Goal: Task Accomplishment & Management: Manage account settings

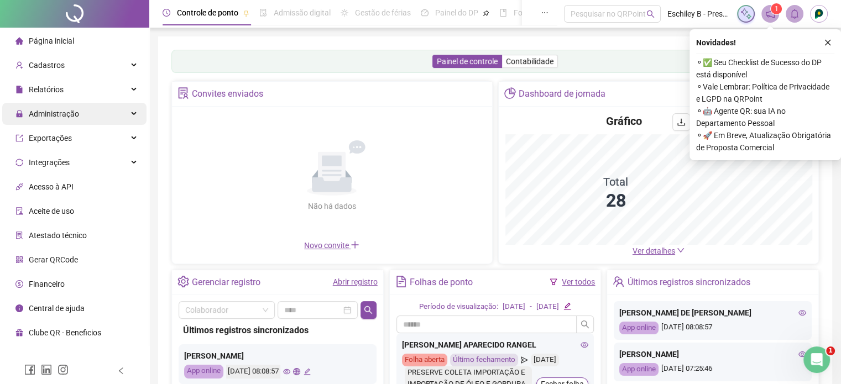
click at [90, 119] on div "Administração" at bounding box center [74, 114] width 144 height 22
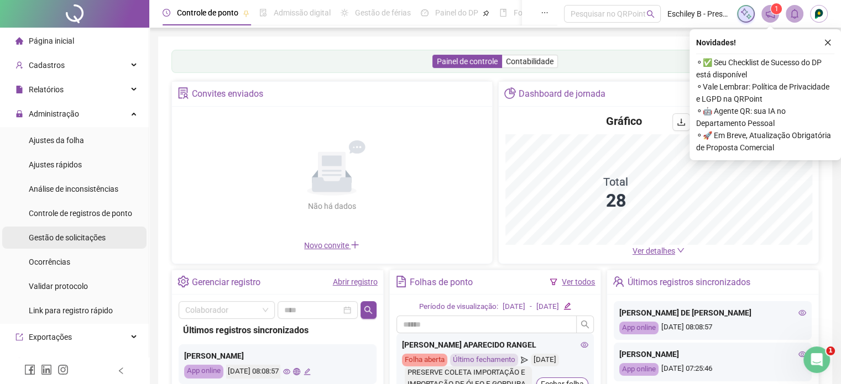
click at [62, 229] on div "Gestão de solicitações" at bounding box center [67, 238] width 77 height 22
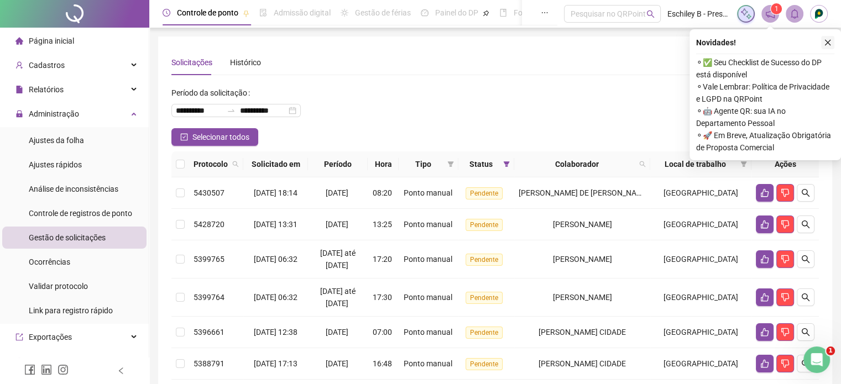
click at [827, 41] on icon "close" at bounding box center [828, 43] width 6 height 6
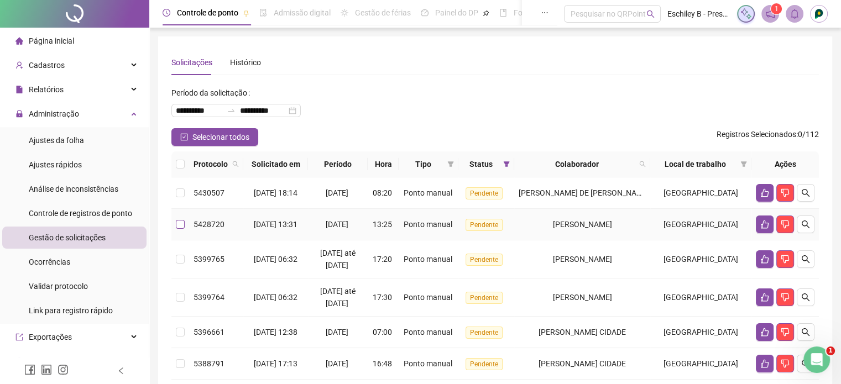
click at [179, 229] on label at bounding box center [180, 224] width 9 height 12
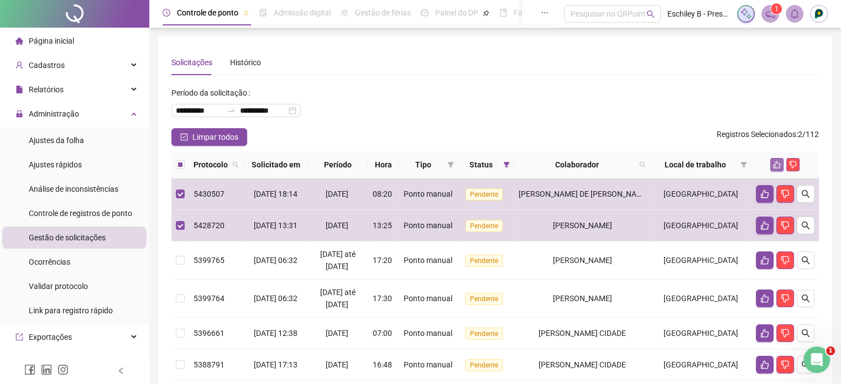
click at [775, 163] on icon "like" at bounding box center [776, 164] width 7 height 7
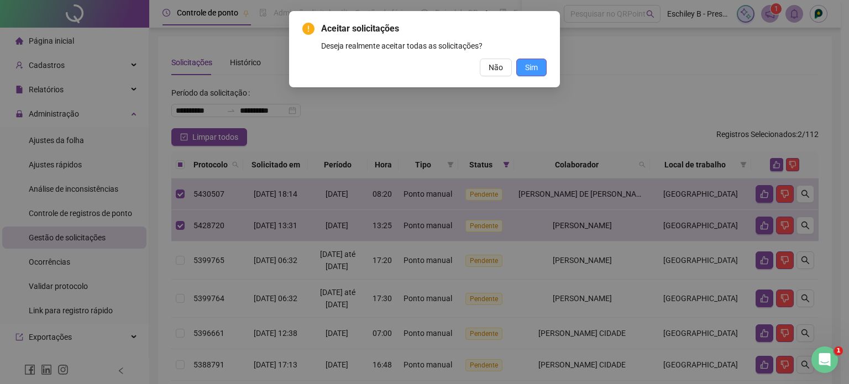
click at [524, 70] on button "Sim" at bounding box center [531, 68] width 30 height 18
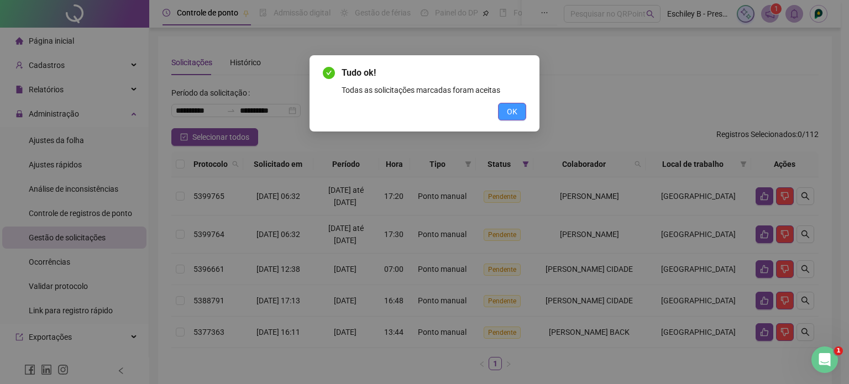
click at [502, 119] on button "OK" at bounding box center [512, 112] width 28 height 18
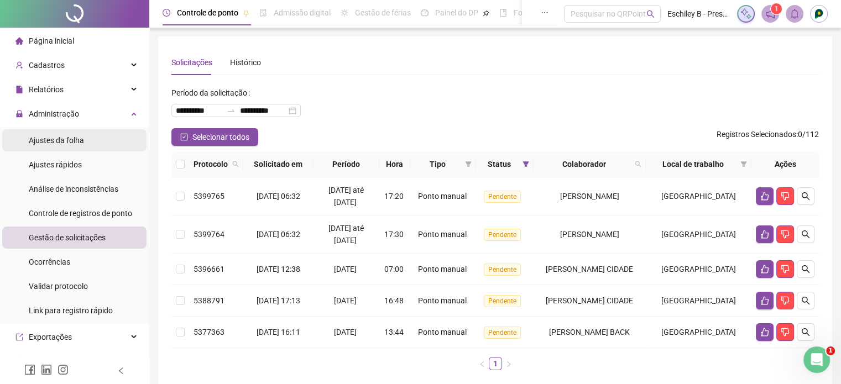
click at [91, 138] on li "Ajustes da folha" at bounding box center [74, 140] width 144 height 22
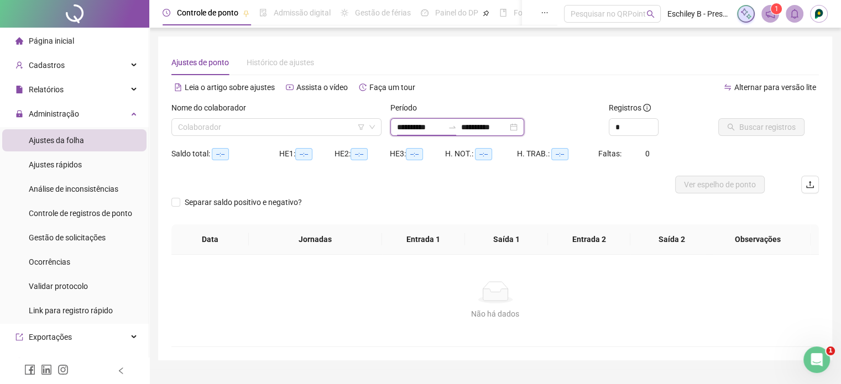
click at [402, 128] on input "**********" at bounding box center [420, 127] width 46 height 12
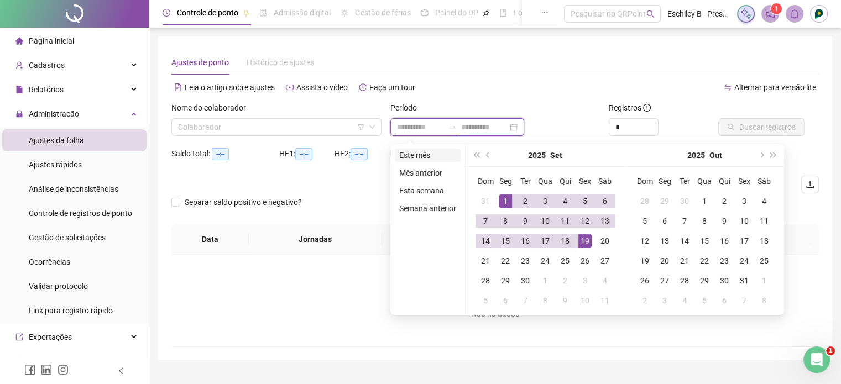
type input "**********"
click at [415, 152] on li "Este mês" at bounding box center [428, 155] width 66 height 13
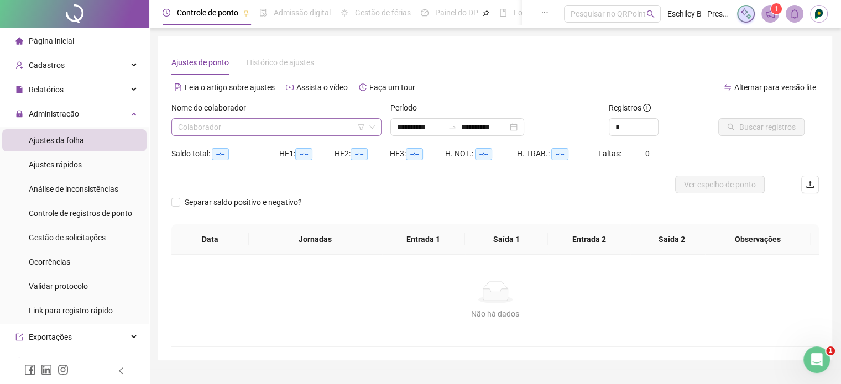
click at [312, 135] on input "search" at bounding box center [271, 127] width 187 height 17
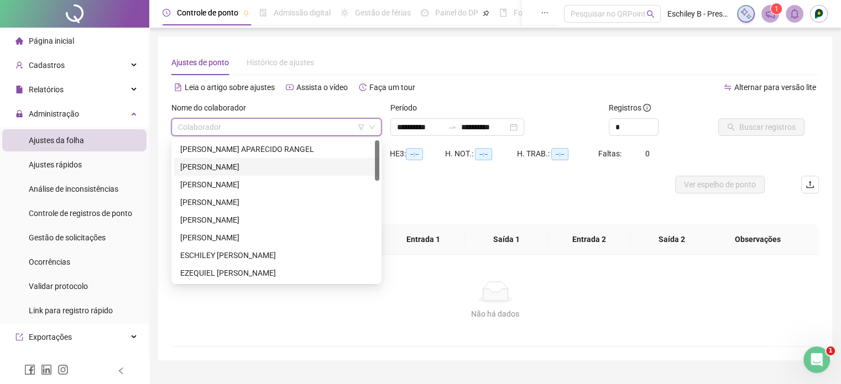
click at [237, 153] on div "ADRIANO APARECIDO RANGEL" at bounding box center [276, 149] width 192 height 12
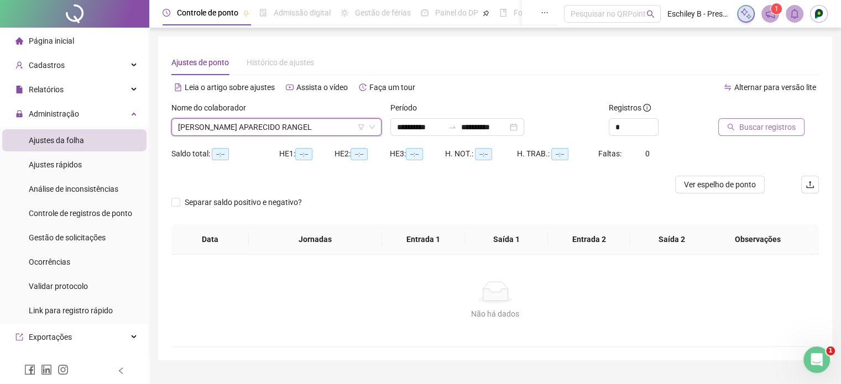
click at [769, 130] on span "Buscar registros" at bounding box center [767, 127] width 56 height 12
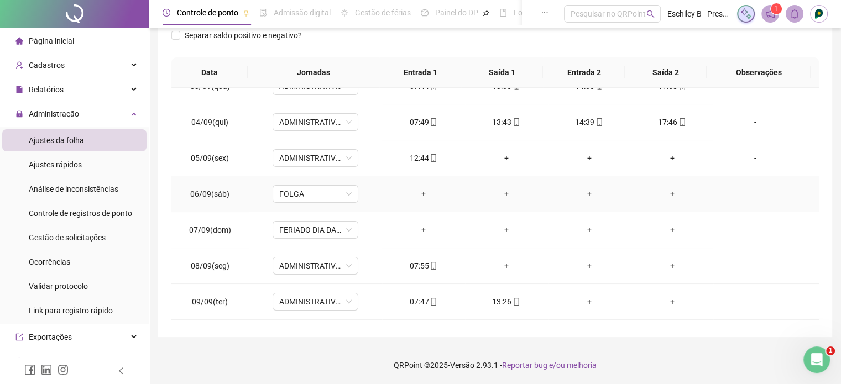
scroll to position [111, 0]
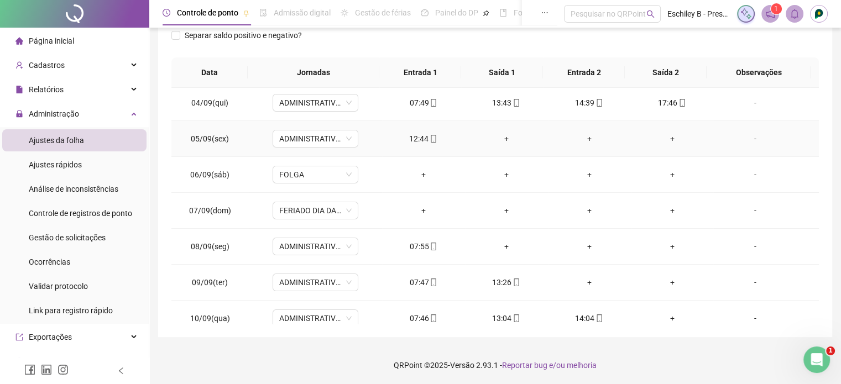
click at [501, 135] on div "+" at bounding box center [506, 139] width 65 height 12
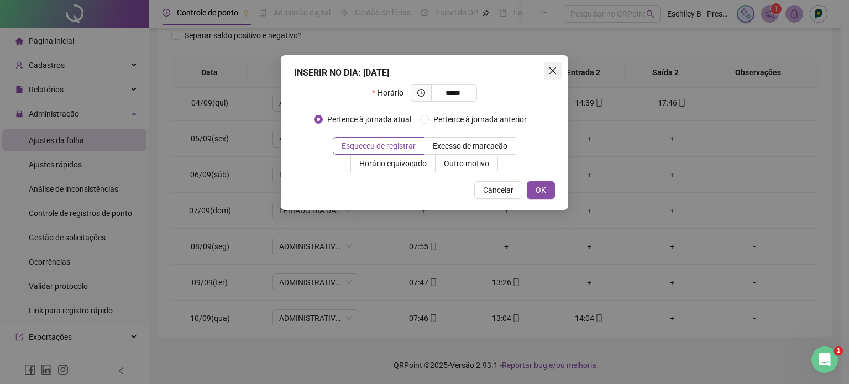
type input "*****"
click at [555, 76] on button "Close" at bounding box center [553, 71] width 18 height 18
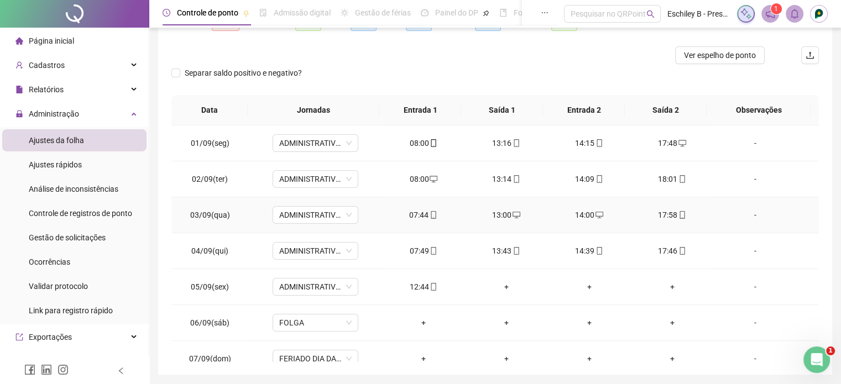
scroll to position [56, 0]
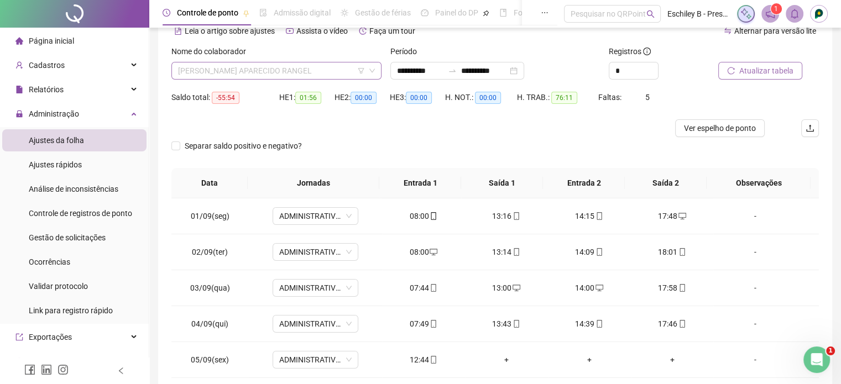
click at [284, 71] on span "ADRIANO APARECIDO RANGEL" at bounding box center [276, 70] width 197 height 17
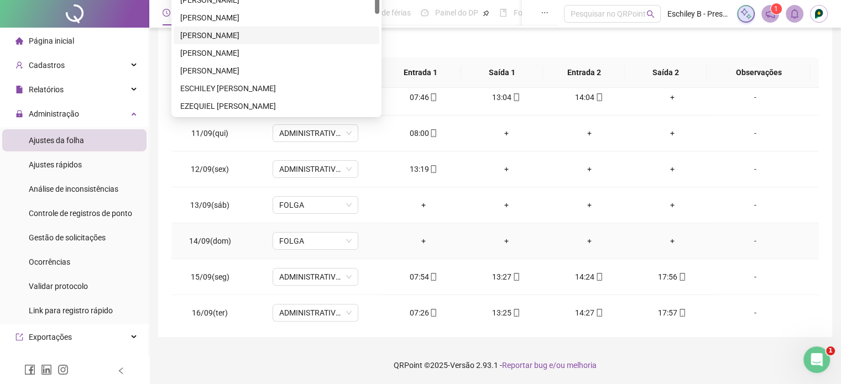
scroll to position [444, 0]
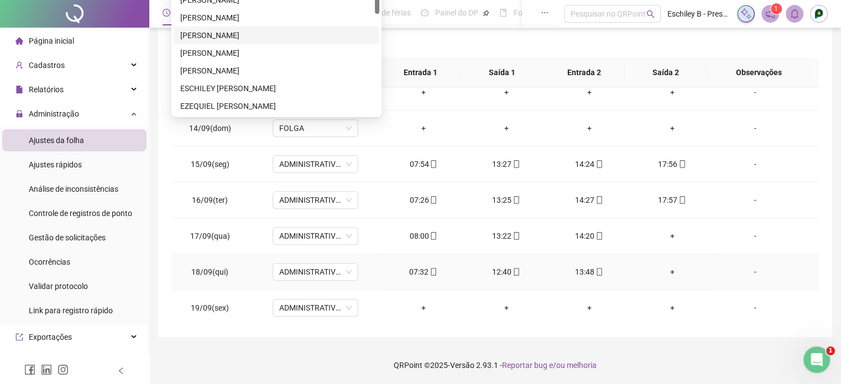
click at [664, 269] on div "+" at bounding box center [671, 272] width 65 height 12
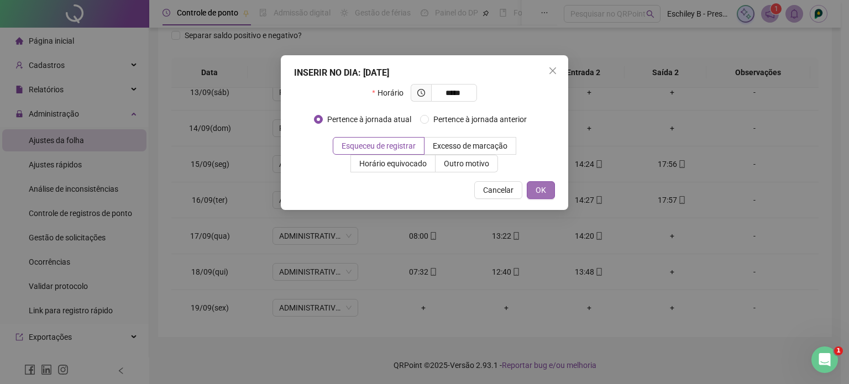
type input "*****"
click at [537, 183] on button "OK" at bounding box center [541, 190] width 28 height 18
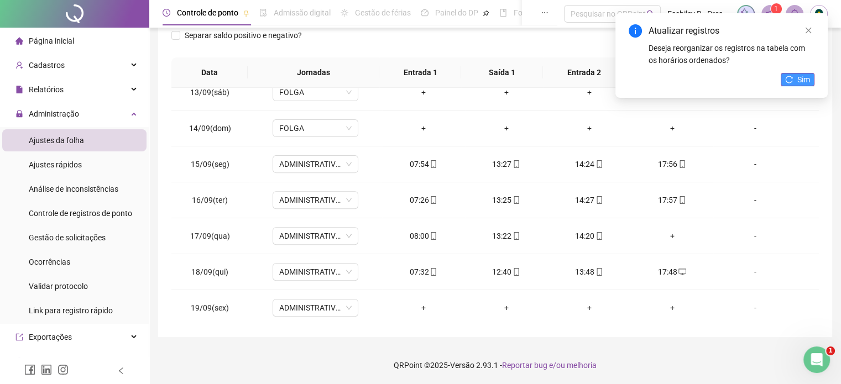
click at [800, 78] on span "Sim" at bounding box center [803, 80] width 13 height 12
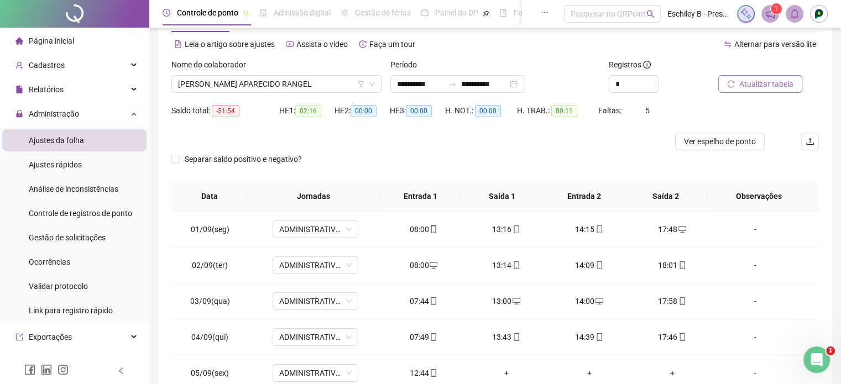
scroll to position [0, 0]
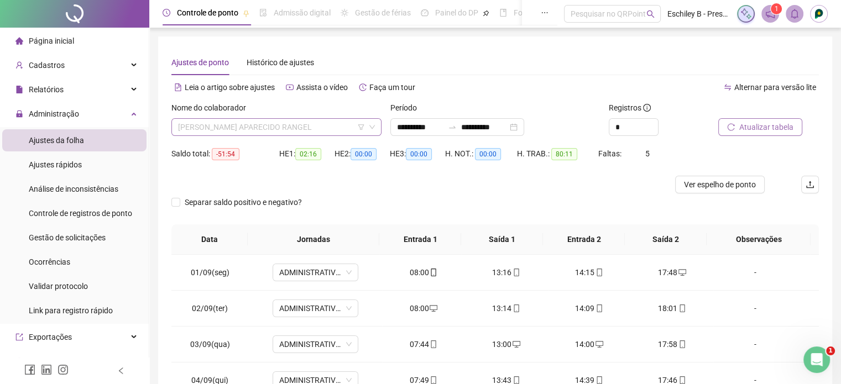
click at [298, 119] on span "ADRIANO APARECIDO RANGEL" at bounding box center [276, 127] width 197 height 17
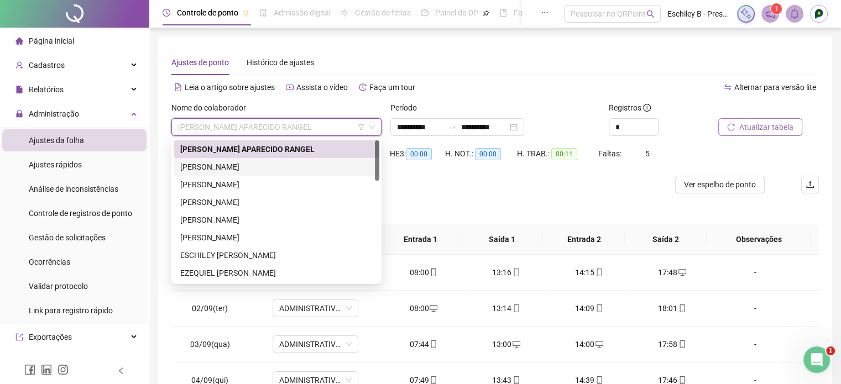
click at [274, 165] on div "ANDRÉ CAMILO NUNES" at bounding box center [276, 167] width 192 height 12
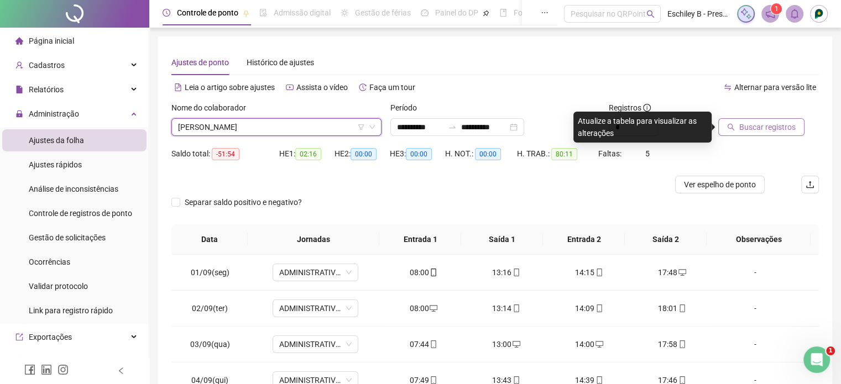
click at [754, 134] on button "Buscar registros" at bounding box center [761, 127] width 86 height 18
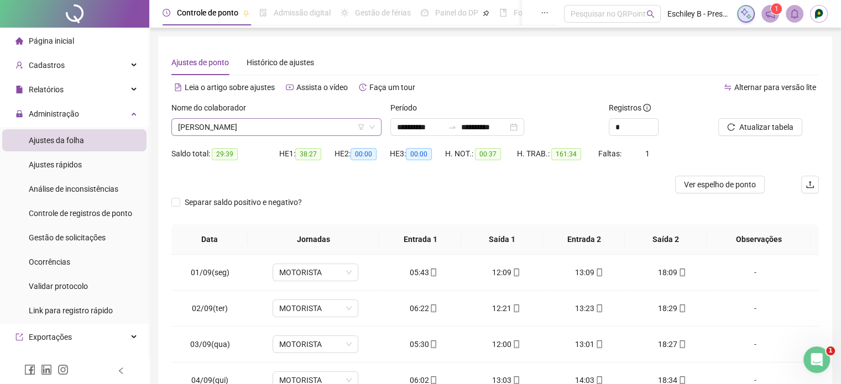
click at [303, 128] on span "ANDRÉ CAMILO NUNES" at bounding box center [276, 127] width 197 height 17
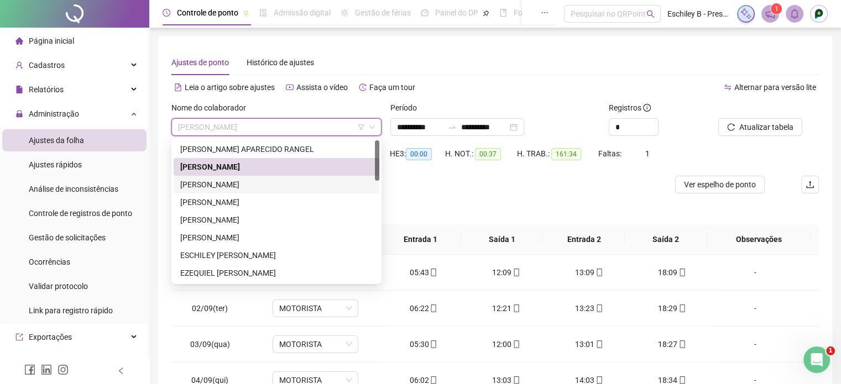
click at [275, 187] on div "CHRYSTYAN EMANUEL CARVALHO DA SAILVA" at bounding box center [276, 185] width 192 height 12
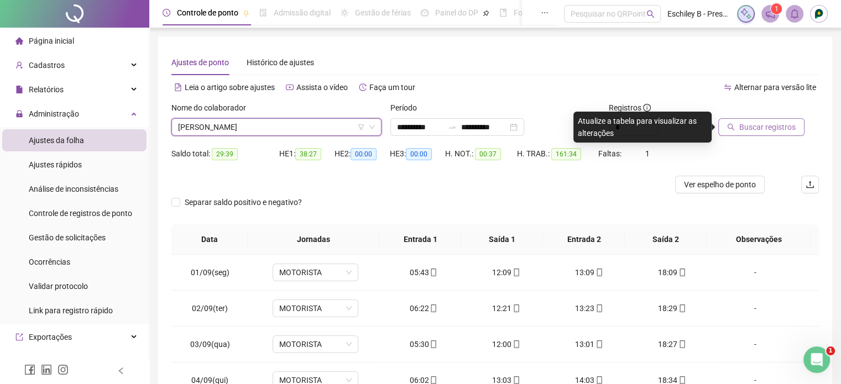
click at [739, 128] on span "Buscar registros" at bounding box center [767, 127] width 56 height 12
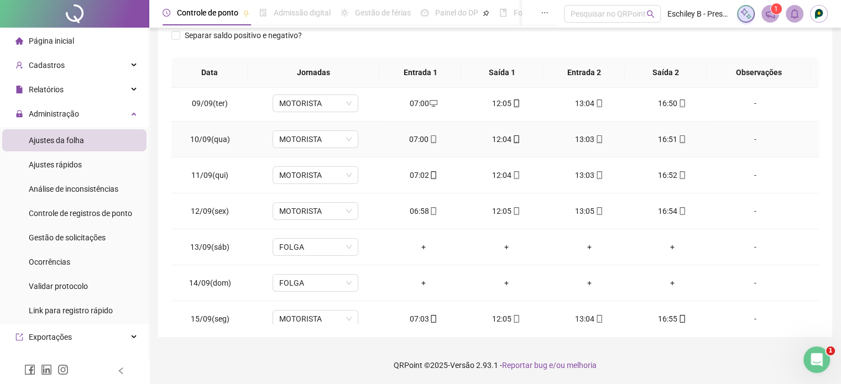
scroll to position [193, 0]
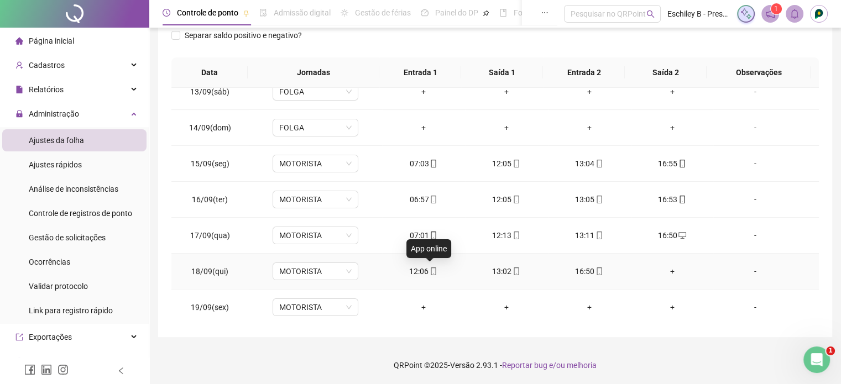
click at [433, 271] on icon "mobile" at bounding box center [433, 271] width 8 height 8
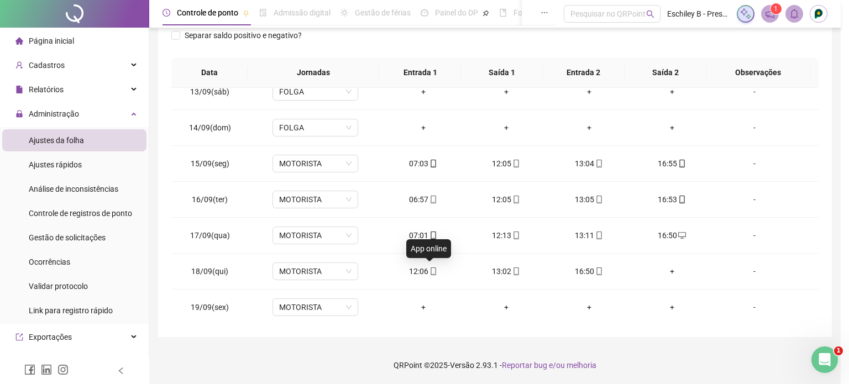
type input "**********"
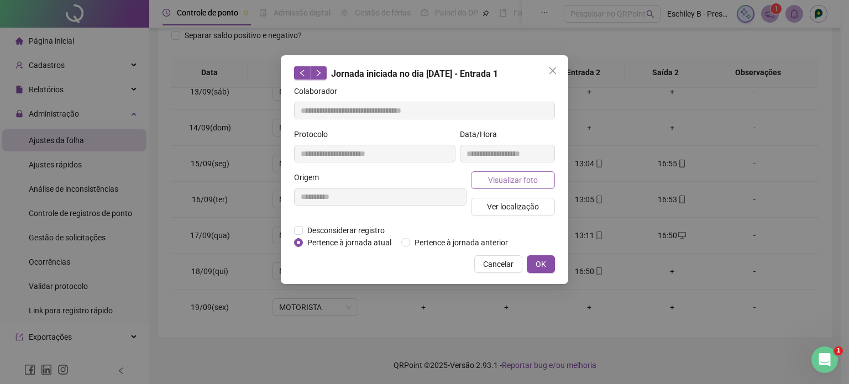
click at [501, 180] on span "Visualizar foto" at bounding box center [513, 180] width 50 height 12
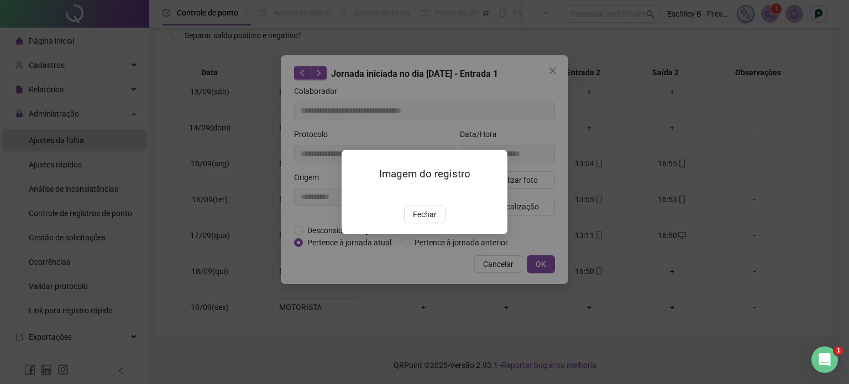
click at [355, 194] on img at bounding box center [355, 194] width 0 height 0
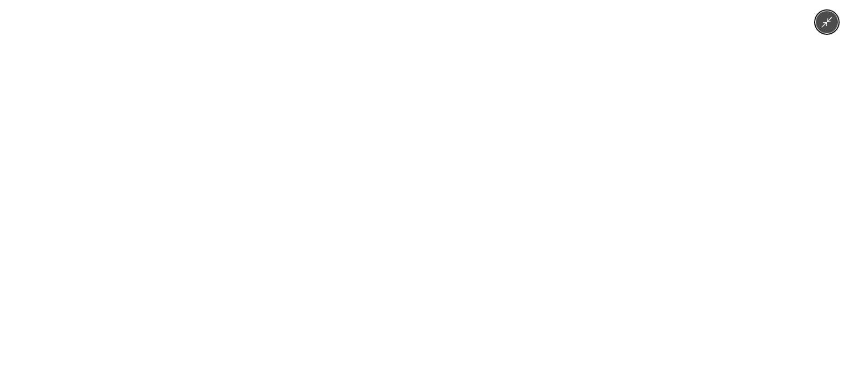
click at [554, 145] on div at bounding box center [424, 192] width 849 height 384
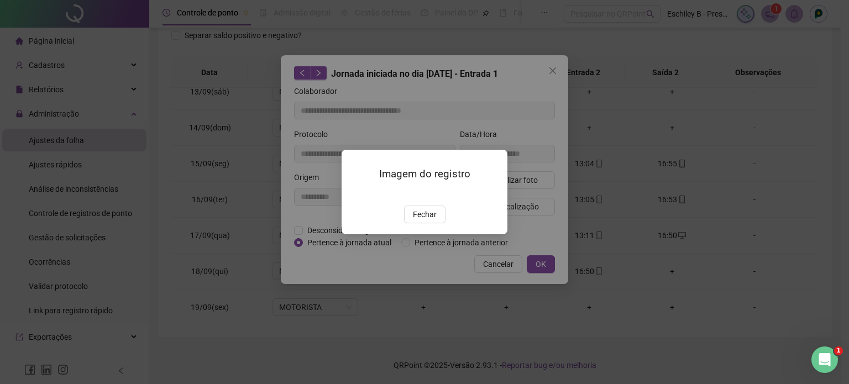
click at [548, 148] on div "Imagem do registro Fechar" at bounding box center [424, 192] width 849 height 384
click at [411, 223] on button "Fechar" at bounding box center [424, 215] width 41 height 18
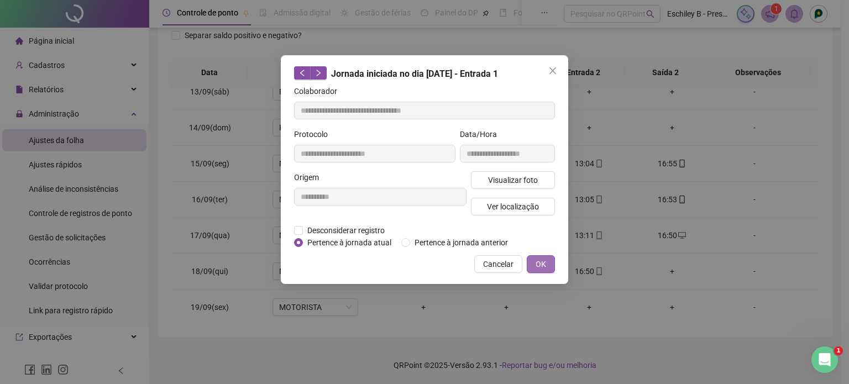
click at [539, 265] on span "OK" at bounding box center [541, 264] width 11 height 12
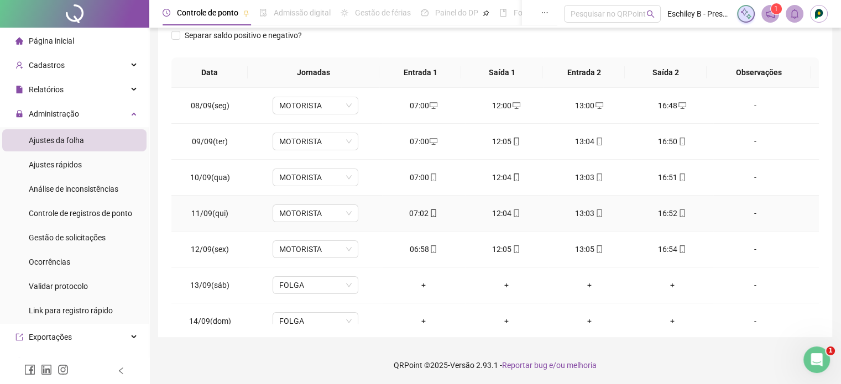
scroll to position [0, 0]
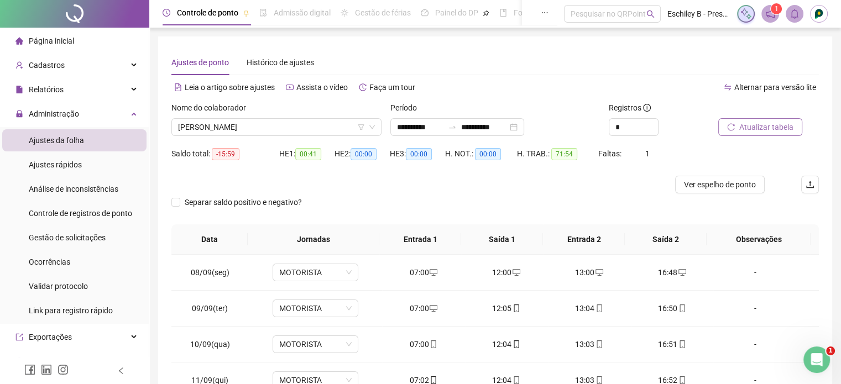
click at [279, 117] on div "Nome do colaborador" at bounding box center [276, 110] width 210 height 17
click at [272, 128] on span "CHRYSTYAN EMANUEL CARVALHO DA SAILVA" at bounding box center [276, 127] width 197 height 17
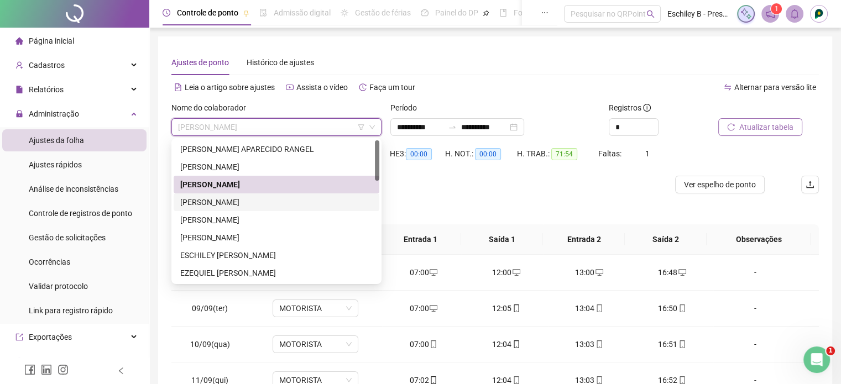
click at [248, 204] on div "CLEOPATRA HELENA RAMOS" at bounding box center [276, 202] width 192 height 12
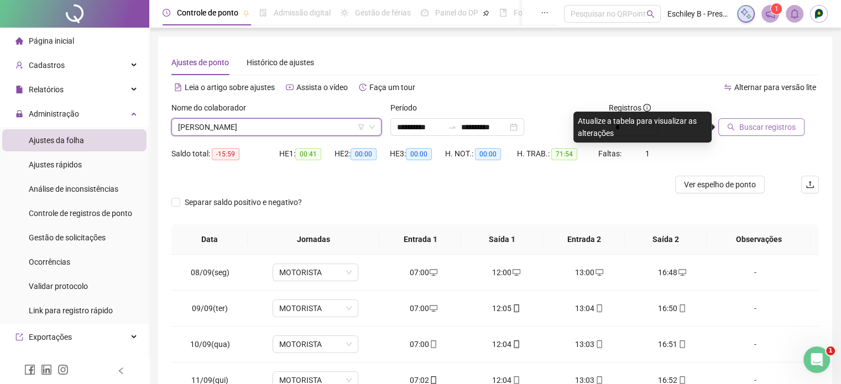
click at [773, 116] on div at bounding box center [754, 110] width 73 height 17
click at [772, 119] on button "Buscar registros" at bounding box center [761, 127] width 86 height 18
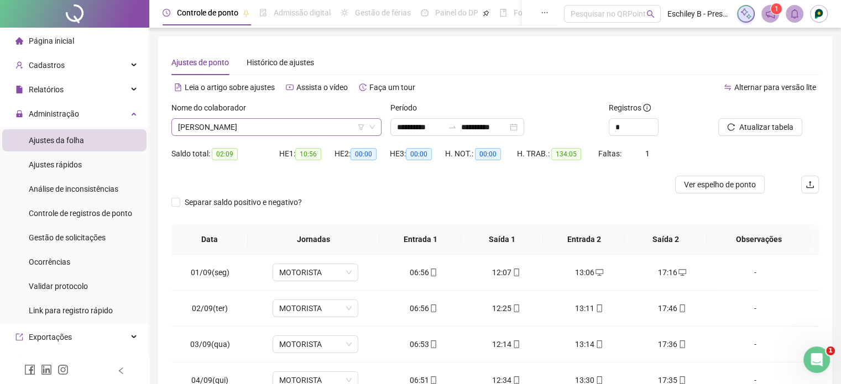
click at [237, 126] on span "CLEOPATRA HELENA RAMOS" at bounding box center [276, 127] width 197 height 17
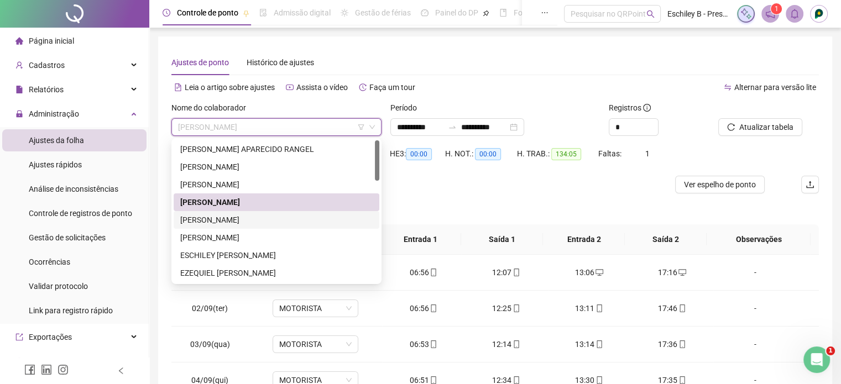
click at [245, 221] on div "DANILO PEREIRA DE LIMA" at bounding box center [276, 220] width 192 height 12
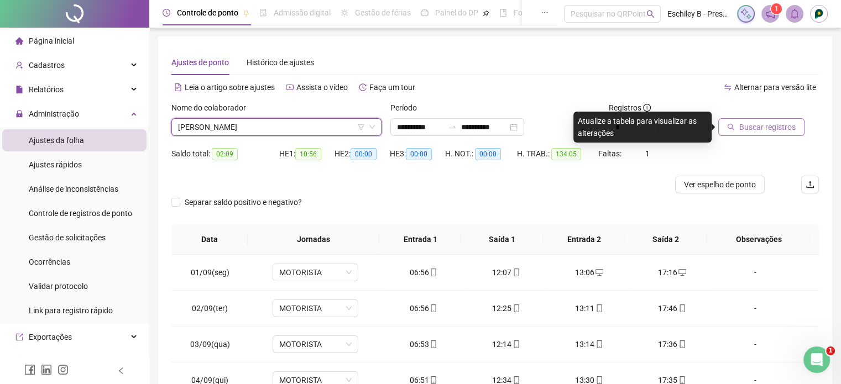
click at [747, 134] on button "Buscar registros" at bounding box center [761, 127] width 86 height 18
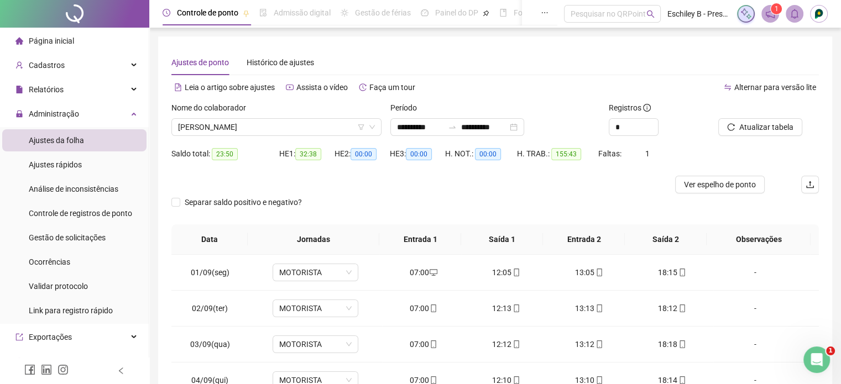
click at [224, 109] on label "Nome do colaborador" at bounding box center [212, 108] width 82 height 12
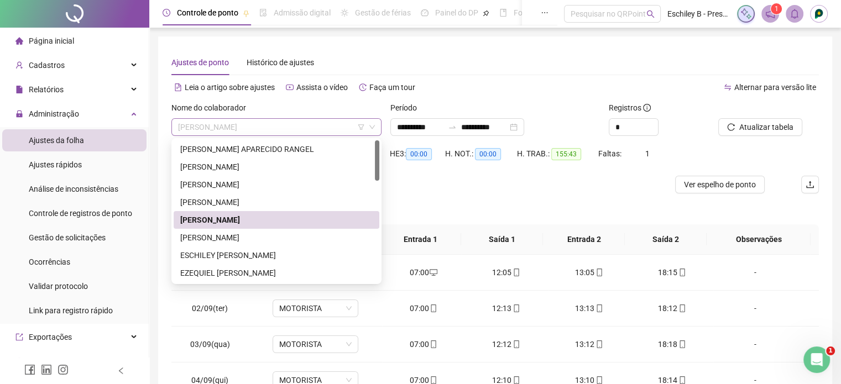
click at [223, 120] on span "DANILO PEREIRA DE LIMA" at bounding box center [276, 127] width 197 height 17
click at [235, 236] on div "DAVID AMARAL DE SOUSA" at bounding box center [276, 238] width 192 height 12
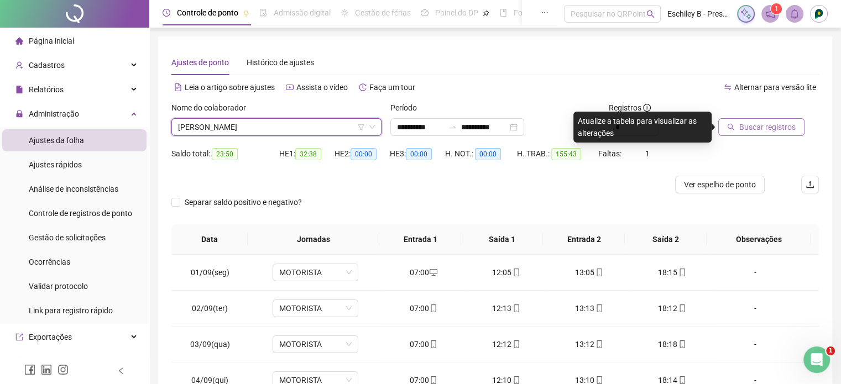
click at [791, 132] on span "Buscar registros" at bounding box center [767, 127] width 56 height 12
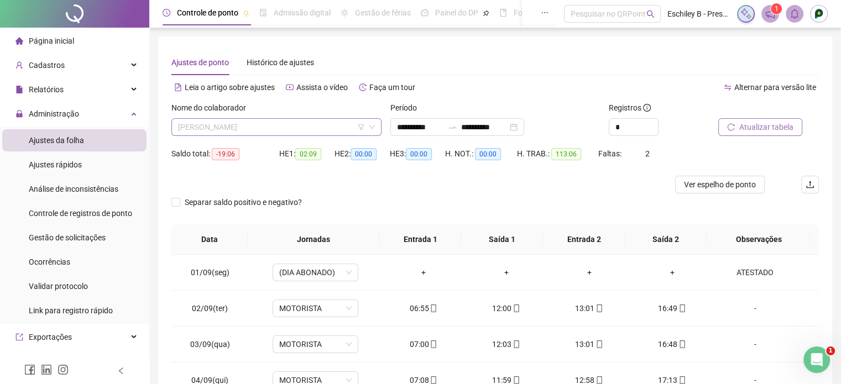
click at [324, 127] on span "DAVID AMARAL DE SOUSA" at bounding box center [276, 127] width 197 height 17
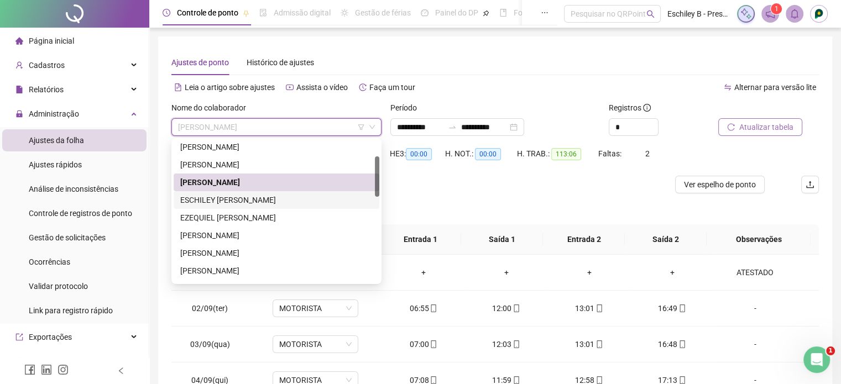
click at [260, 199] on div "ESCHILEY CRISTINA BIERNIKIEWICZ" at bounding box center [276, 200] width 192 height 12
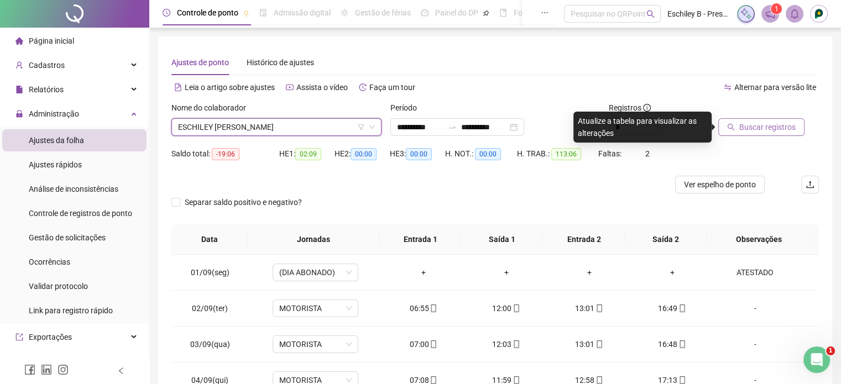
click at [746, 131] on span "Buscar registros" at bounding box center [767, 127] width 56 height 12
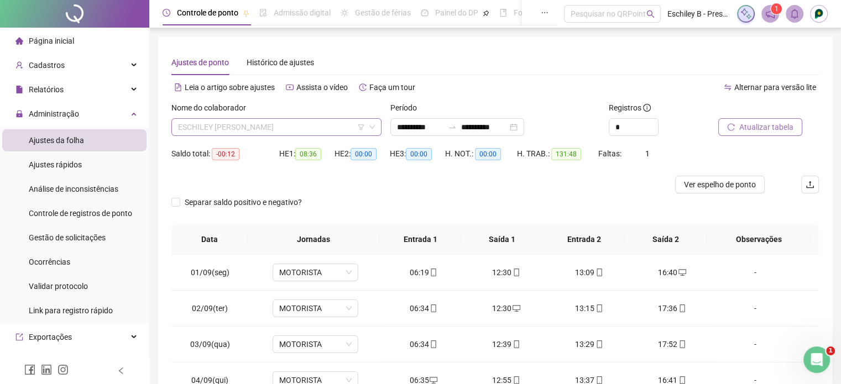
click at [296, 125] on span "ESCHILEY CRISTINA BIERNIKIEWICZ" at bounding box center [276, 127] width 197 height 17
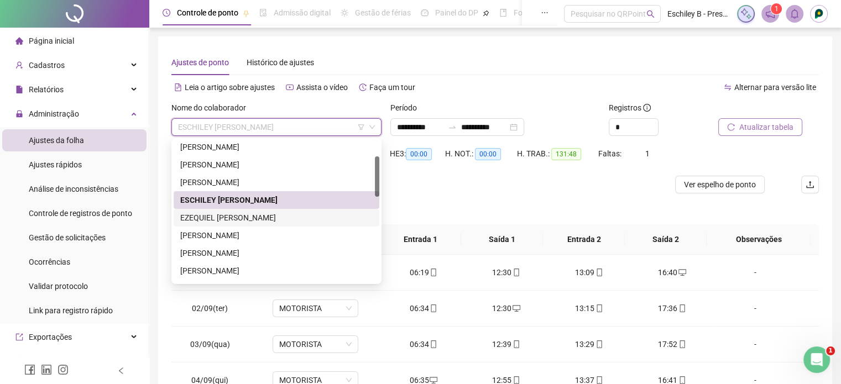
click at [265, 217] on div "EZEQUIEL ZACARIAS BATISTA" at bounding box center [276, 218] width 192 height 12
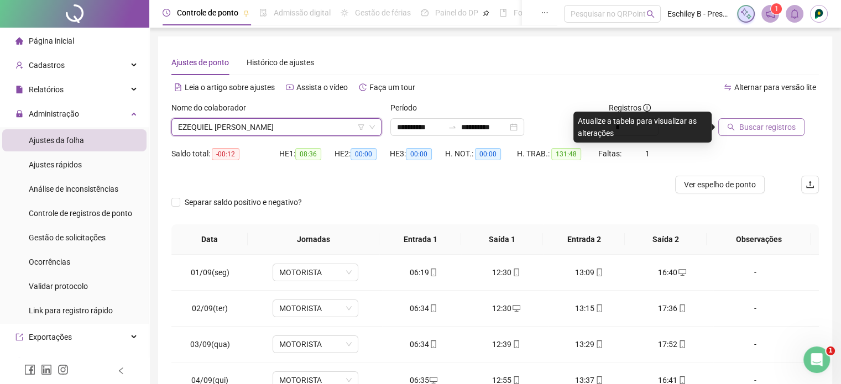
click at [753, 134] on button "Buscar registros" at bounding box center [761, 127] width 86 height 18
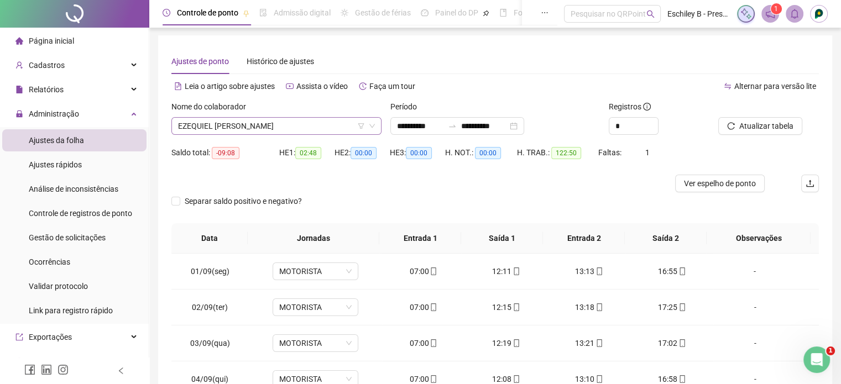
click at [321, 124] on span "EZEQUIEL ZACARIAS BATISTA" at bounding box center [276, 126] width 197 height 17
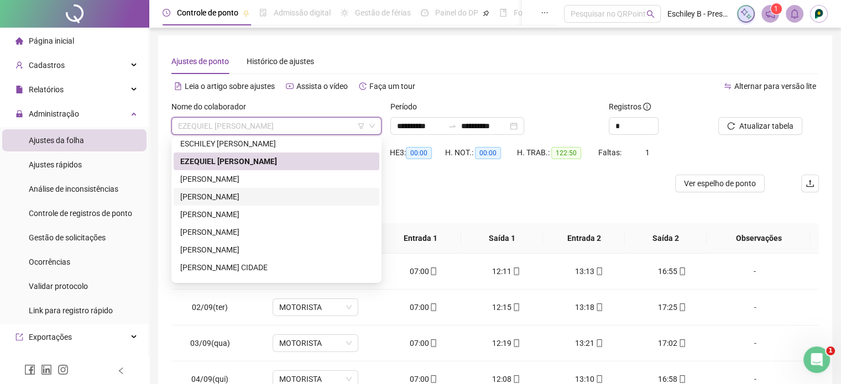
click at [246, 192] on div "JADIMARA FERREIRA" at bounding box center [276, 197] width 192 height 12
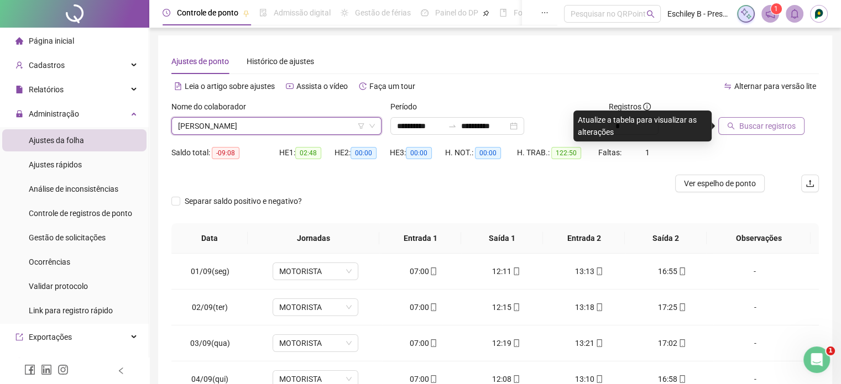
click at [754, 130] on span "Buscar registros" at bounding box center [767, 126] width 56 height 12
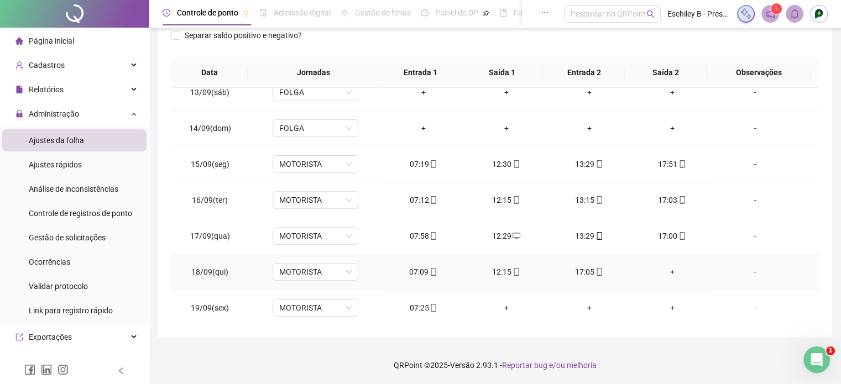
click at [664, 271] on div "+" at bounding box center [671, 272] width 65 height 12
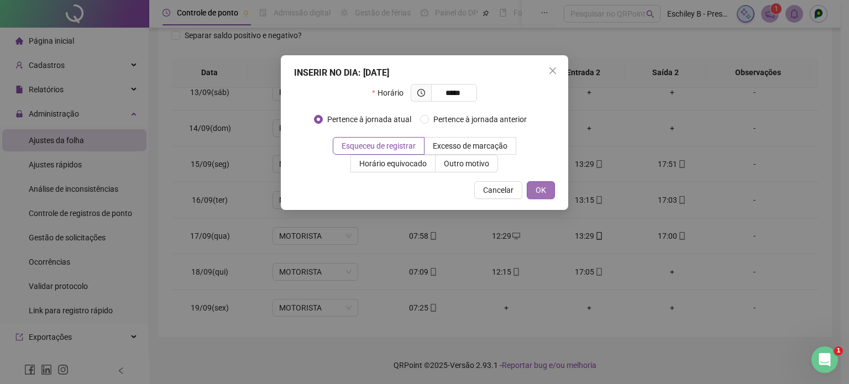
type input "*****"
click at [548, 194] on button "OK" at bounding box center [541, 190] width 28 height 18
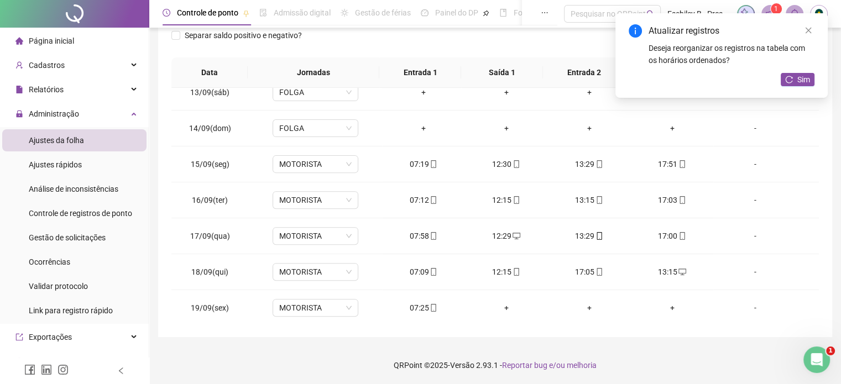
click at [804, 72] on div "Atualizar registros Deseja reorganizar os registros na tabela com os horários o…" at bounding box center [721, 55] width 212 height 85
click at [801, 75] on span "Sim" at bounding box center [803, 80] width 13 height 12
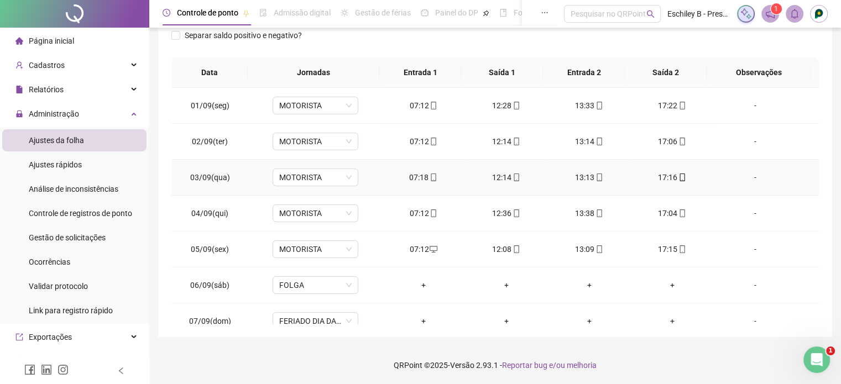
scroll to position [83, 0]
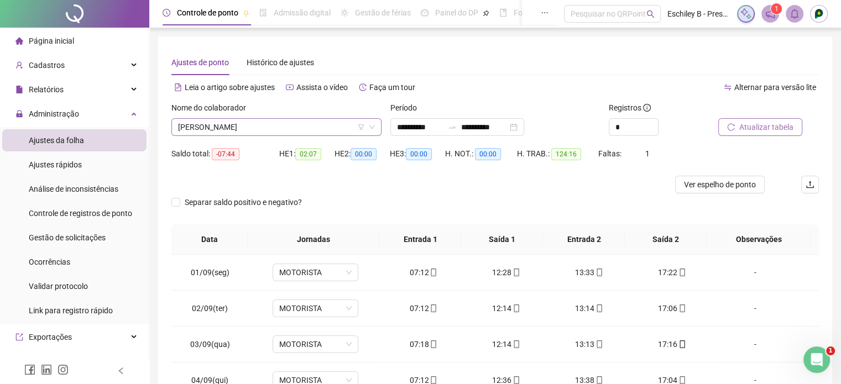
click at [259, 132] on span "JADIMARA FERREIRA" at bounding box center [276, 127] width 197 height 17
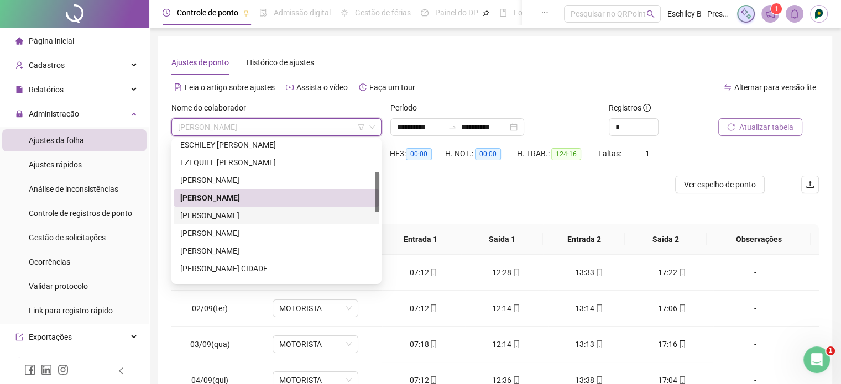
click at [259, 212] on div "JANAYNA GASPAR LEMASSON" at bounding box center [276, 215] width 192 height 12
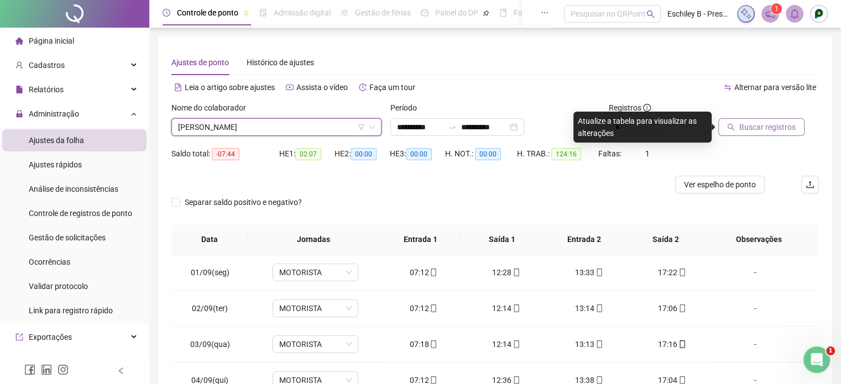
click at [763, 137] on div "Buscar registros" at bounding box center [767, 123] width 109 height 43
click at [763, 134] on button "Buscar registros" at bounding box center [761, 127] width 86 height 18
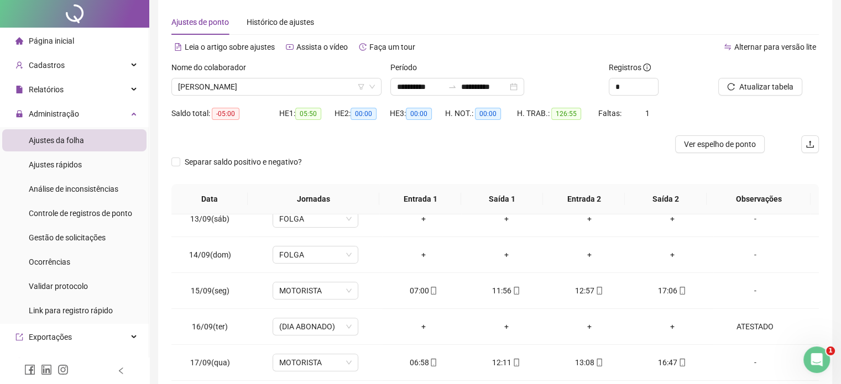
scroll to position [0, 0]
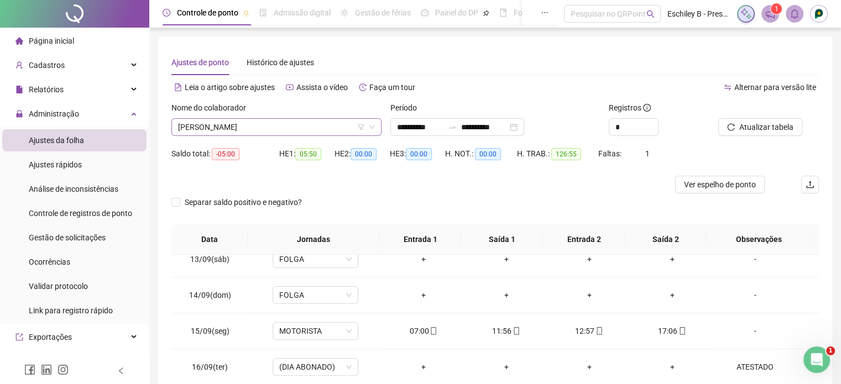
click at [314, 124] on span "JANAYNA GASPAR LEMASSON" at bounding box center [276, 127] width 197 height 17
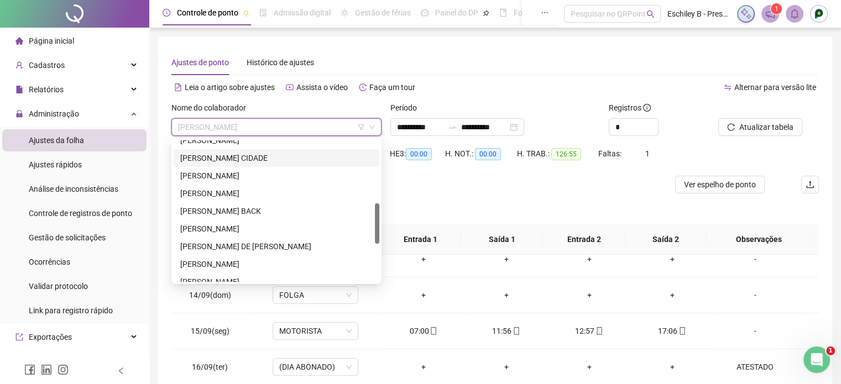
scroll to position [166, 0]
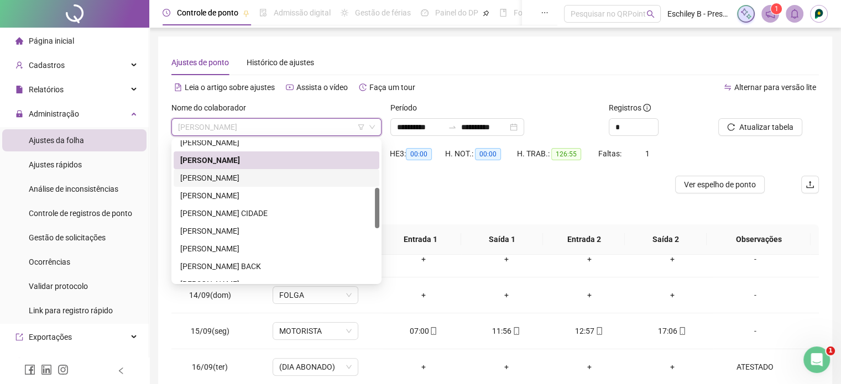
click at [284, 177] on div "JEAN FARIAS CALIXTRO DOS SANTOS" at bounding box center [276, 178] width 192 height 12
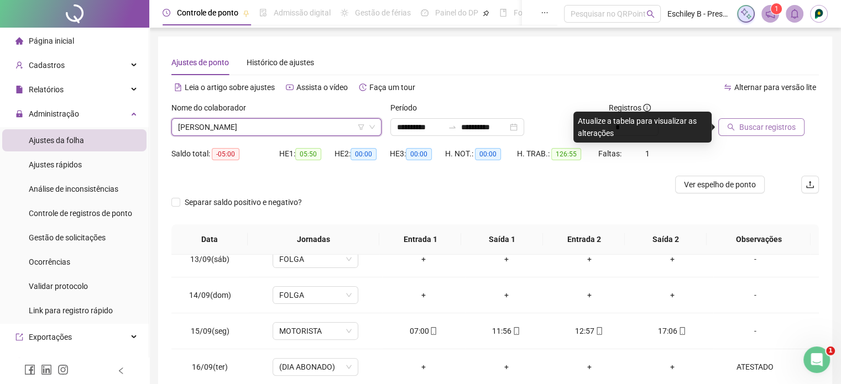
click at [741, 128] on span "Buscar registros" at bounding box center [767, 127] width 56 height 12
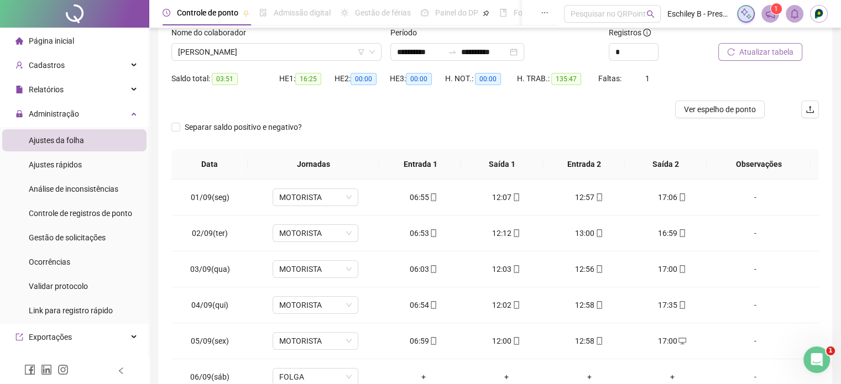
scroll to position [0, 0]
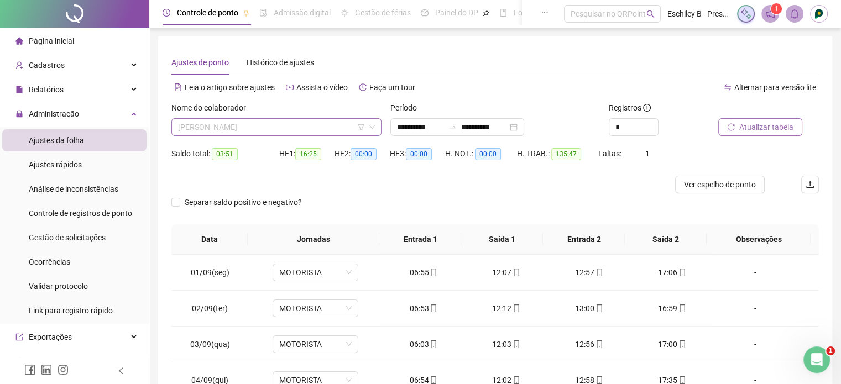
click at [296, 125] on span "JEAN FARIAS CALIXTRO DOS SANTOS" at bounding box center [276, 127] width 197 height 17
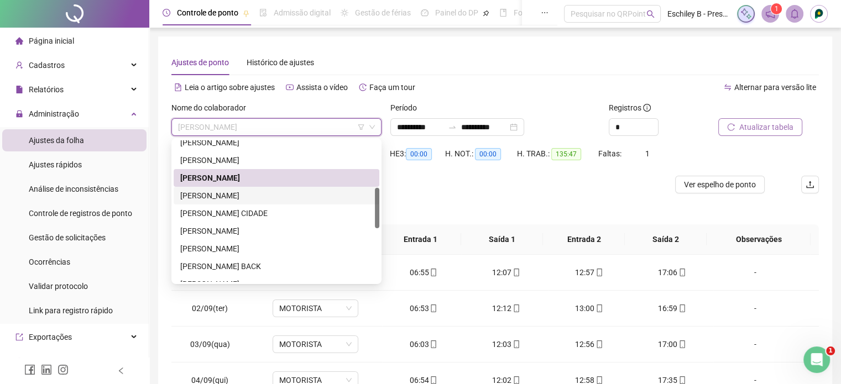
click at [283, 197] on div "JESSICA MONICA BREGINSKI" at bounding box center [276, 196] width 192 height 12
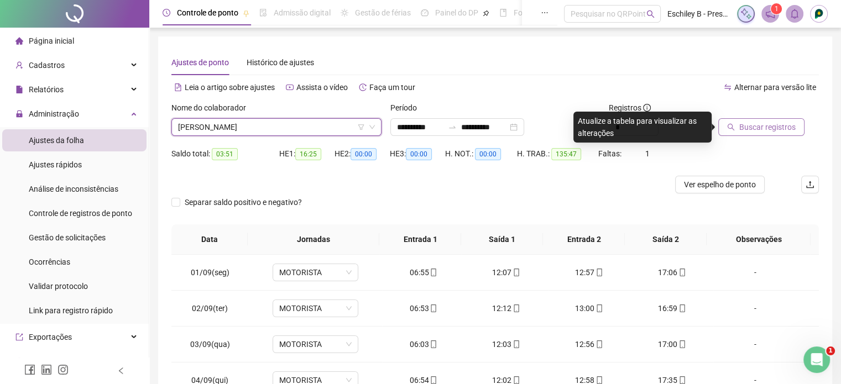
click at [789, 124] on span "Buscar registros" at bounding box center [767, 127] width 56 height 12
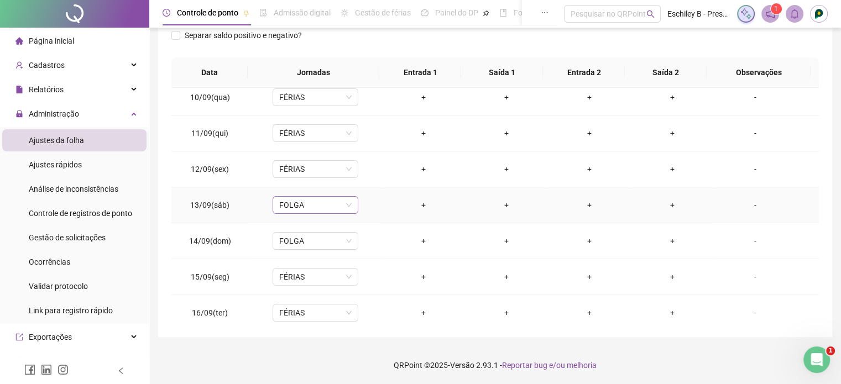
scroll to position [444, 0]
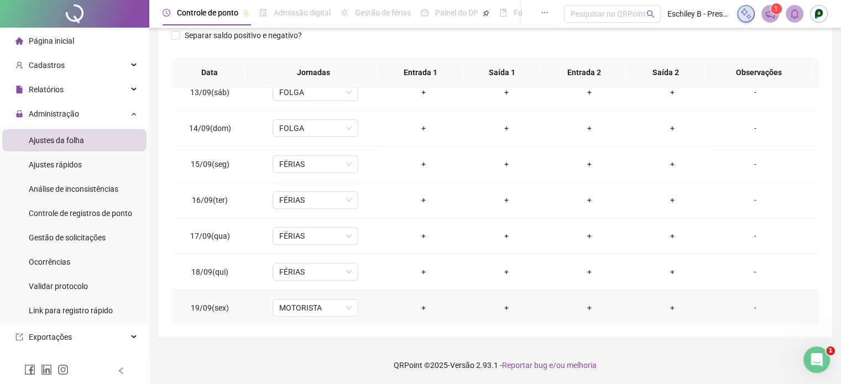
click at [300, 296] on td "MOTORISTA" at bounding box center [315, 308] width 133 height 36
click at [301, 307] on span "MOTORISTA" at bounding box center [315, 308] width 72 height 17
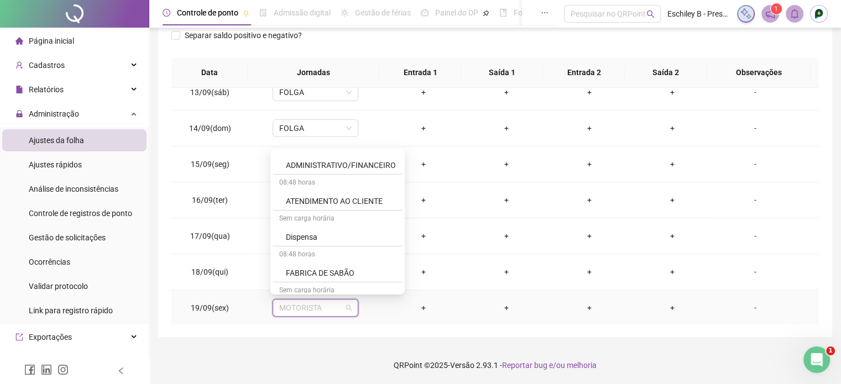
scroll to position [221, 0]
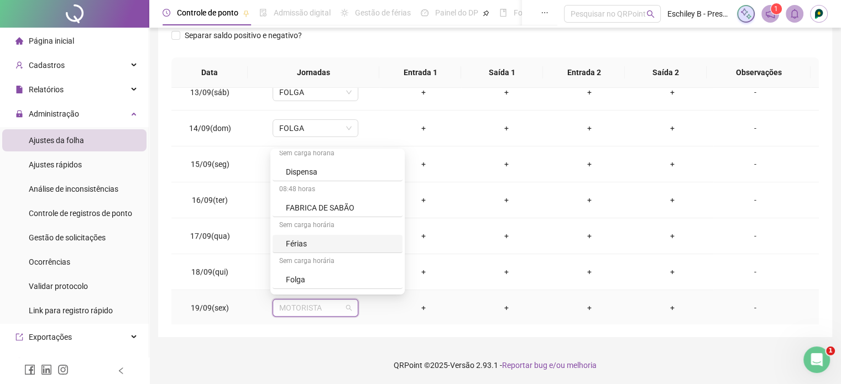
click at [305, 239] on div "Férias" at bounding box center [341, 244] width 110 height 12
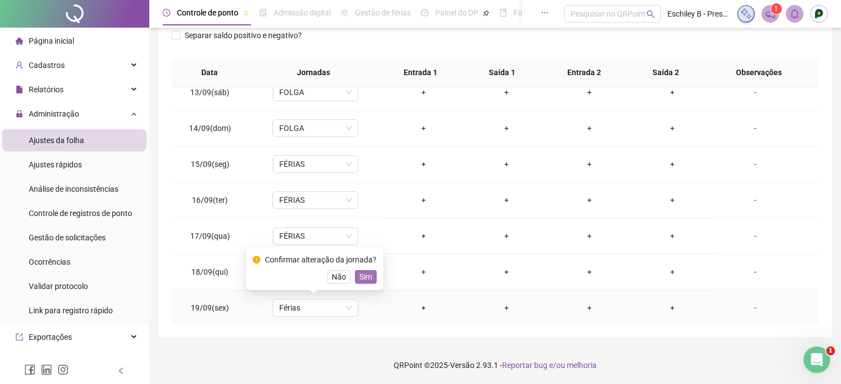
click at [360, 275] on span "Sim" at bounding box center [365, 277] width 13 height 12
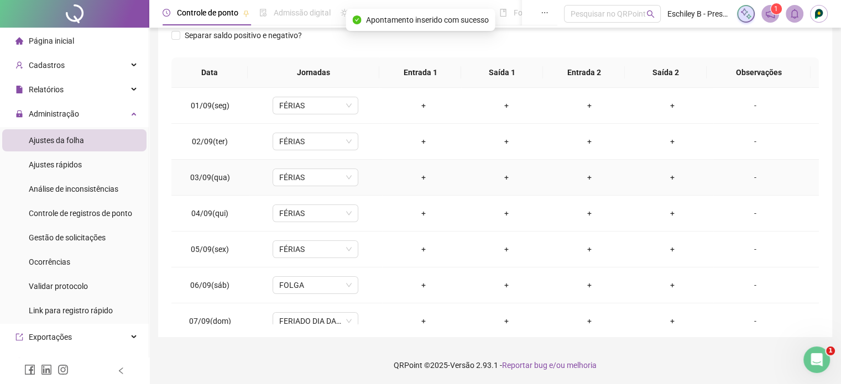
scroll to position [0, 0]
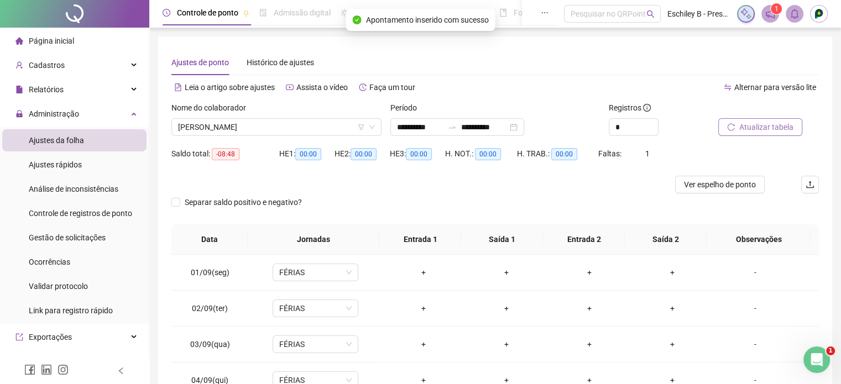
click at [765, 119] on button "Atualizar tabela" at bounding box center [760, 127] width 84 height 18
click at [287, 120] on span "JESSICA MONICA BREGINSKI" at bounding box center [276, 127] width 197 height 17
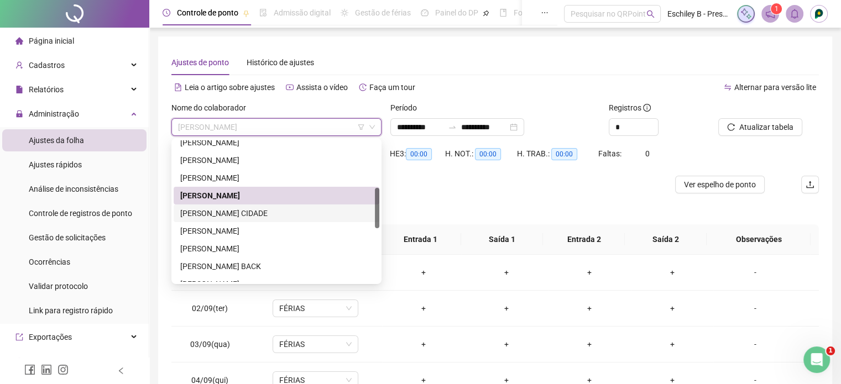
scroll to position [221, 0]
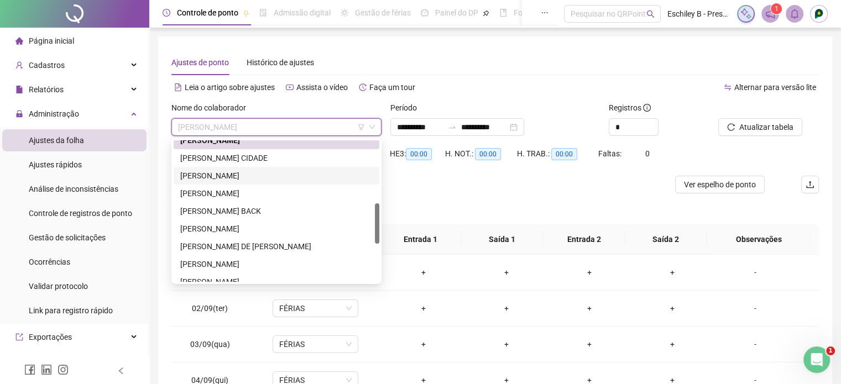
click at [246, 181] on div "JOENINGTON L SILVA" at bounding box center [276, 176] width 192 height 12
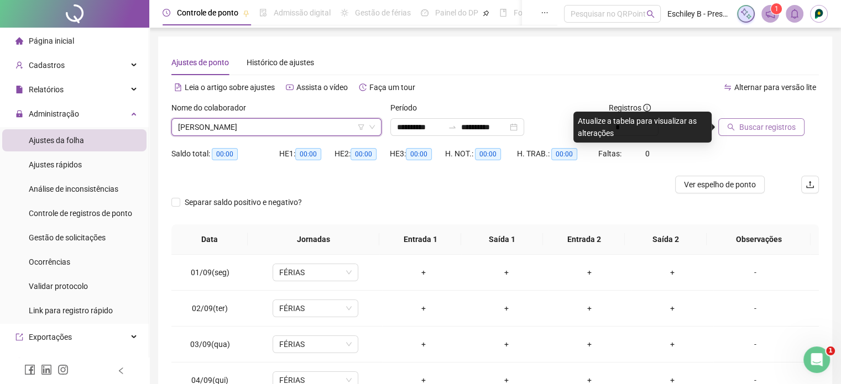
click at [734, 133] on button "Buscar registros" at bounding box center [761, 127] width 86 height 18
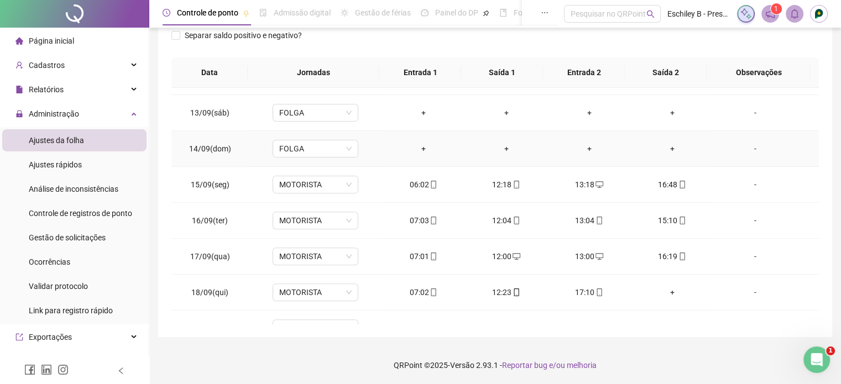
scroll to position [444, 0]
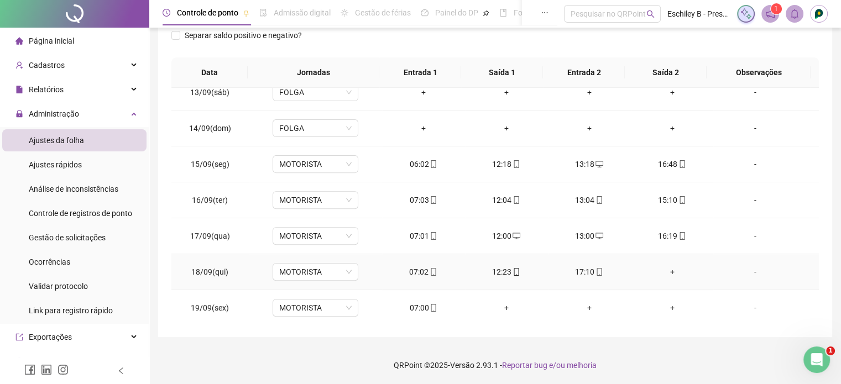
click at [664, 269] on div "+" at bounding box center [671, 272] width 65 height 12
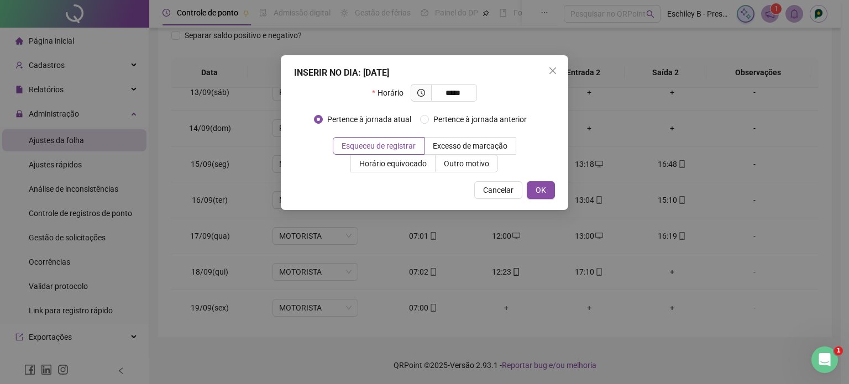
type input "*****"
click at [543, 201] on div "INSERIR NO DIA : 18/09/2025 Horário ***** Pertence à jornada atual Pertence à j…" at bounding box center [424, 132] width 287 height 155
click at [544, 187] on span "OK" at bounding box center [541, 190] width 11 height 12
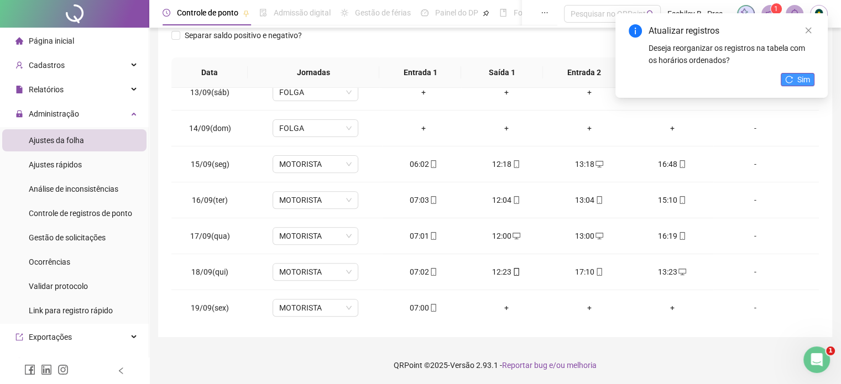
click at [807, 77] on span "Sim" at bounding box center [803, 80] width 13 height 12
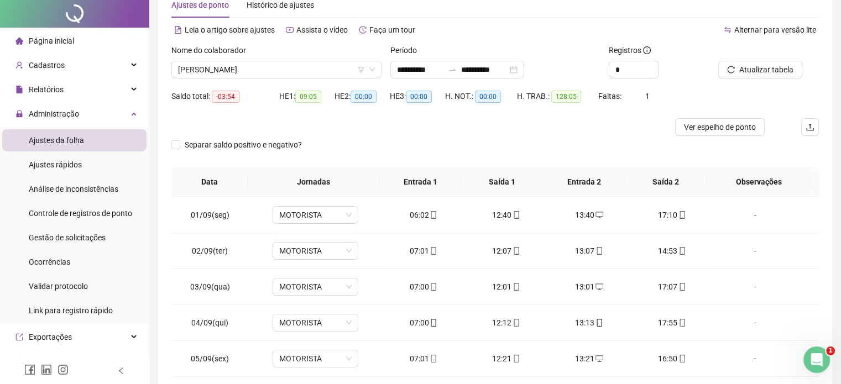
scroll to position [0, 0]
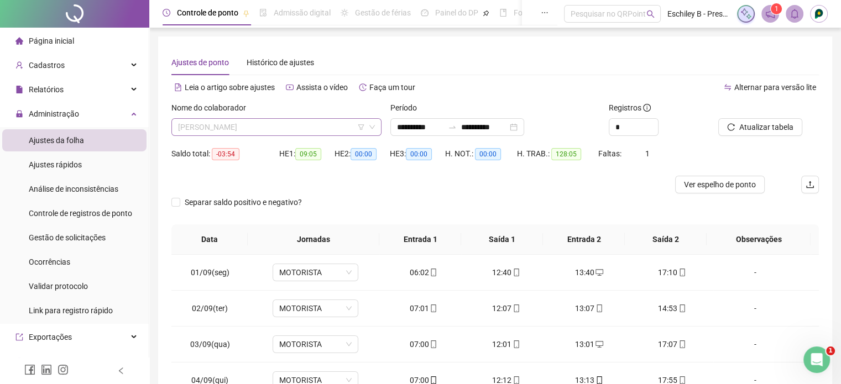
click at [284, 123] on span "JOENINGTON L SILVA" at bounding box center [276, 127] width 197 height 17
click at [487, 203] on div "Separar saldo positivo e negativo?" at bounding box center [494, 208] width 647 height 31
click at [335, 122] on span "JOENINGTON L SILVA" at bounding box center [276, 127] width 197 height 17
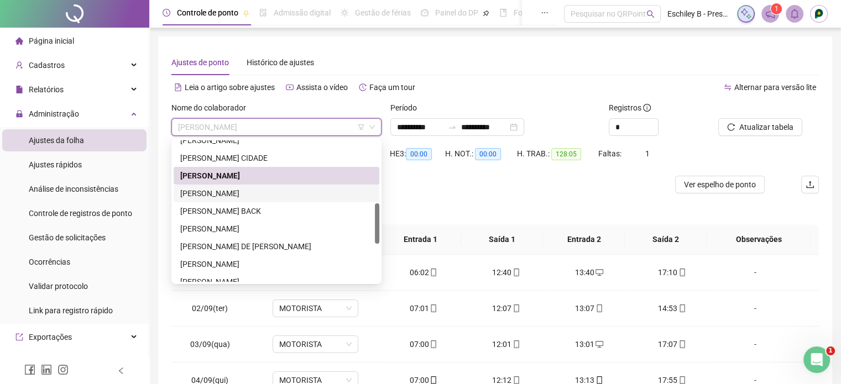
click at [256, 192] on div "JORGE PAULO COSTA DOS SANTOS" at bounding box center [276, 193] width 192 height 12
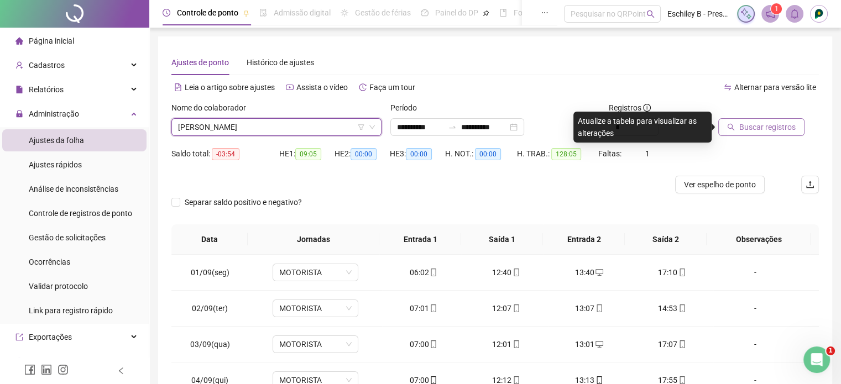
click at [752, 134] on button "Buscar registros" at bounding box center [761, 127] width 86 height 18
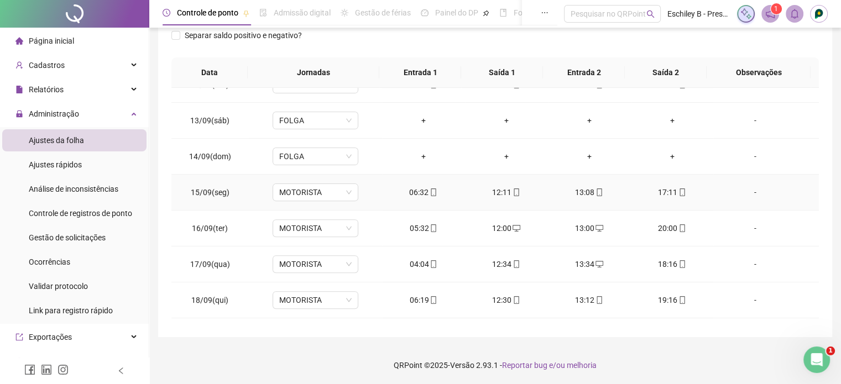
scroll to position [444, 0]
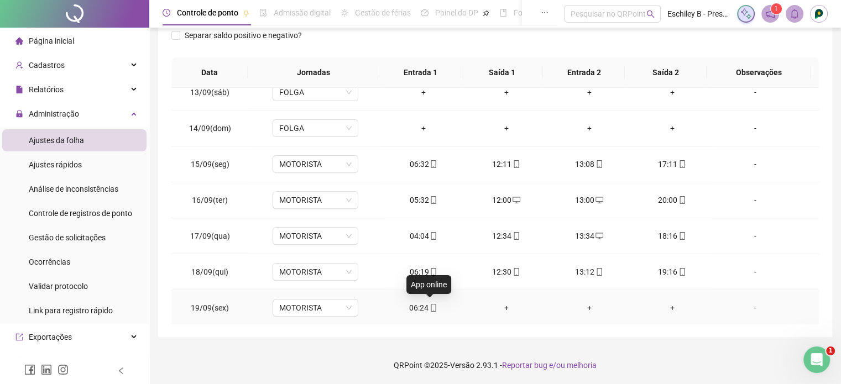
click at [431, 308] on icon "mobile" at bounding box center [433, 308] width 8 height 8
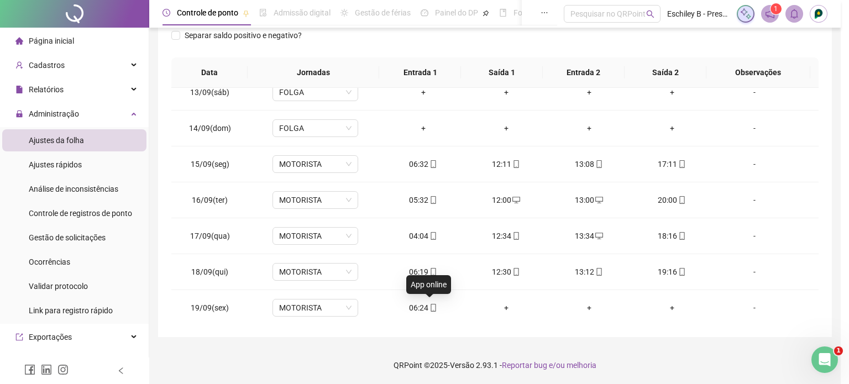
type input "**********"
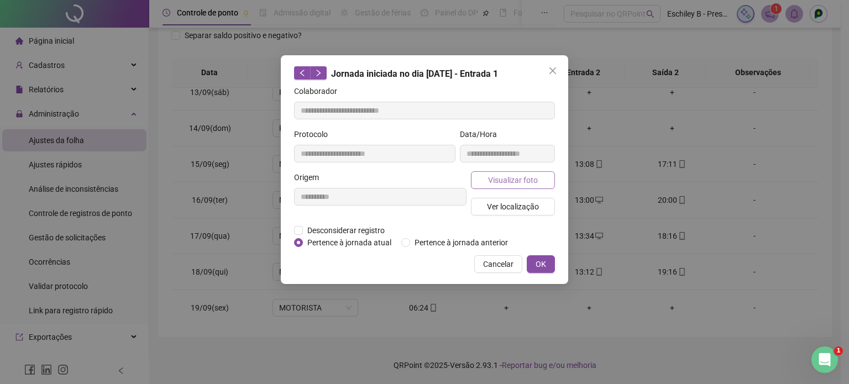
click at [519, 175] on span "Visualizar foto" at bounding box center [513, 180] width 50 height 12
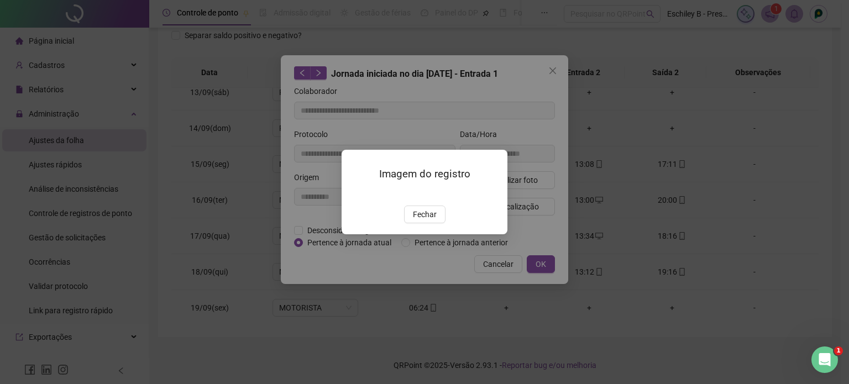
click at [355, 194] on img at bounding box center [355, 194] width 0 height 0
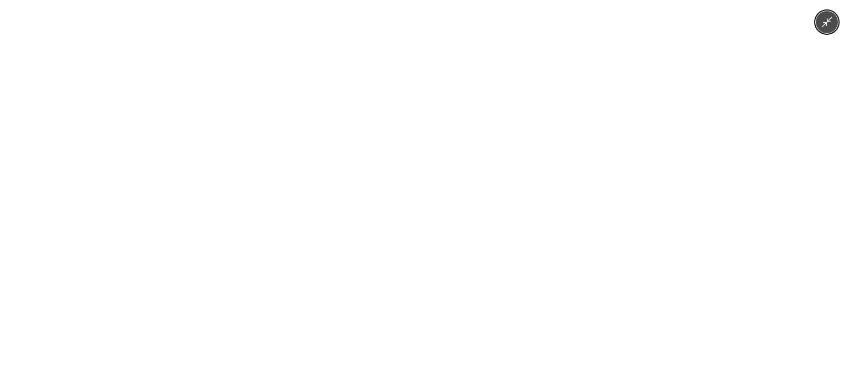
click at [639, 154] on div at bounding box center [424, 192] width 849 height 384
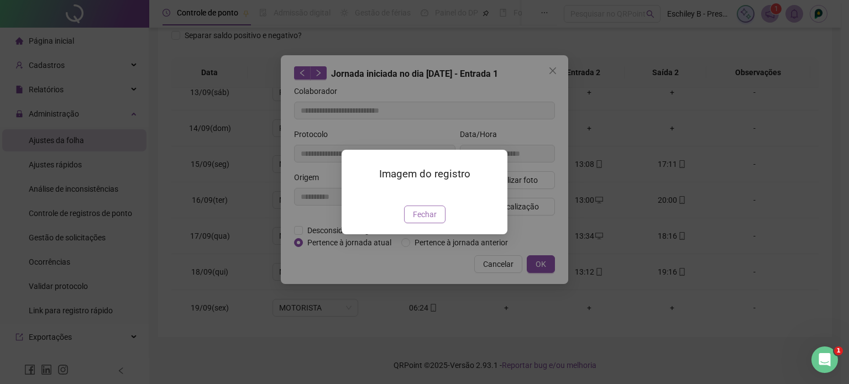
click at [428, 221] on span "Fechar" at bounding box center [425, 214] width 24 height 12
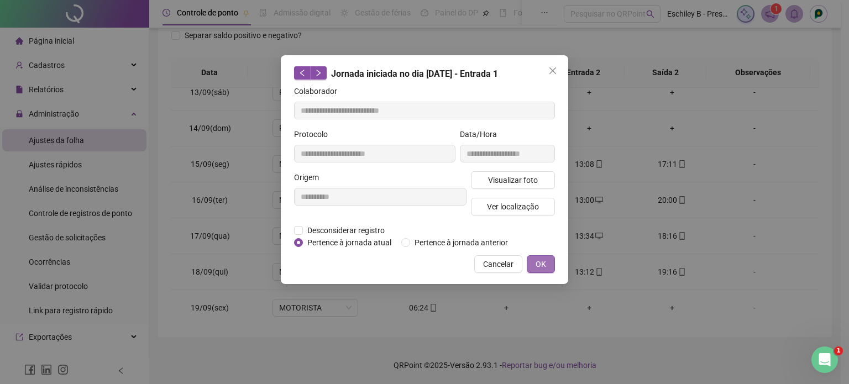
click at [550, 264] on button "OK" at bounding box center [541, 264] width 28 height 18
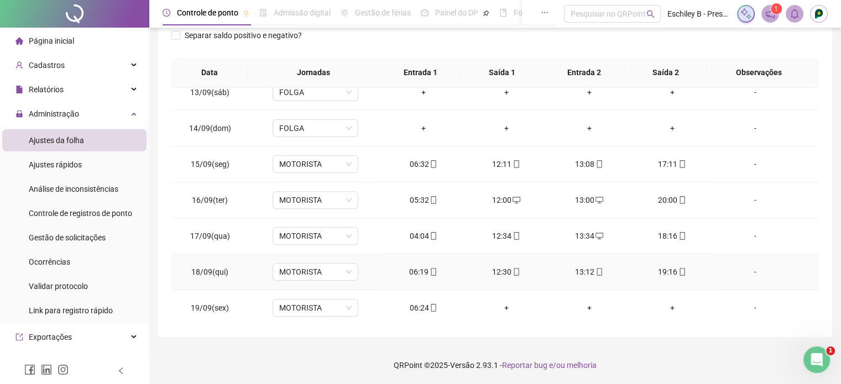
click at [429, 268] on icon "mobile" at bounding box center [433, 272] width 8 height 8
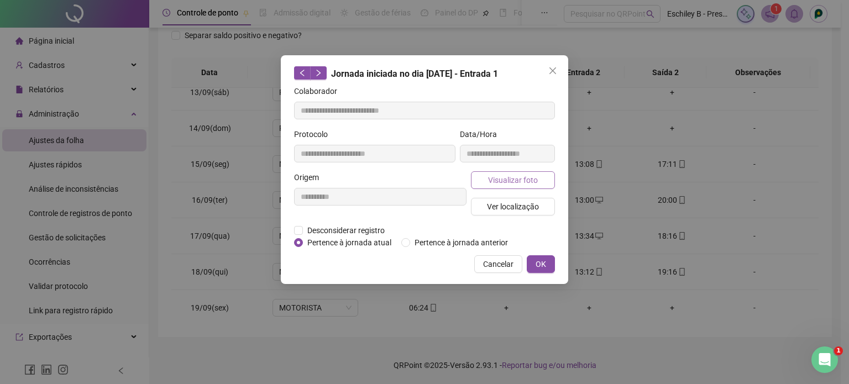
type input "**********"
click at [491, 172] on button "Visualizar foto" at bounding box center [513, 180] width 84 height 18
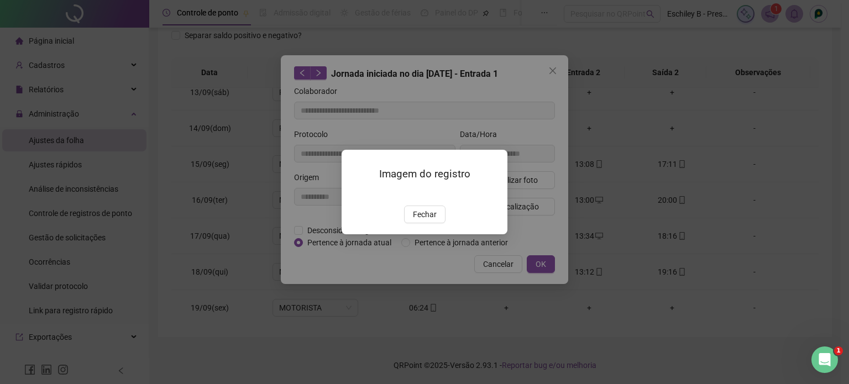
click at [355, 194] on img at bounding box center [355, 194] width 0 height 0
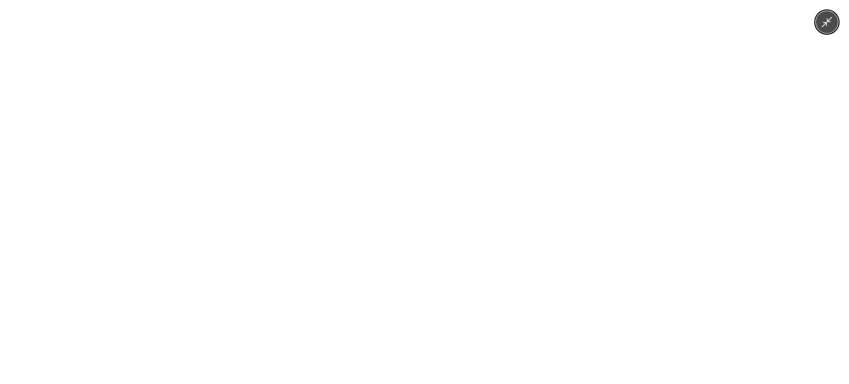
click at [408, 199] on img at bounding box center [424, 192] width 288 height 384
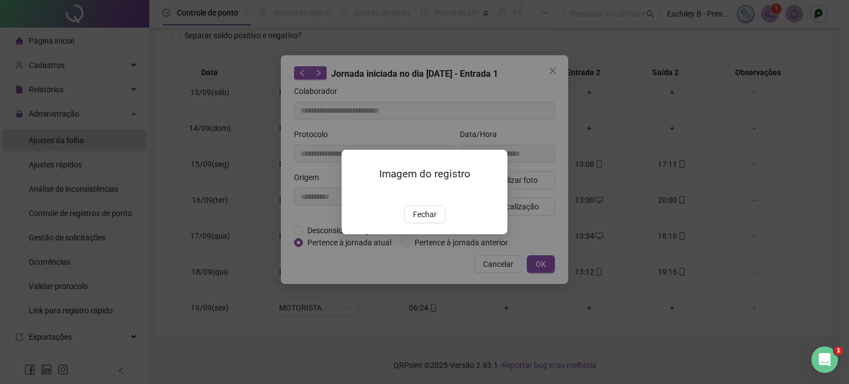
click at [495, 179] on div "Imagem do registro Fechar" at bounding box center [425, 192] width 166 height 85
click at [432, 221] on span "Fechar" at bounding box center [425, 214] width 24 height 12
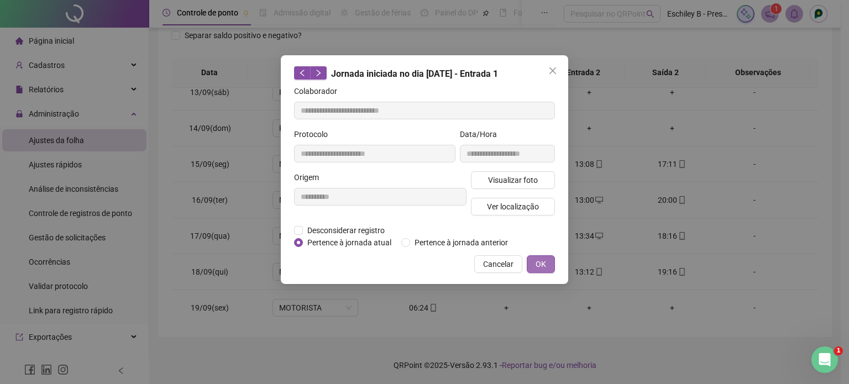
click at [537, 267] on span "OK" at bounding box center [541, 264] width 11 height 12
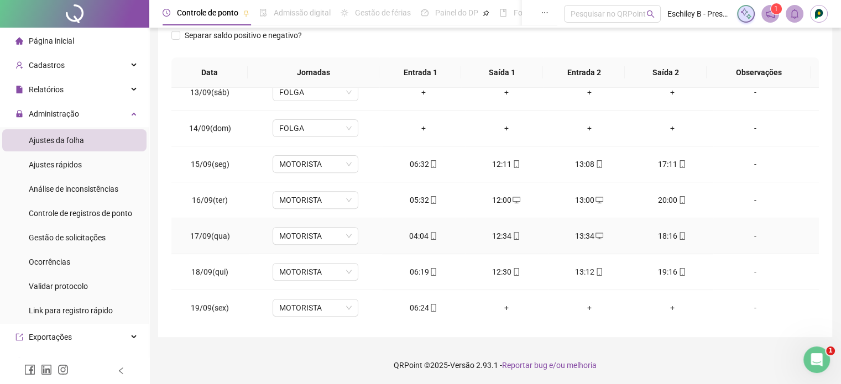
click at [429, 232] on icon "mobile" at bounding box center [433, 236] width 8 height 8
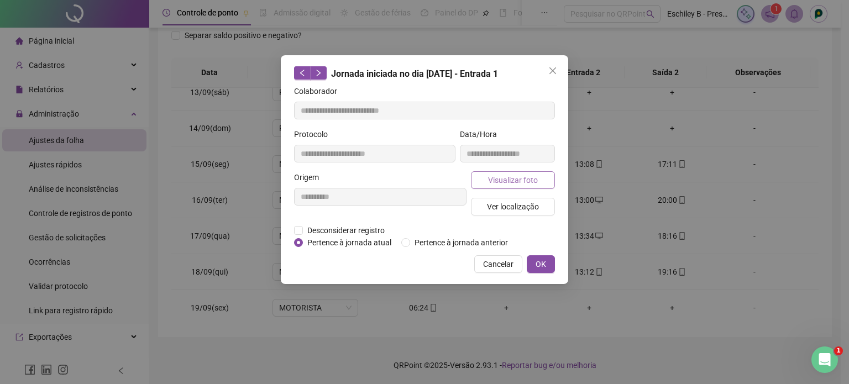
click at [521, 177] on span "Visualizar foto" at bounding box center [513, 180] width 50 height 12
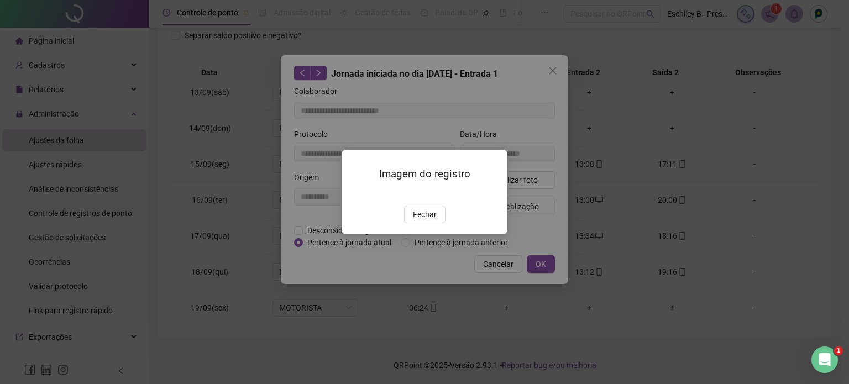
click at [355, 194] on img at bounding box center [355, 194] width 0 height 0
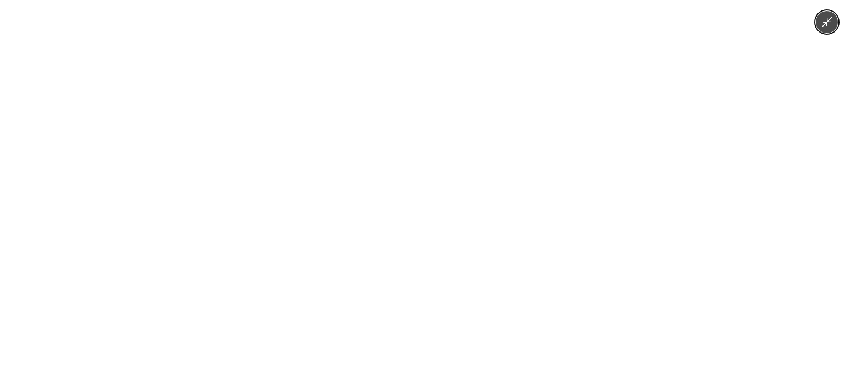
click at [408, 200] on img at bounding box center [424, 192] width 288 height 384
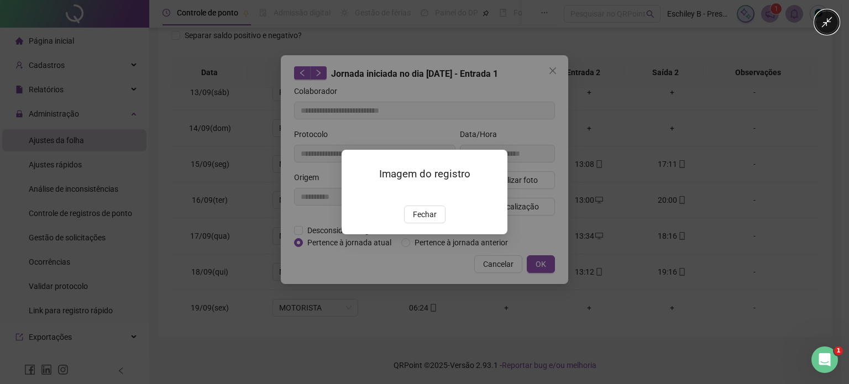
click at [669, 177] on div at bounding box center [424, 192] width 849 height 384
click at [428, 221] on span "Fechar" at bounding box center [425, 214] width 24 height 12
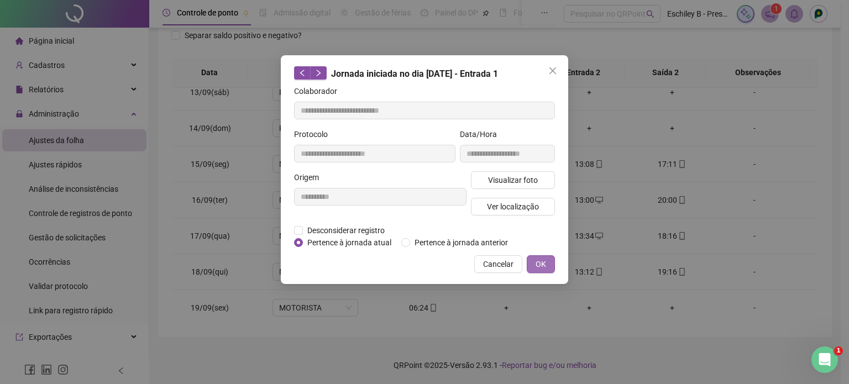
click at [540, 267] on span "OK" at bounding box center [541, 264] width 11 height 12
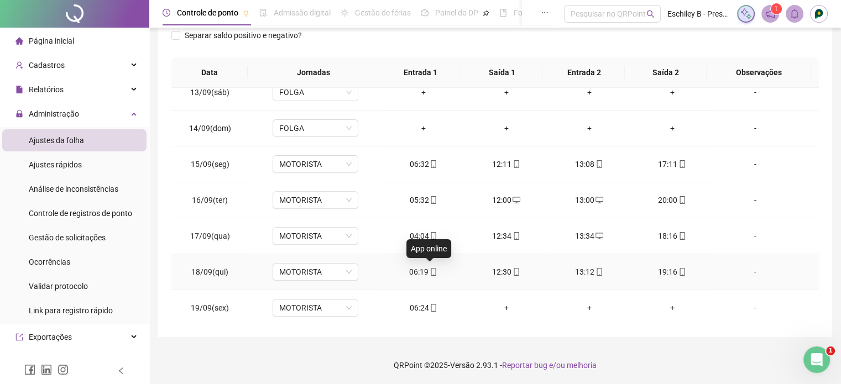
click at [431, 270] on icon "mobile" at bounding box center [433, 272] width 8 height 8
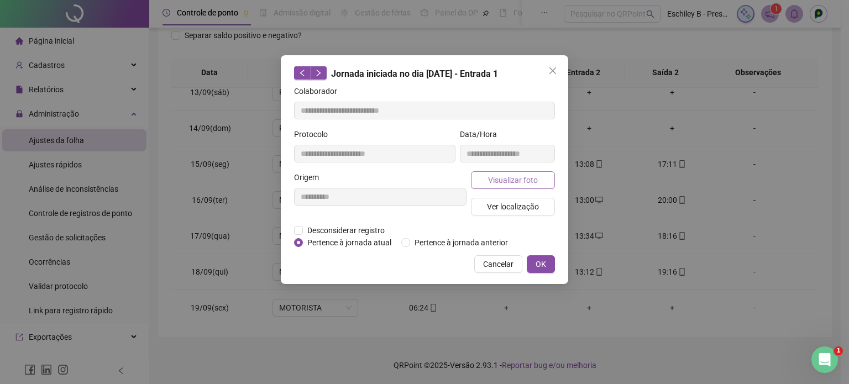
click at [501, 186] on button "Visualizar foto" at bounding box center [513, 180] width 84 height 18
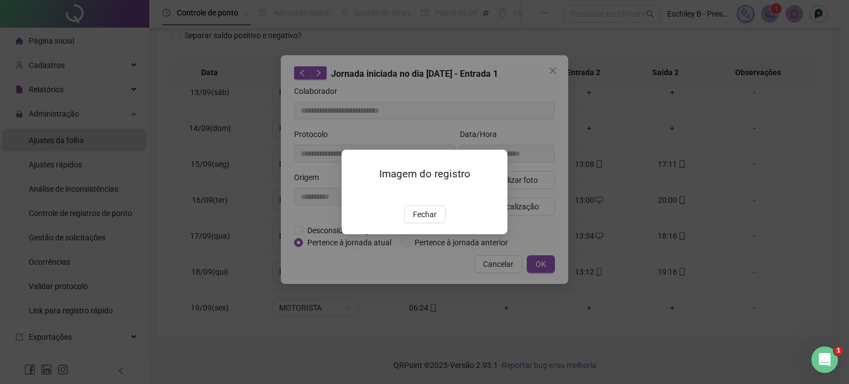
type input "**********"
click at [435, 221] on span "Fechar" at bounding box center [425, 214] width 24 height 12
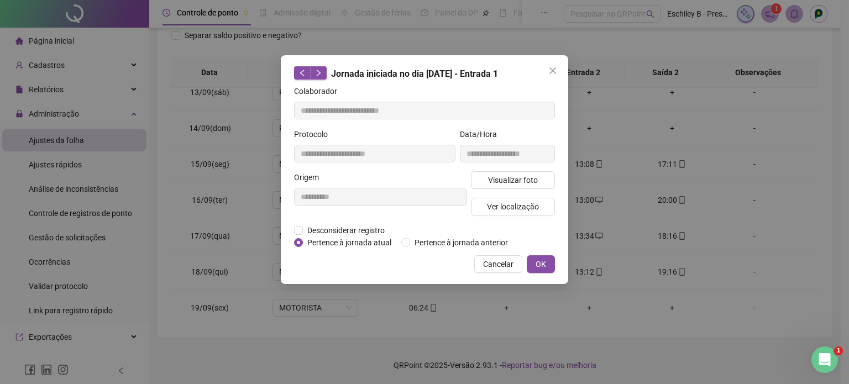
click at [555, 272] on div "**********" at bounding box center [424, 169] width 287 height 229
drag, startPoint x: 555, startPoint y: 265, endPoint x: 542, endPoint y: 266, distance: 13.3
click at [554, 265] on div "**********" at bounding box center [424, 169] width 287 height 229
click at [542, 266] on span "OK" at bounding box center [541, 264] width 11 height 12
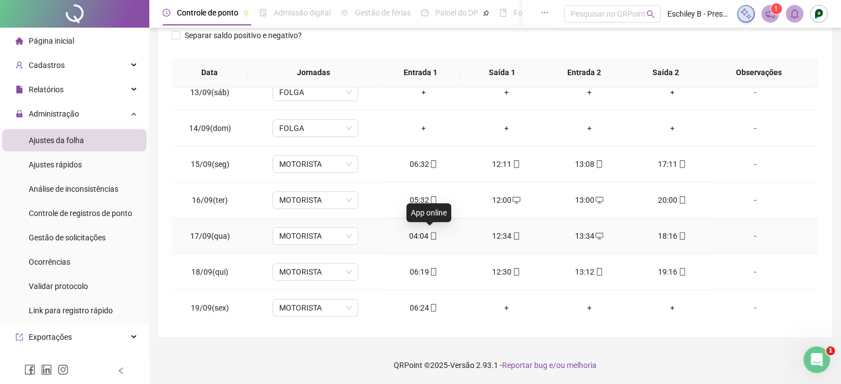
click at [431, 234] on icon "mobile" at bounding box center [433, 236] width 8 height 8
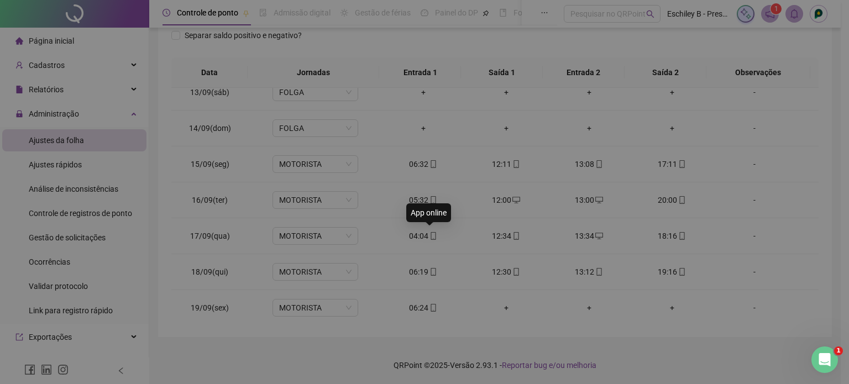
type input "**********"
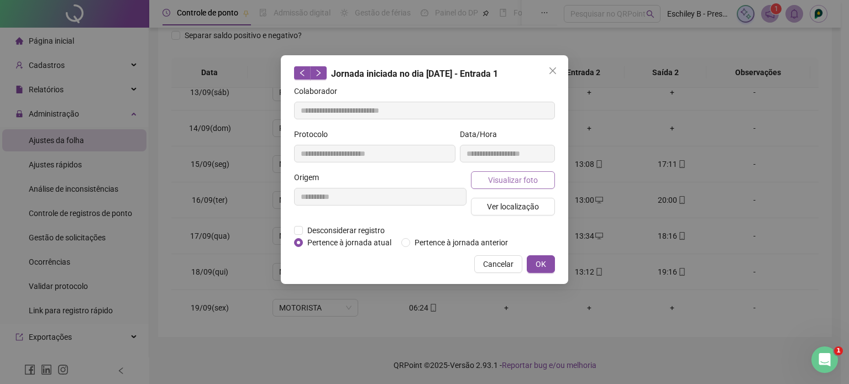
click at [502, 177] on span "Visualizar foto" at bounding box center [513, 180] width 50 height 12
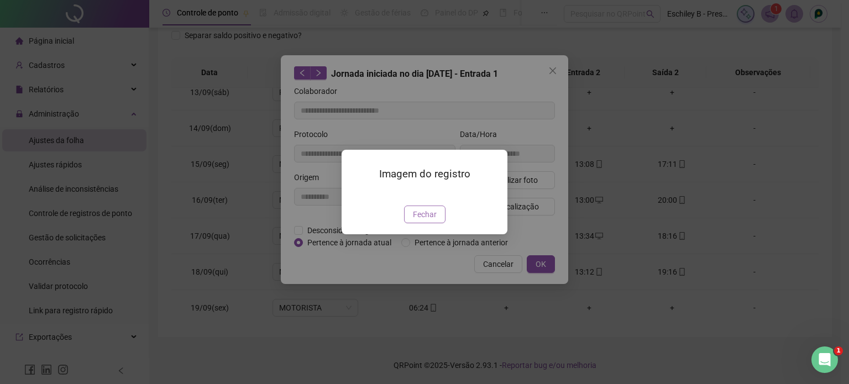
click at [417, 221] on span "Fechar" at bounding box center [425, 214] width 24 height 12
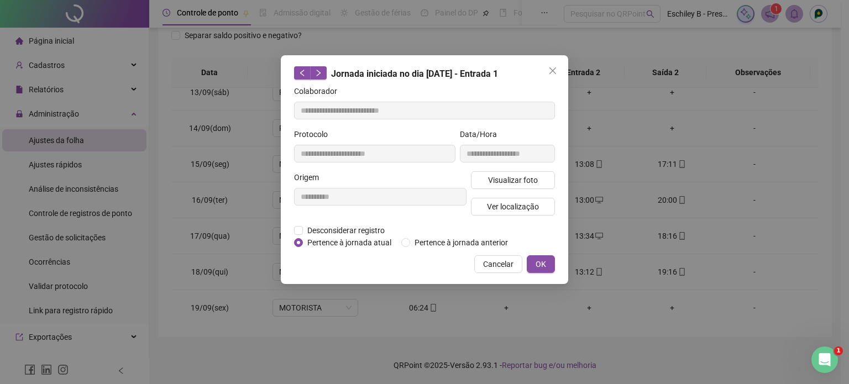
click at [555, 60] on div "**********" at bounding box center [424, 169] width 287 height 229
click at [551, 70] on icon "close" at bounding box center [552, 70] width 7 height 7
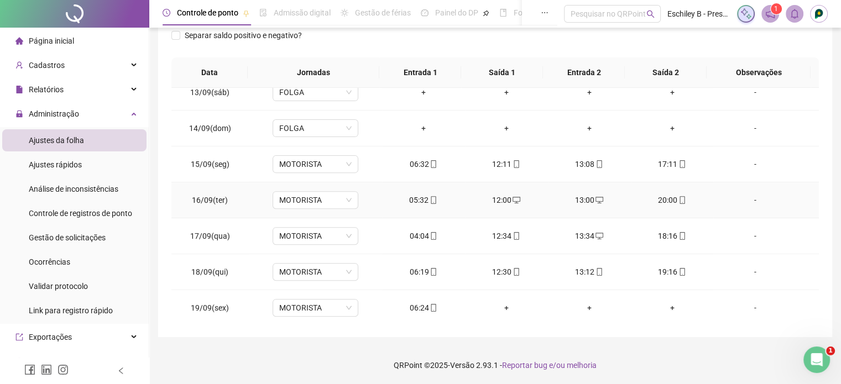
click at [429, 197] on icon "mobile" at bounding box center [433, 200] width 8 height 8
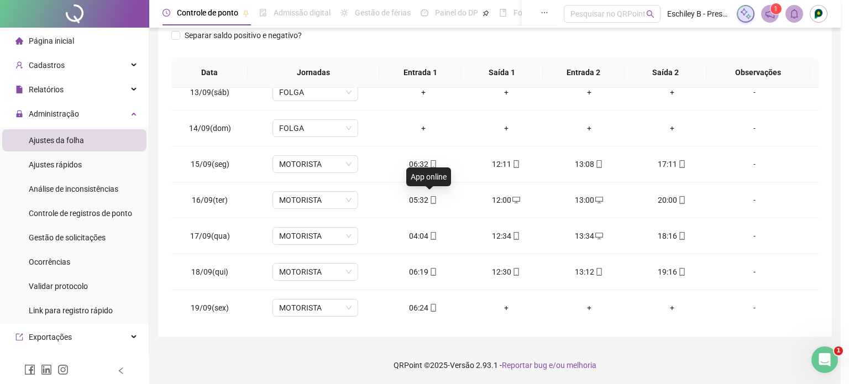
type input "**********"
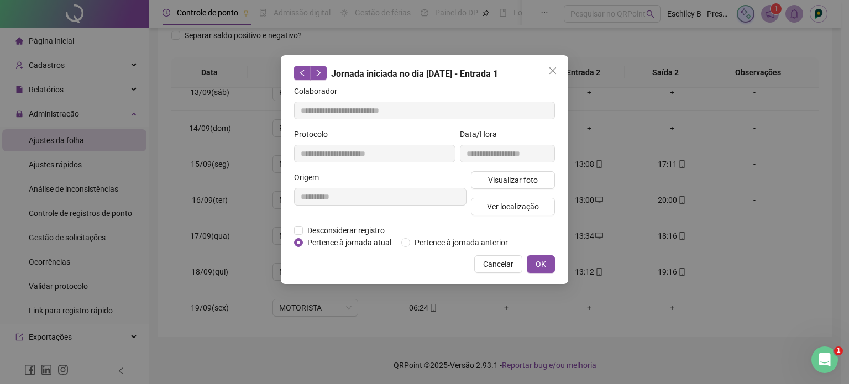
click at [501, 167] on div "**********" at bounding box center [507, 149] width 99 height 43
click at [495, 177] on span "Visualizar foto" at bounding box center [513, 180] width 50 height 12
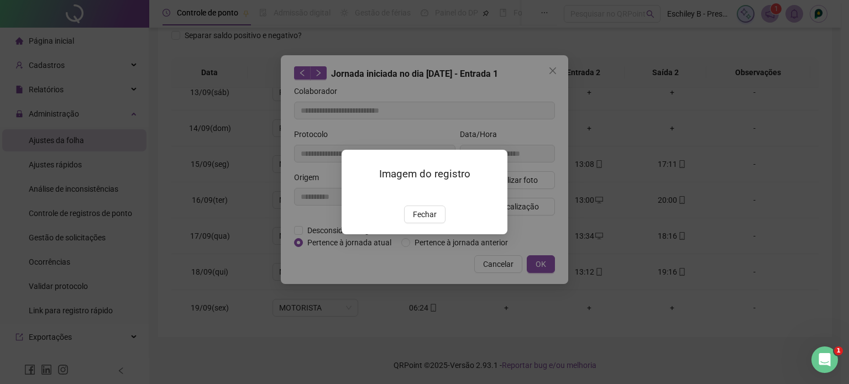
click at [355, 194] on img at bounding box center [355, 194] width 0 height 0
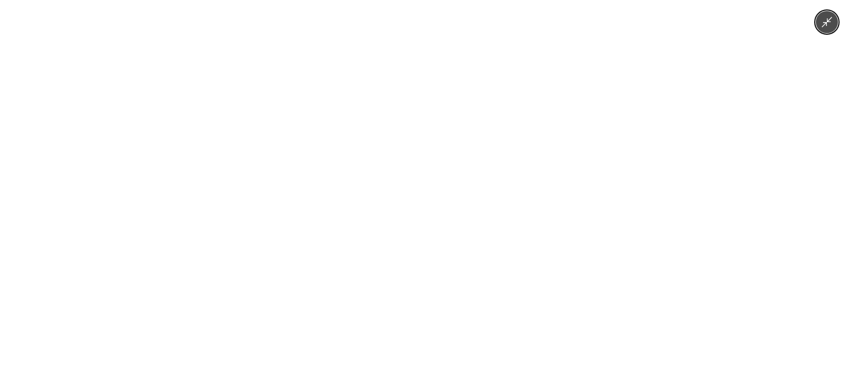
click at [437, 249] on img at bounding box center [424, 192] width 288 height 384
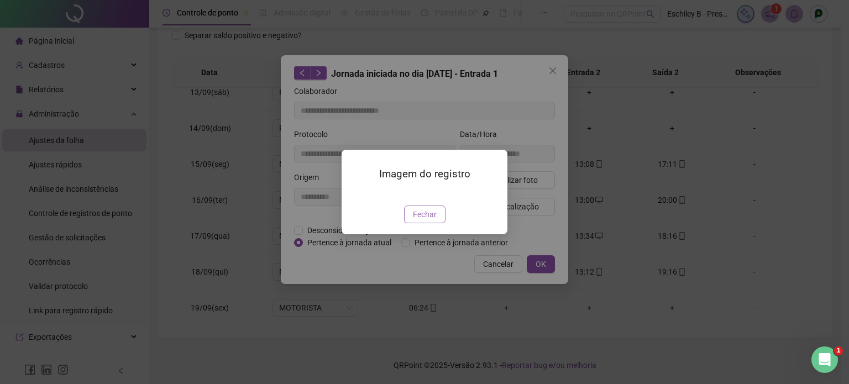
click at [435, 221] on span "Fechar" at bounding box center [425, 214] width 24 height 12
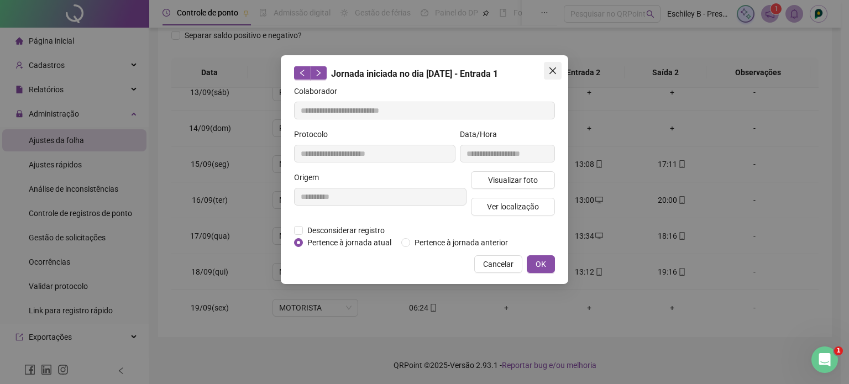
click at [548, 76] on button "Close" at bounding box center [553, 71] width 18 height 18
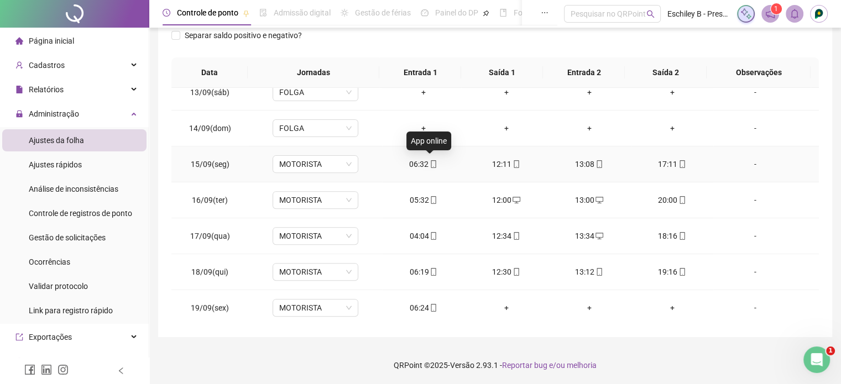
click at [430, 164] on icon "mobile" at bounding box center [433, 164] width 8 height 8
type input "**********"
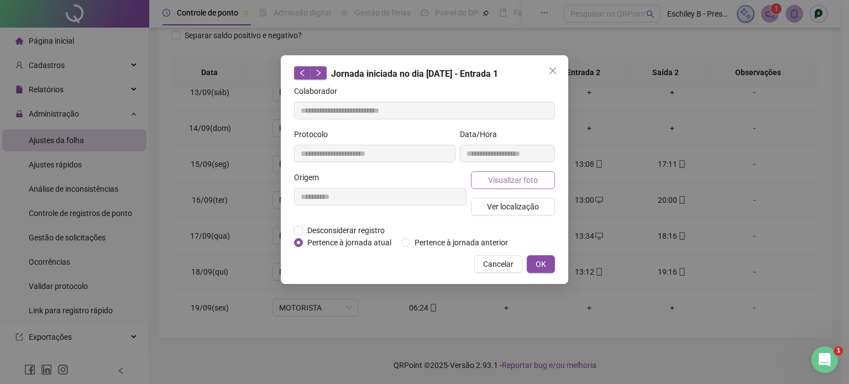
click at [511, 181] on span "Visualizar foto" at bounding box center [513, 180] width 50 height 12
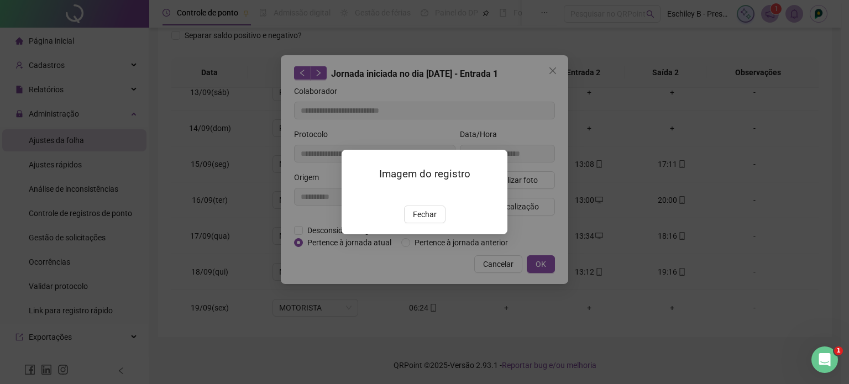
click at [436, 223] on button "Fechar" at bounding box center [424, 215] width 41 height 18
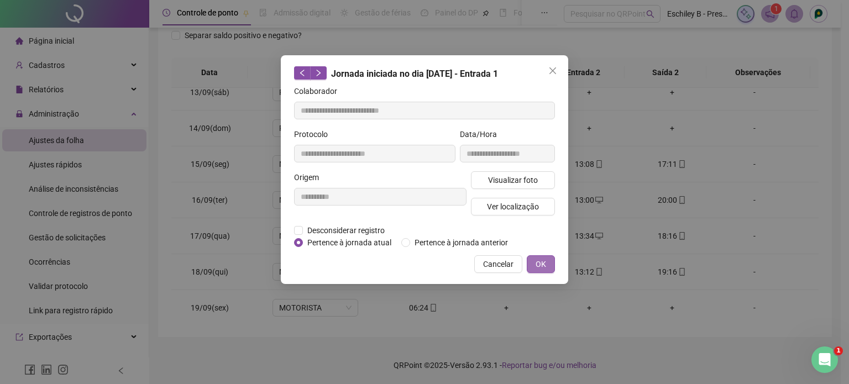
click at [550, 268] on button "OK" at bounding box center [541, 264] width 28 height 18
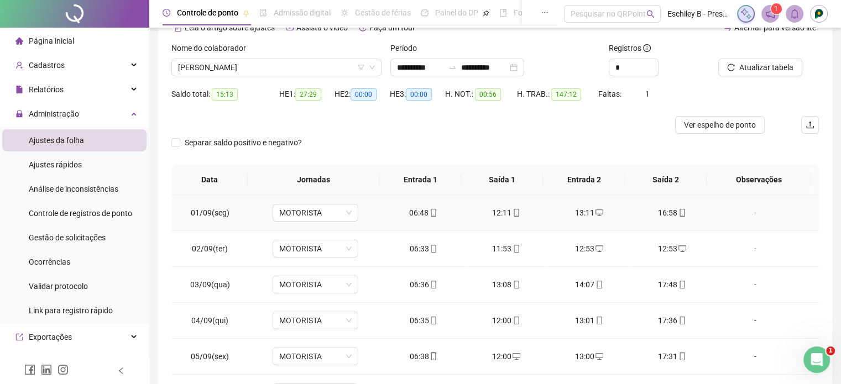
scroll to position [0, 0]
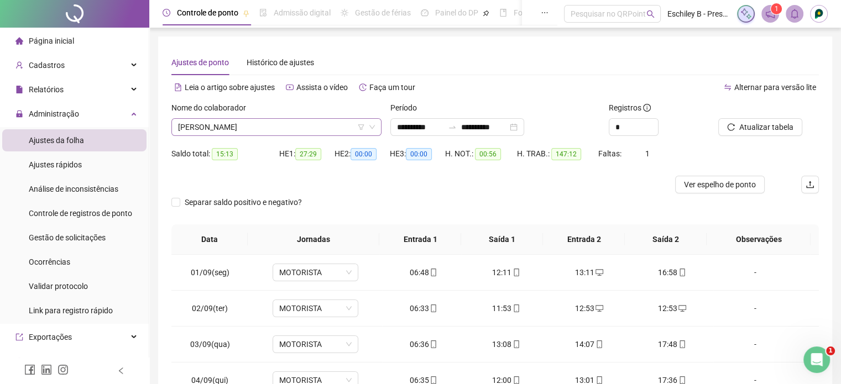
click at [285, 130] on span "JORGE PAULO COSTA DOS SANTOS" at bounding box center [276, 127] width 197 height 17
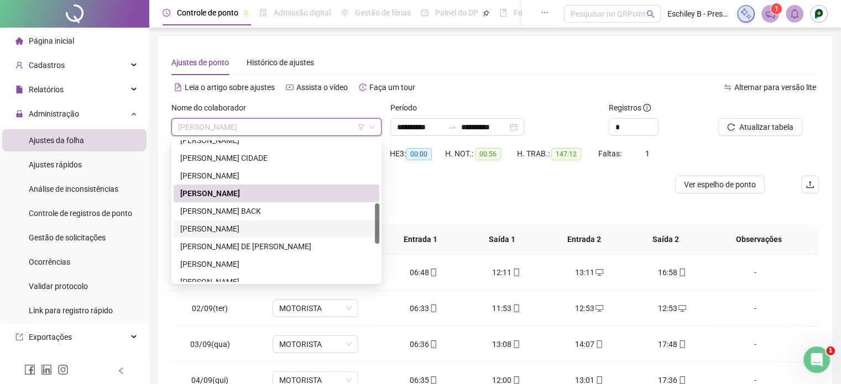
click at [243, 230] on div "LEANDRO GONÇALVES SANTOS" at bounding box center [276, 229] width 192 height 12
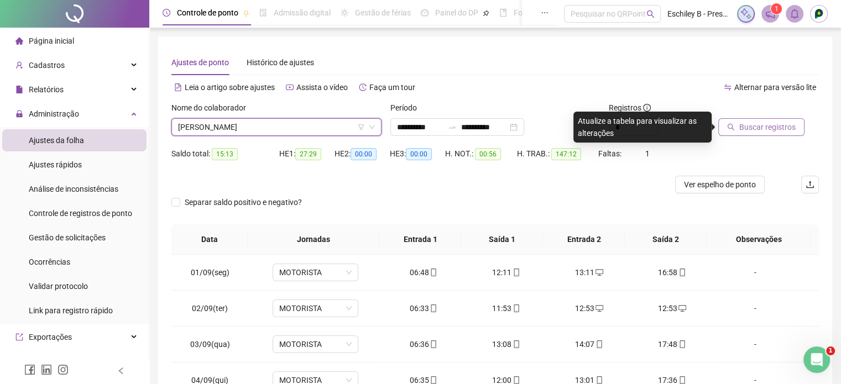
click at [765, 130] on span "Buscar registros" at bounding box center [767, 127] width 56 height 12
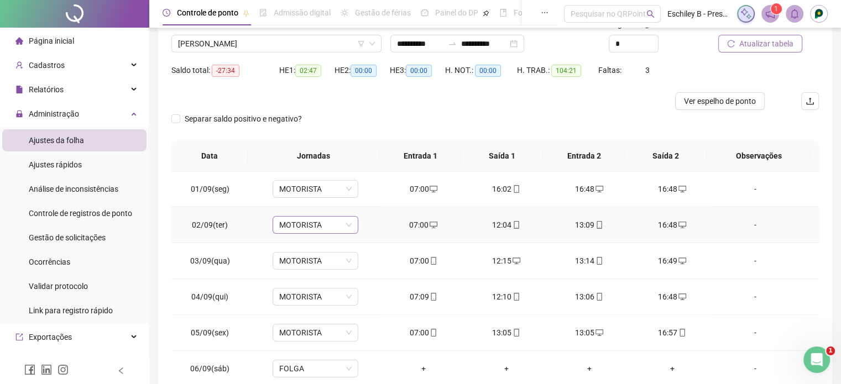
scroll to position [1, 0]
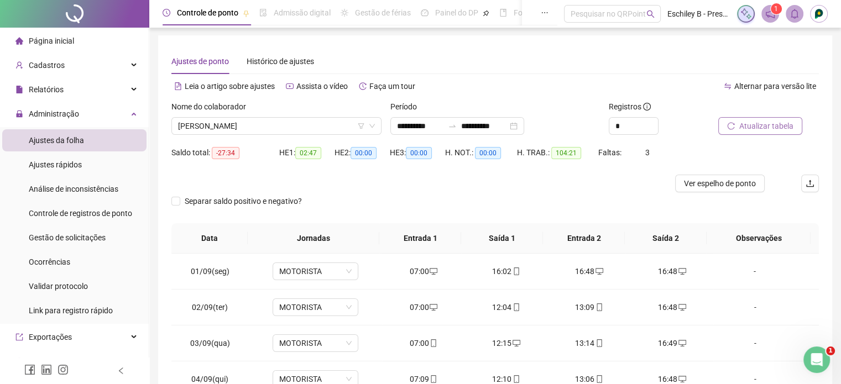
click at [296, 113] on div "Nome do colaborador" at bounding box center [276, 109] width 210 height 17
click at [290, 128] on span "LEANDRO GONÇALVES SANTOS" at bounding box center [276, 126] width 197 height 17
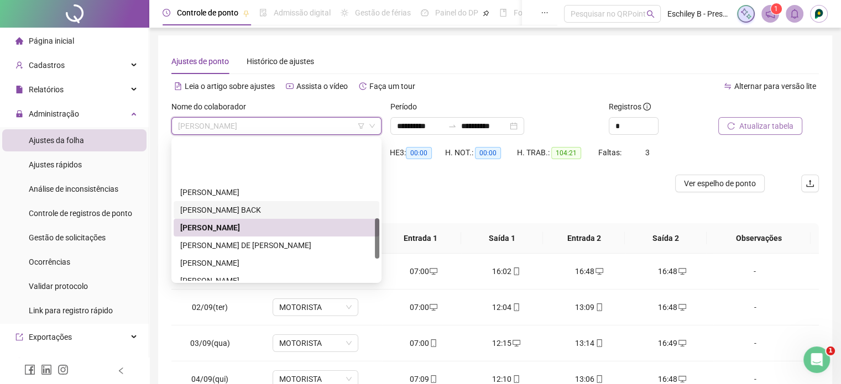
scroll to position [276, 0]
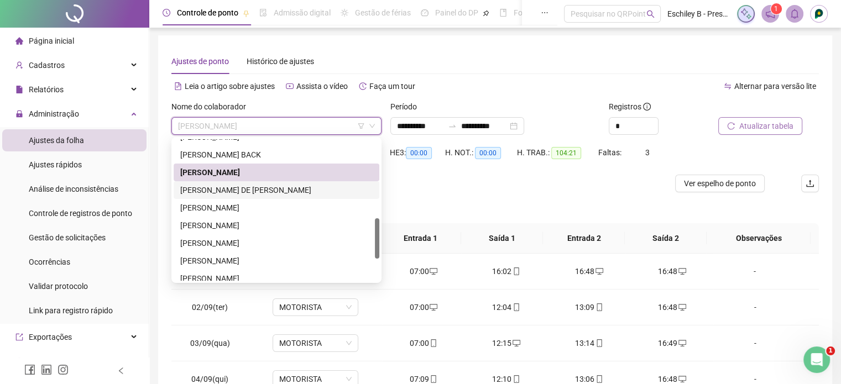
click at [277, 194] on div "MAGDA CAMILA DE ARAÚJO RODRIGUES" at bounding box center [276, 190] width 192 height 12
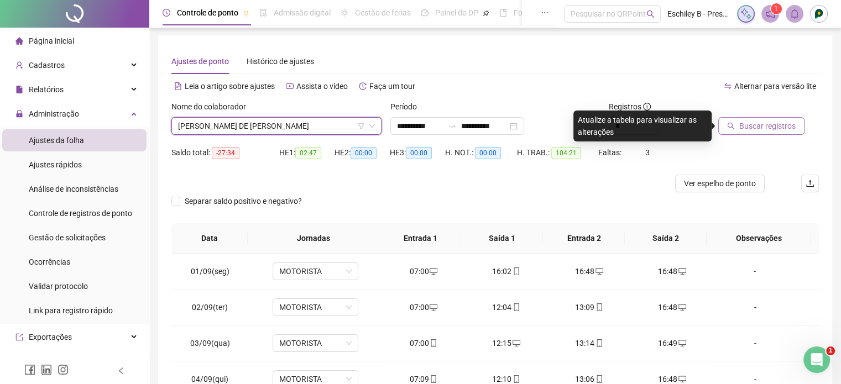
click at [763, 109] on div at bounding box center [754, 109] width 73 height 17
click at [772, 136] on div "Buscar registros" at bounding box center [767, 122] width 109 height 43
click at [774, 121] on span "Buscar registros" at bounding box center [767, 126] width 56 height 12
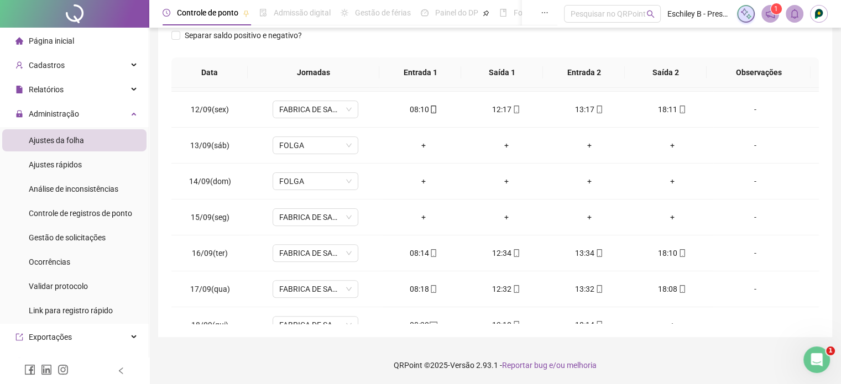
scroll to position [444, 0]
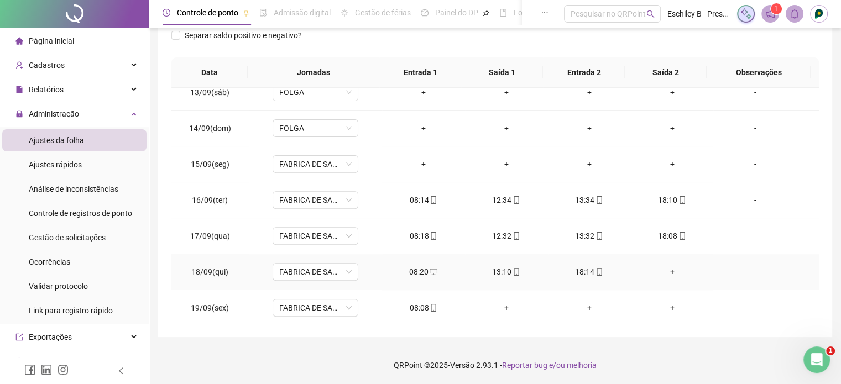
click at [663, 270] on div "+" at bounding box center [671, 272] width 65 height 12
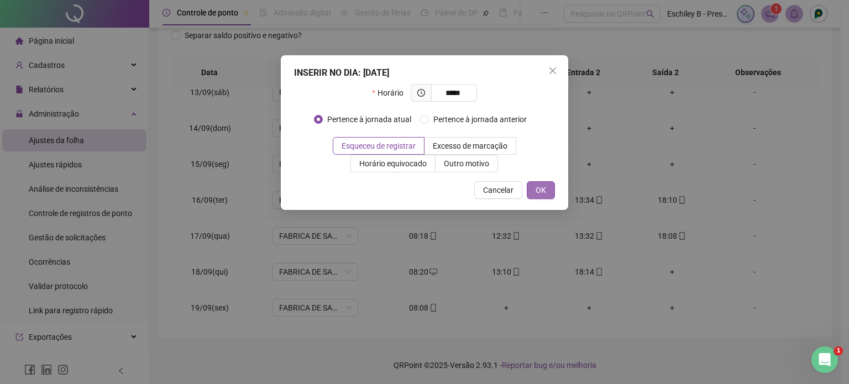
type input "*****"
click at [538, 184] on span "OK" at bounding box center [541, 190] width 11 height 12
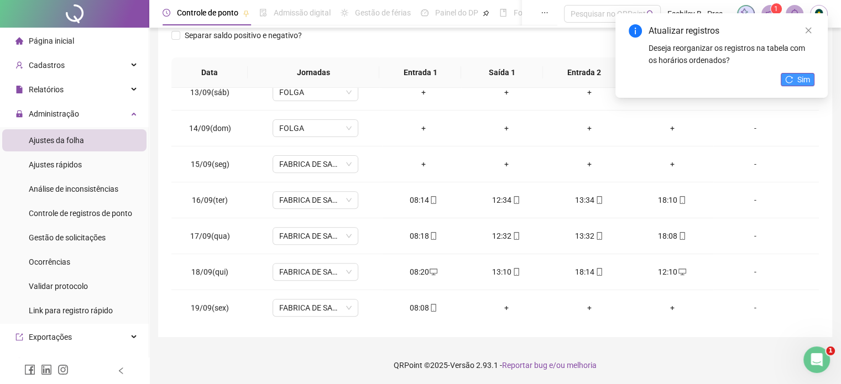
click at [791, 84] on button "Sim" at bounding box center [797, 79] width 34 height 13
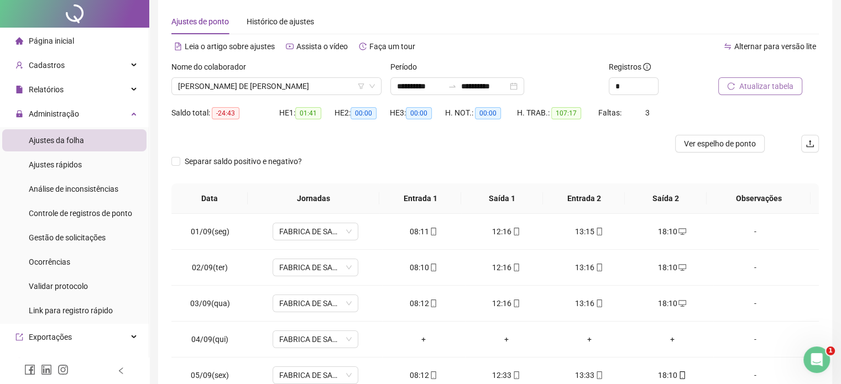
scroll to position [0, 0]
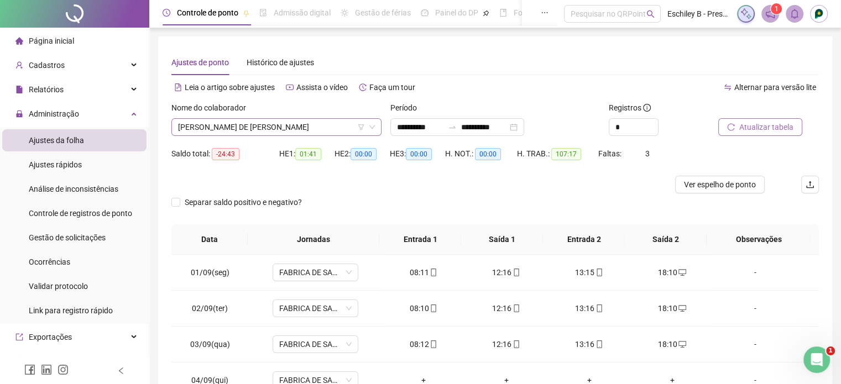
click at [252, 117] on div "Nome do colaborador" at bounding box center [276, 110] width 210 height 17
click at [252, 120] on span "MAGDA CAMILA DE ARAÚJO RODRIGUES" at bounding box center [276, 127] width 197 height 17
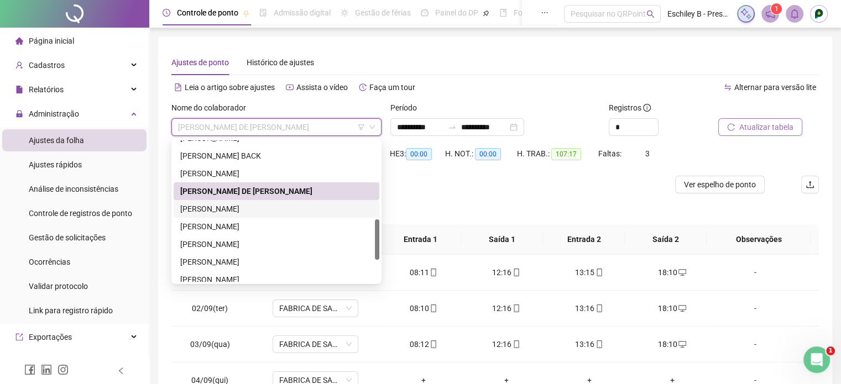
click at [267, 212] on div "MAICKOM DOS SANTOS LIMA" at bounding box center [276, 209] width 192 height 12
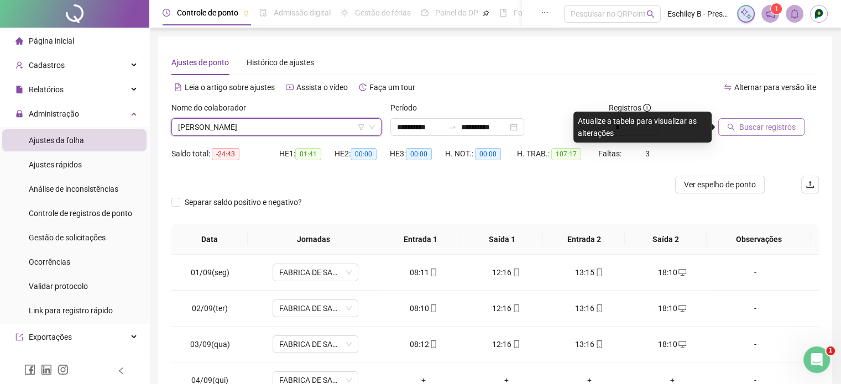
click at [742, 130] on span "Buscar registros" at bounding box center [767, 127] width 56 height 12
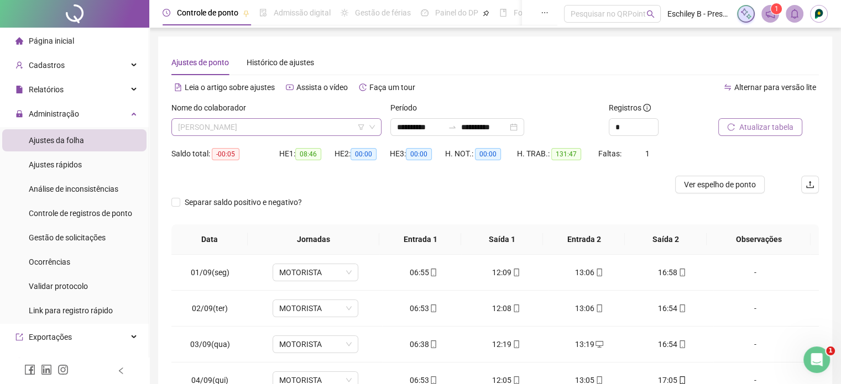
click at [260, 119] on span "MAICKOM DOS SANTOS LIMA" at bounding box center [276, 127] width 197 height 17
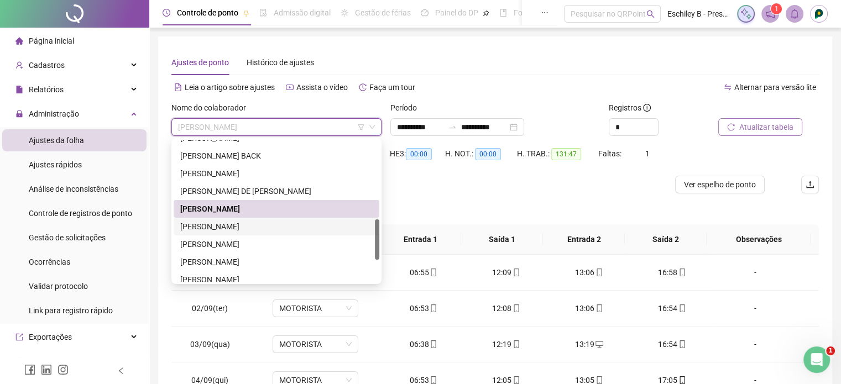
click at [256, 219] on div "MARCO AURELIO FIGUEIREDO" at bounding box center [277, 227] width 206 height 18
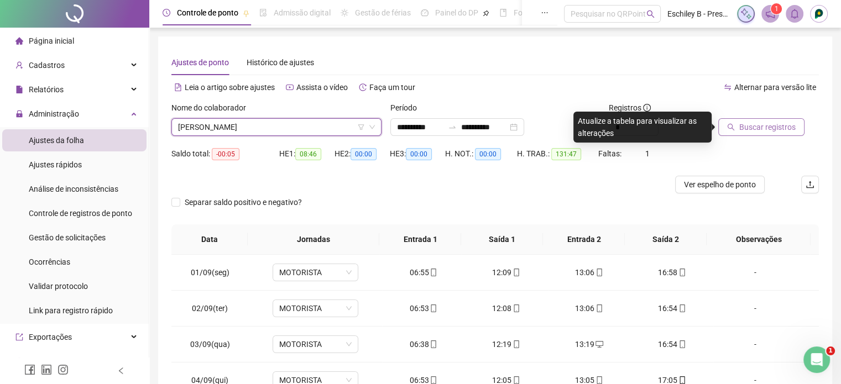
click at [752, 130] on span "Buscar registros" at bounding box center [767, 127] width 56 height 12
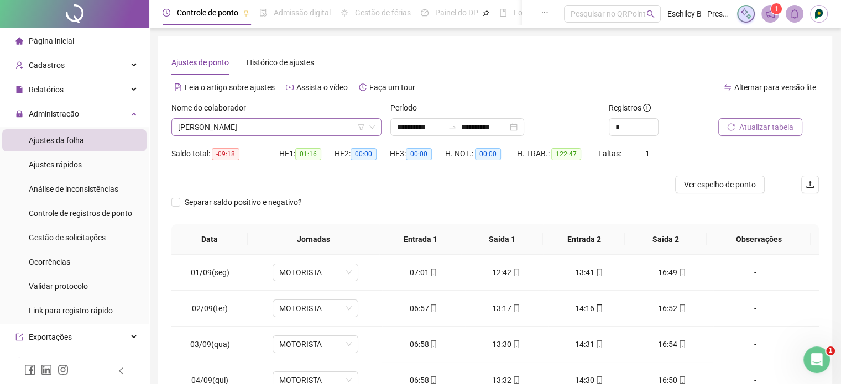
click at [260, 122] on span "MARCO AURELIO FIGUEIREDO" at bounding box center [276, 127] width 197 height 17
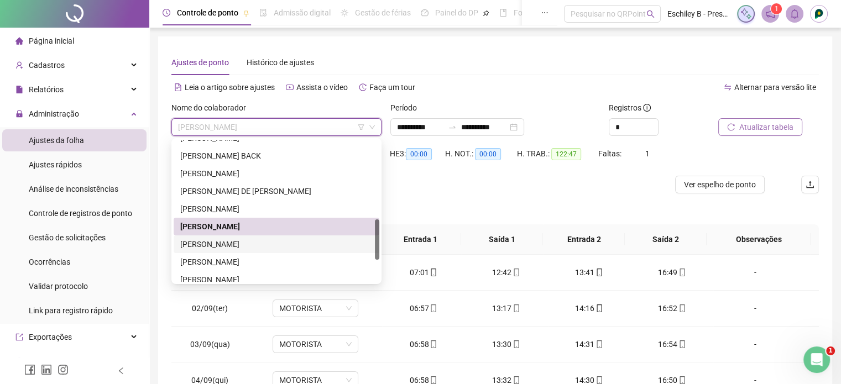
click at [264, 245] on div "MICHEL NASCIMENTO FRANCISCO" at bounding box center [276, 244] width 192 height 12
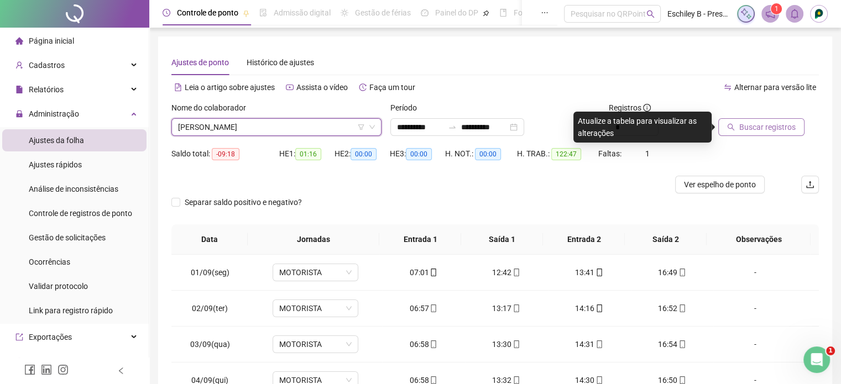
click at [743, 123] on span "Buscar registros" at bounding box center [767, 127] width 56 height 12
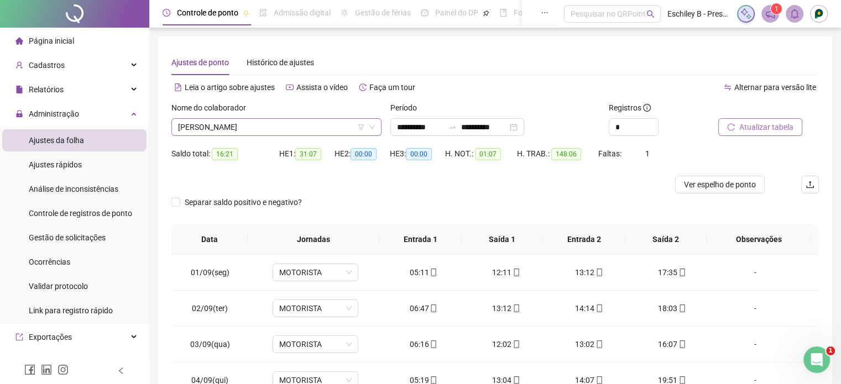
click at [308, 124] on span "MICHEL NASCIMENTO FRANCISCO" at bounding box center [276, 127] width 197 height 17
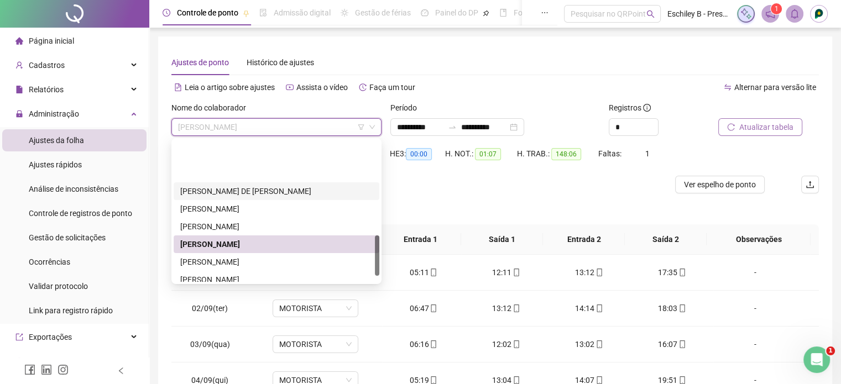
scroll to position [332, 0]
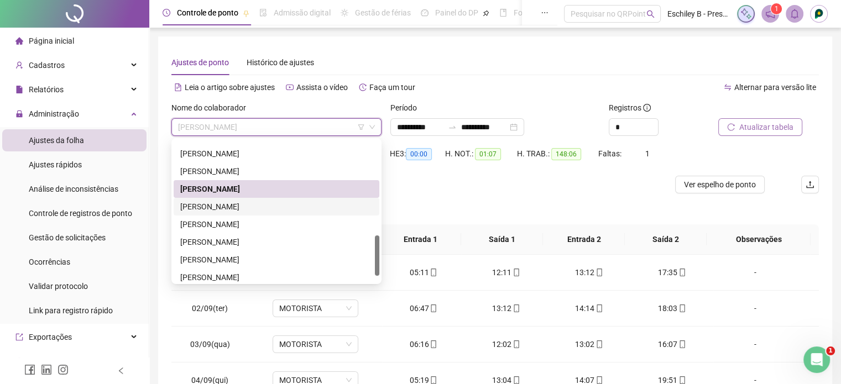
click at [294, 205] on div "NICOLAS LOURENÇO DOS SANTOS" at bounding box center [276, 207] width 192 height 12
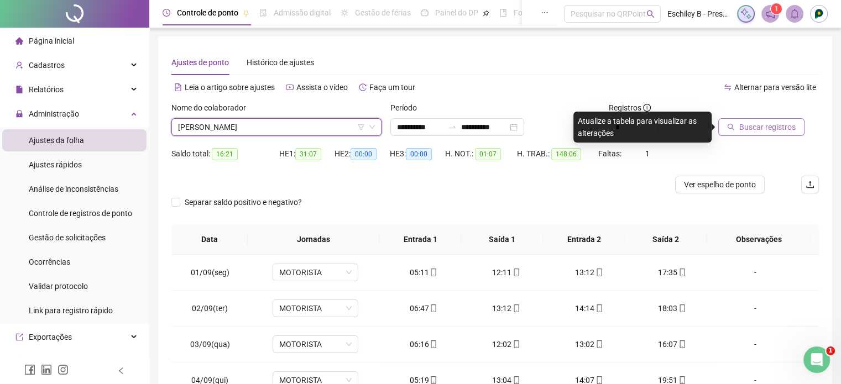
click at [727, 130] on icon "search" at bounding box center [731, 127] width 8 height 8
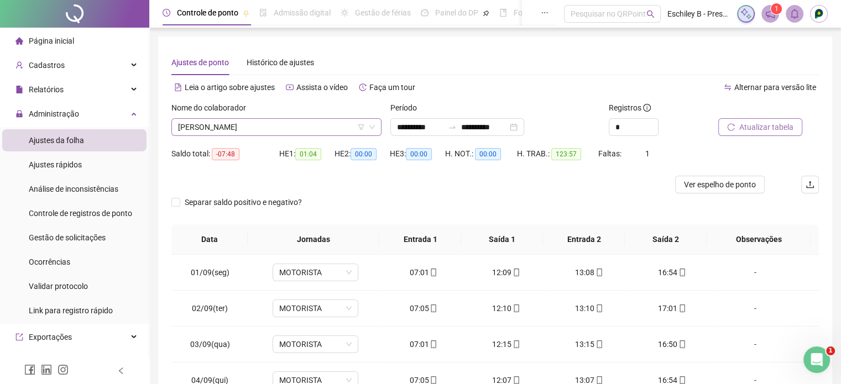
click at [224, 124] on span "NICOLAS LOURENÇO DOS SANTOS" at bounding box center [276, 127] width 197 height 17
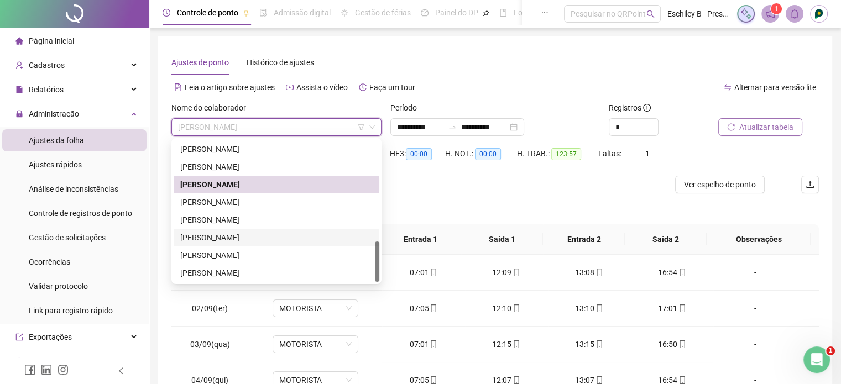
click at [248, 231] on div "RICHARD AUGUSTO BONRRUKER SOUSA" at bounding box center [277, 238] width 206 height 18
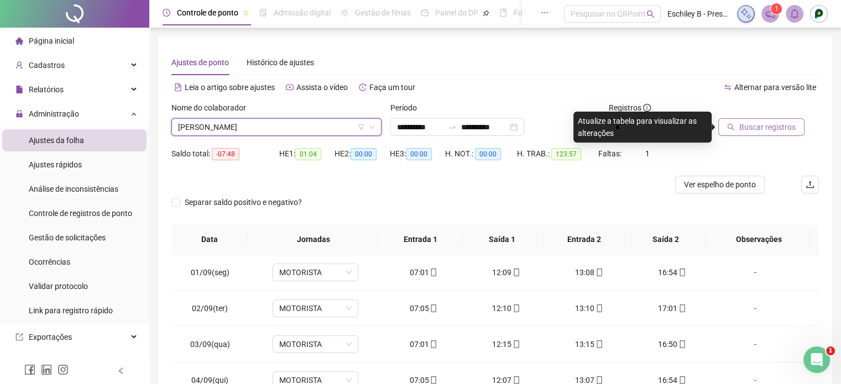
click at [770, 130] on span "Buscar registros" at bounding box center [767, 127] width 56 height 12
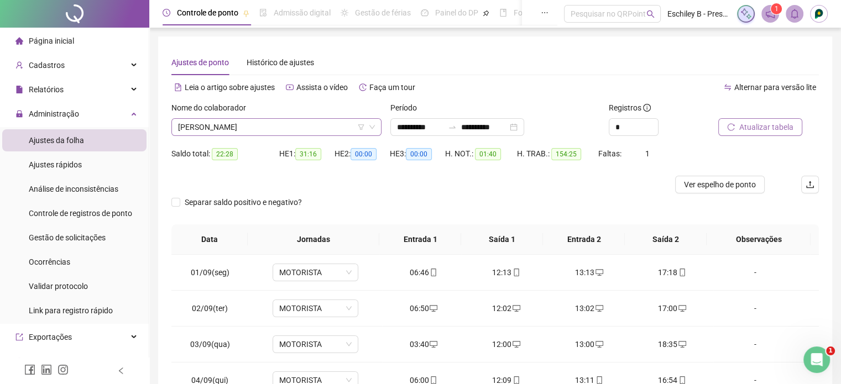
click at [325, 123] on span "RICHARD AUGUSTO BONRRUKER SOUSA" at bounding box center [276, 127] width 197 height 17
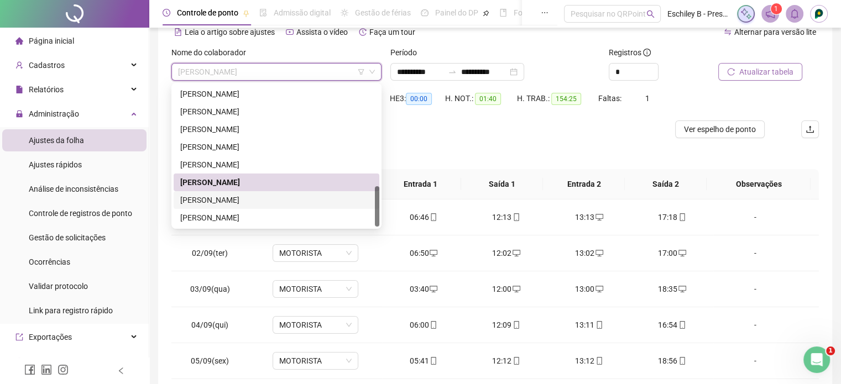
click at [250, 206] on div "SHIRAN VAL OLIVEIRA" at bounding box center [277, 200] width 206 height 18
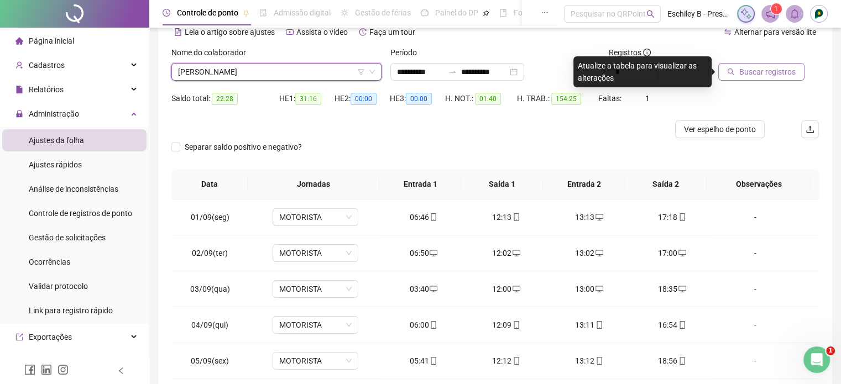
click at [752, 67] on span "Buscar registros" at bounding box center [767, 72] width 56 height 12
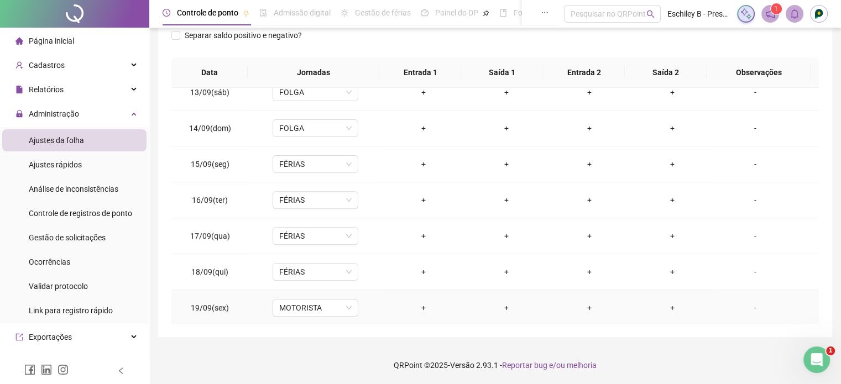
click at [309, 317] on td "MOTORISTA" at bounding box center [315, 308] width 133 height 36
click at [308, 306] on span "MOTORISTA" at bounding box center [315, 308] width 72 height 17
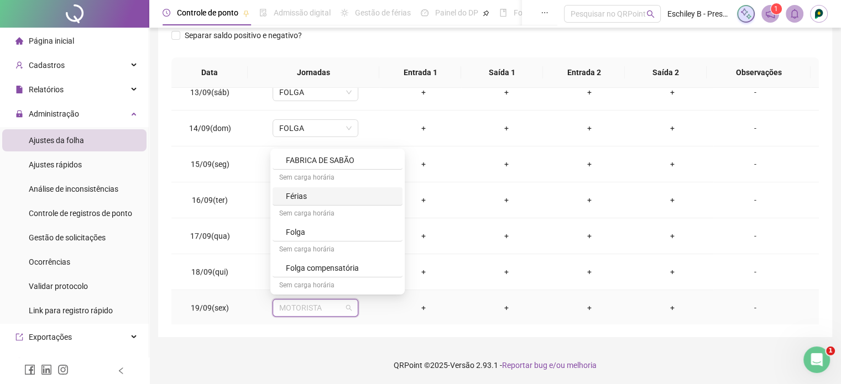
click at [312, 201] on div "Férias" at bounding box center [337, 196] width 130 height 18
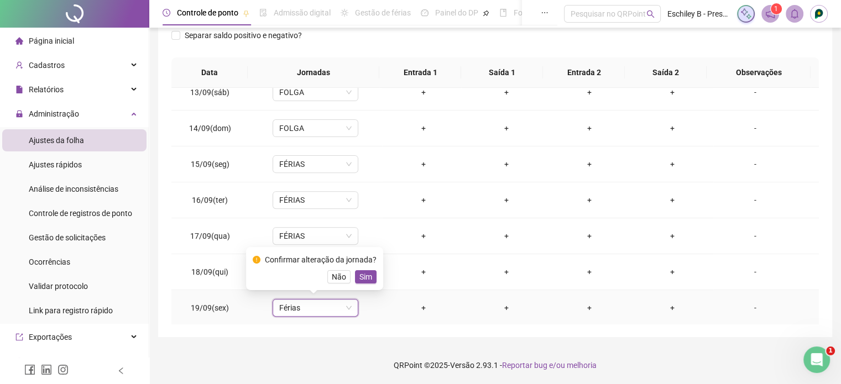
click at [362, 269] on div "Confirmar alteração da jornada? Não Sim" at bounding box center [315, 269] width 124 height 30
click at [361, 274] on span "Sim" at bounding box center [365, 277] width 13 height 12
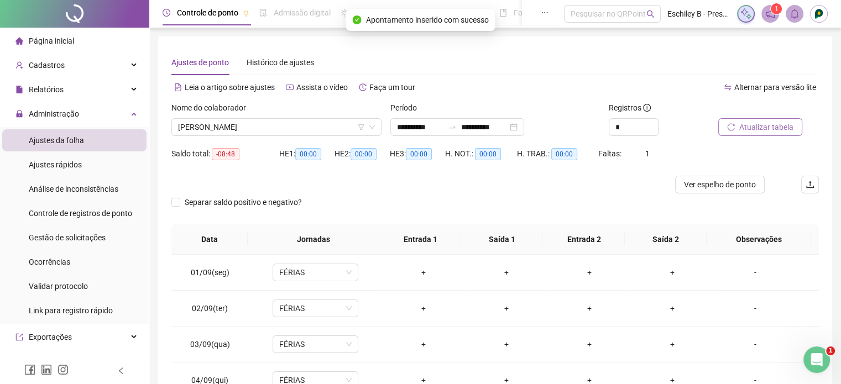
click at [766, 121] on span "Atualizar tabela" at bounding box center [766, 127] width 54 height 12
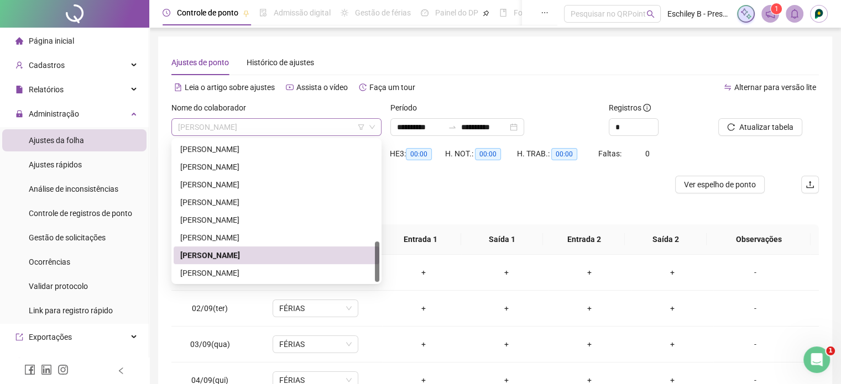
click at [292, 135] on span "SHIRAN VAL OLIVEIRA" at bounding box center [276, 127] width 197 height 17
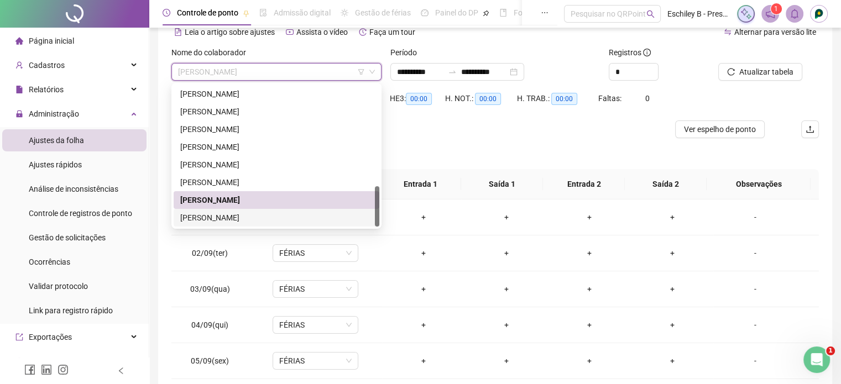
click at [280, 221] on div "WILIAN DOS SANTOS DE OLIVEIRA" at bounding box center [276, 218] width 192 height 12
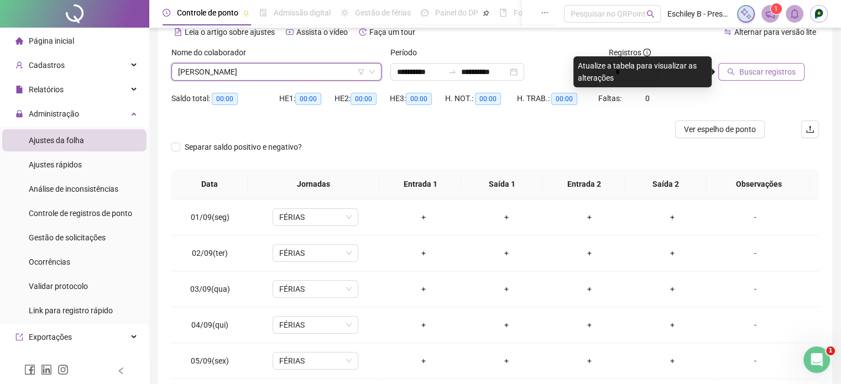
click at [746, 68] on span "Buscar registros" at bounding box center [767, 72] width 56 height 12
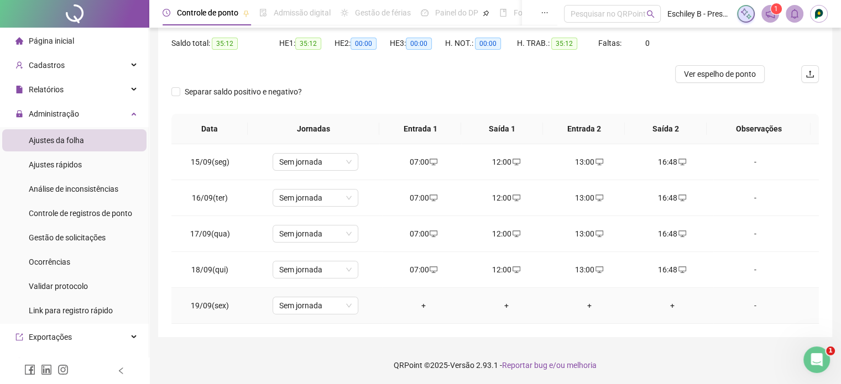
click at [422, 307] on div "+" at bounding box center [423, 306] width 65 height 12
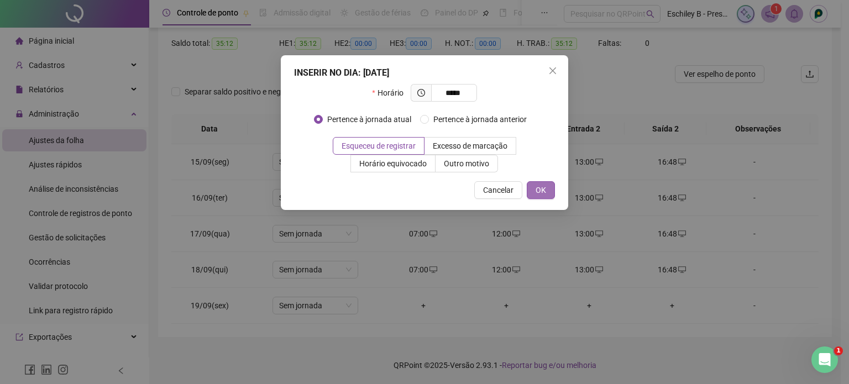
type input "*****"
click at [539, 196] on button "OK" at bounding box center [541, 190] width 28 height 18
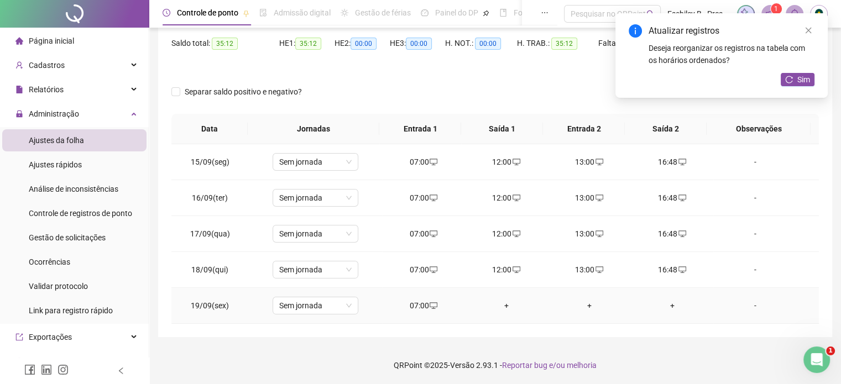
click at [502, 308] on div "+" at bounding box center [506, 306] width 65 height 12
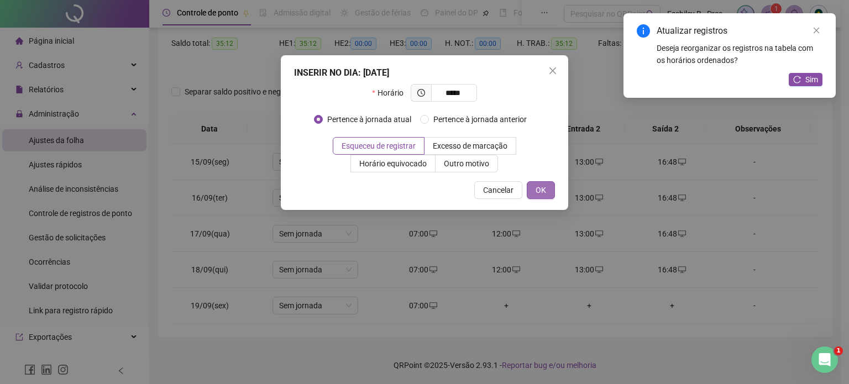
type input "*****"
click at [552, 193] on button "OK" at bounding box center [541, 190] width 28 height 18
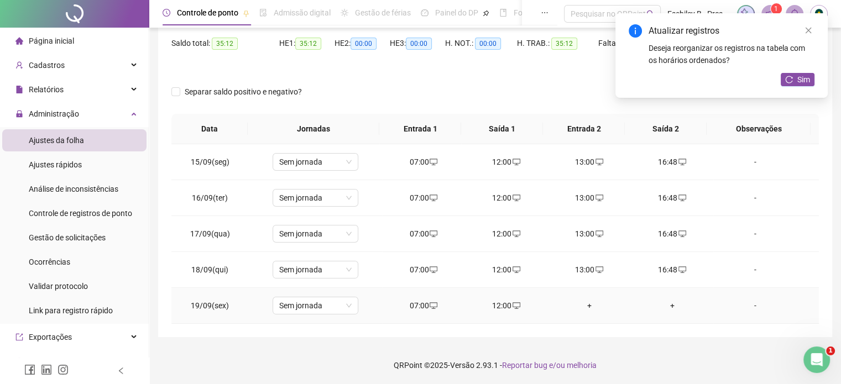
click at [585, 305] on div "+" at bounding box center [589, 306] width 65 height 12
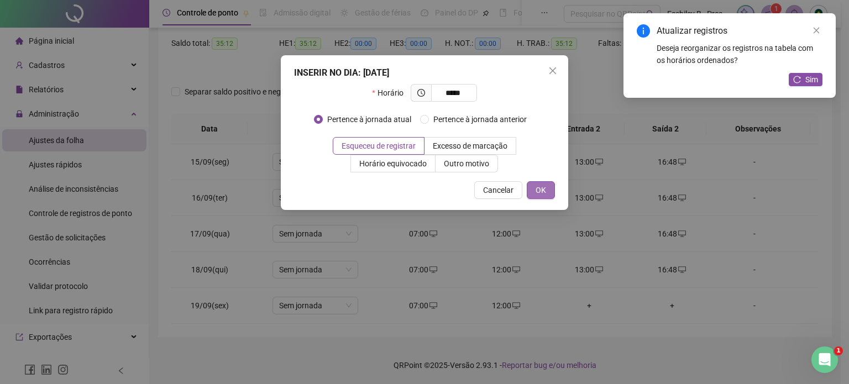
type input "*****"
click at [544, 189] on span "OK" at bounding box center [541, 190] width 11 height 12
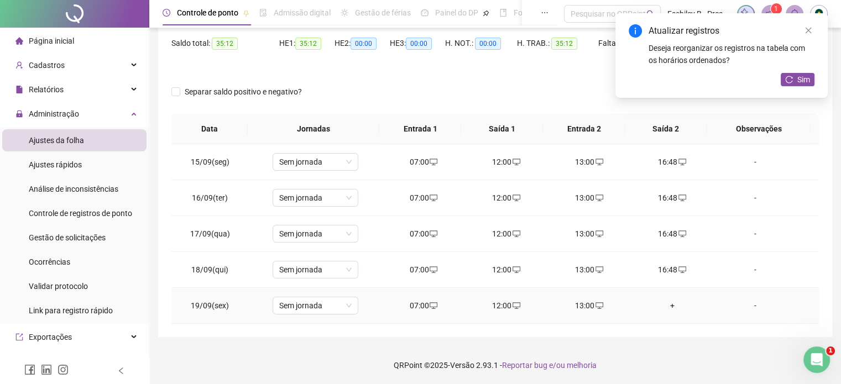
click at [668, 305] on div "+" at bounding box center [671, 306] width 65 height 12
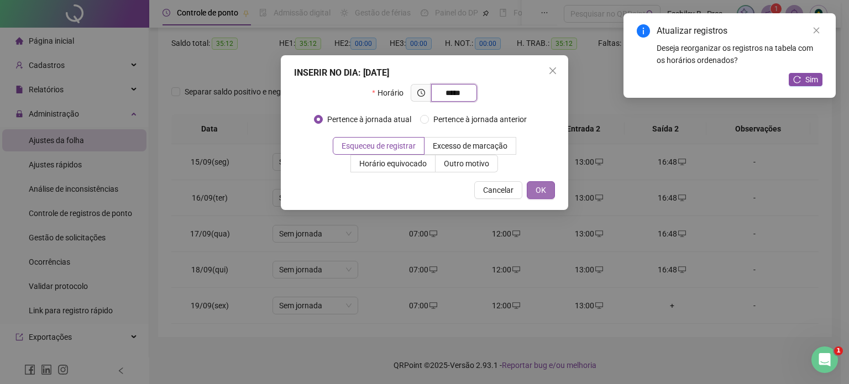
type input "*****"
click at [549, 183] on button "OK" at bounding box center [541, 190] width 28 height 18
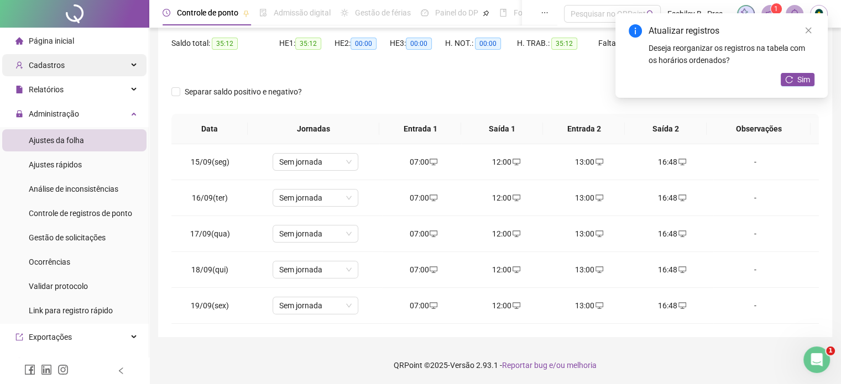
click at [72, 72] on div "Cadastros" at bounding box center [74, 65] width 144 height 22
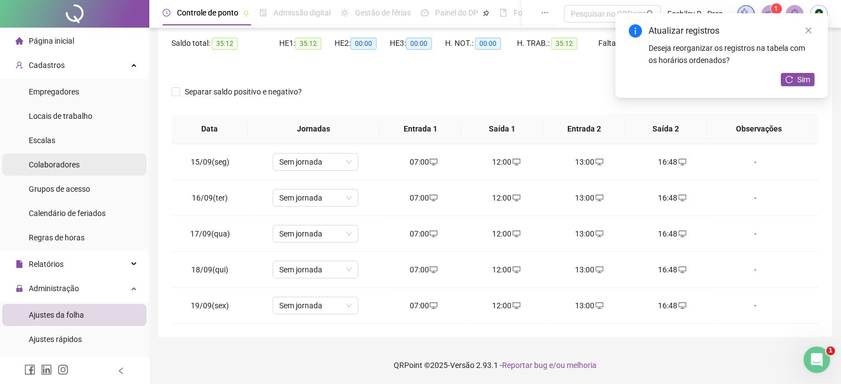
click at [60, 160] on span "Colaboradores" at bounding box center [54, 164] width 51 height 9
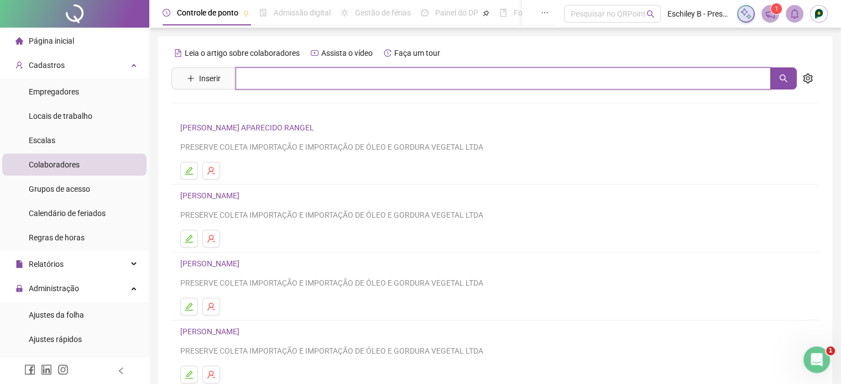
click at [263, 76] on input "text" at bounding box center [502, 78] width 535 height 22
type input "****"
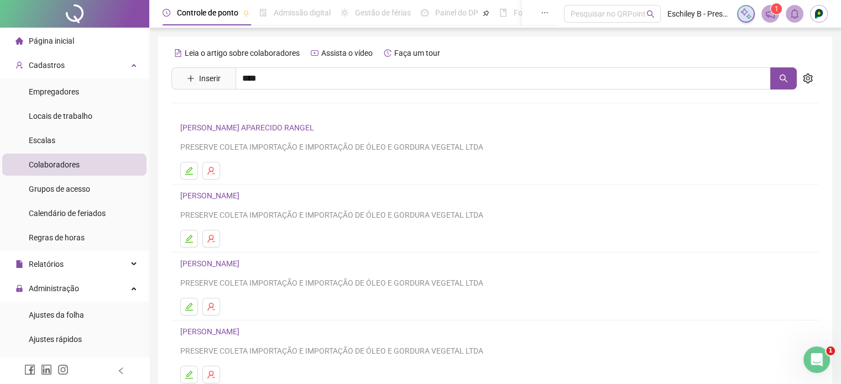
click at [249, 109] on link "WILIAN DOS SANTOS DE OLIVEIRA" at bounding box center [221, 111] width 59 height 9
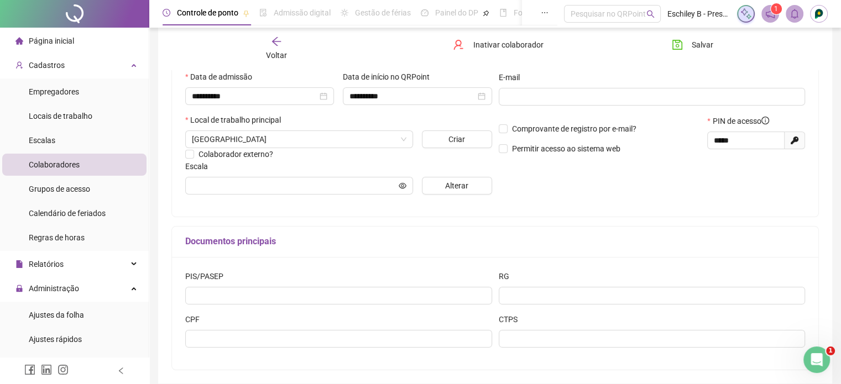
scroll to position [135, 0]
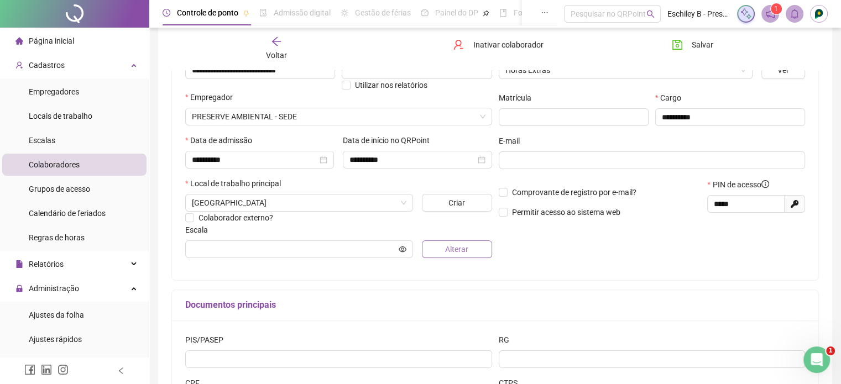
click at [442, 251] on button "Alterar" at bounding box center [457, 249] width 70 height 18
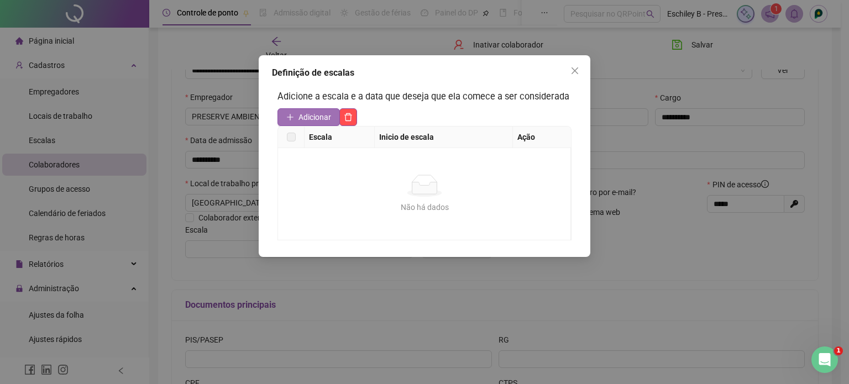
click at [301, 112] on span "Adicionar" at bounding box center [314, 117] width 33 height 12
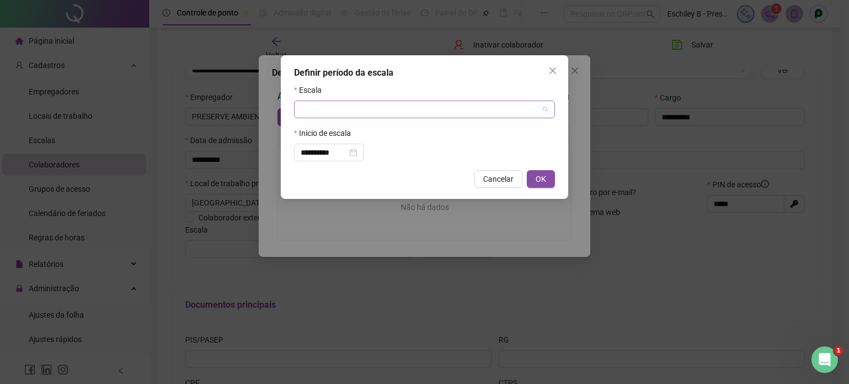
click at [363, 116] on input "search" at bounding box center [420, 109] width 238 height 17
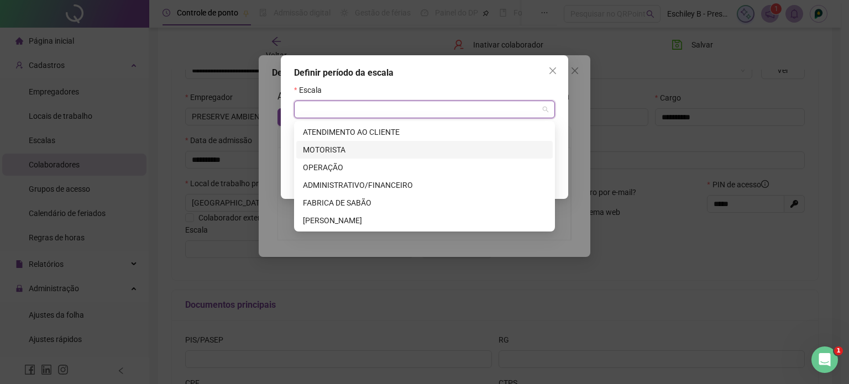
click at [344, 147] on div "MOTORISTA" at bounding box center [424, 150] width 243 height 12
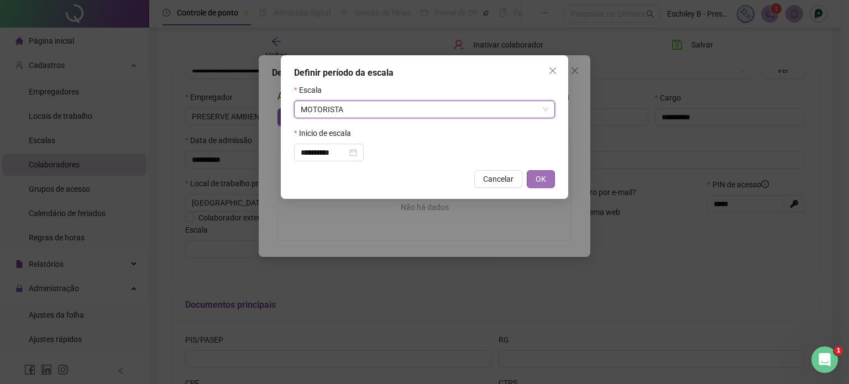
click at [536, 179] on span "OK" at bounding box center [541, 179] width 11 height 12
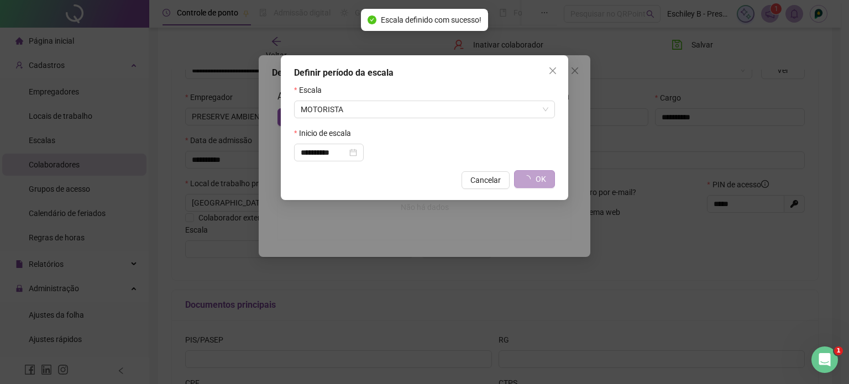
type input "*********"
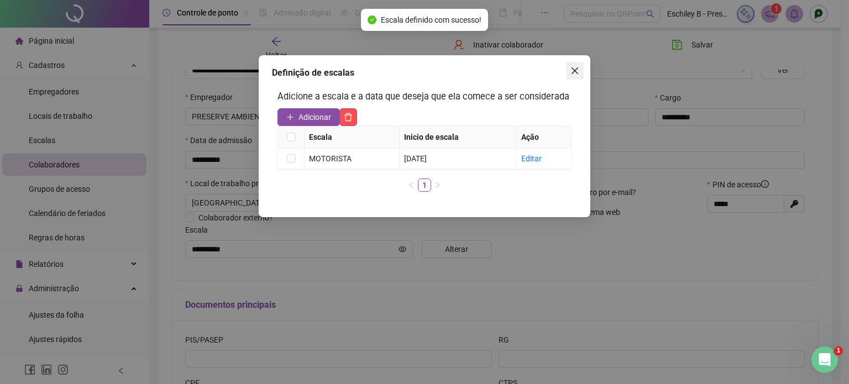
click at [574, 67] on icon "close" at bounding box center [574, 70] width 9 height 9
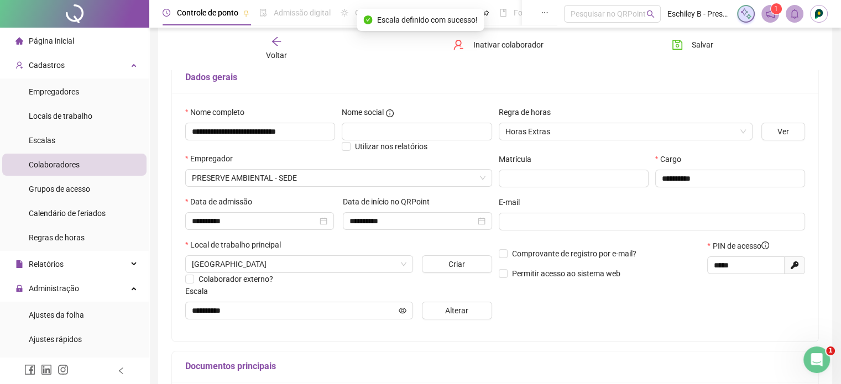
scroll to position [0, 0]
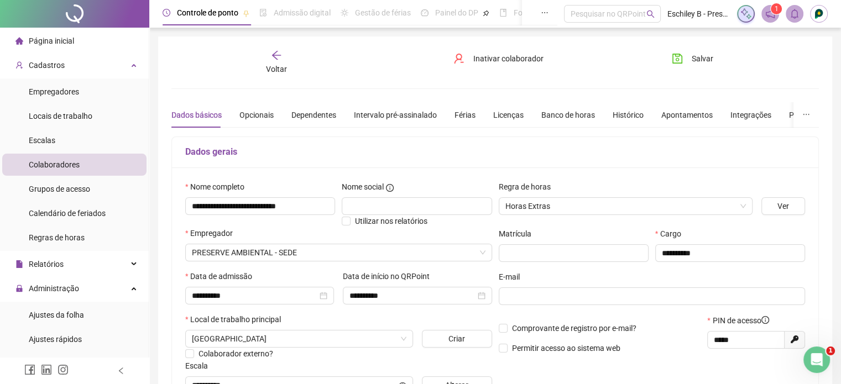
click at [695, 70] on div "Salvar" at bounding box center [713, 62] width 109 height 25
click at [694, 64] on span "Salvar" at bounding box center [702, 59] width 22 height 12
click at [77, 311] on span "Ajustes da folha" at bounding box center [56, 315] width 55 height 9
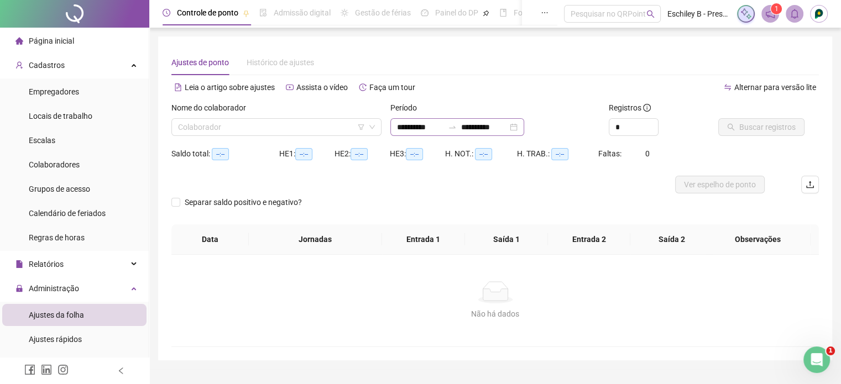
click at [456, 119] on div "**********" at bounding box center [457, 127] width 134 height 18
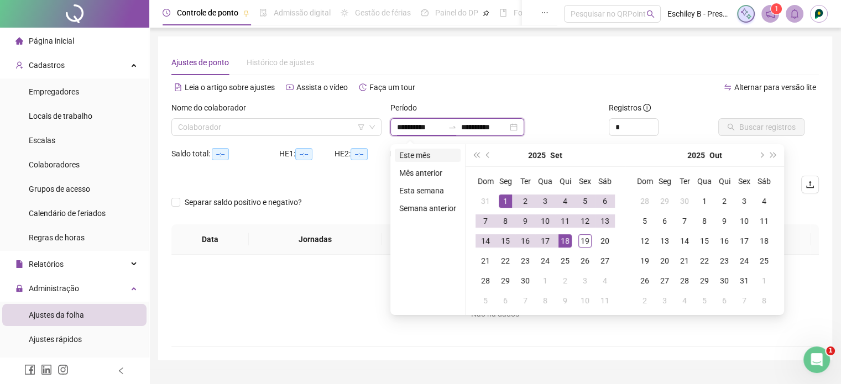
type input "**********"
click at [429, 155] on li "Este mês" at bounding box center [428, 155] width 66 height 13
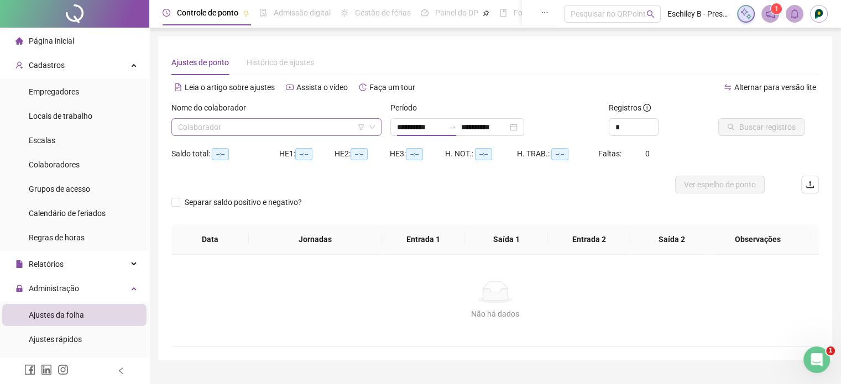
click at [310, 129] on input "search" at bounding box center [271, 127] width 187 height 17
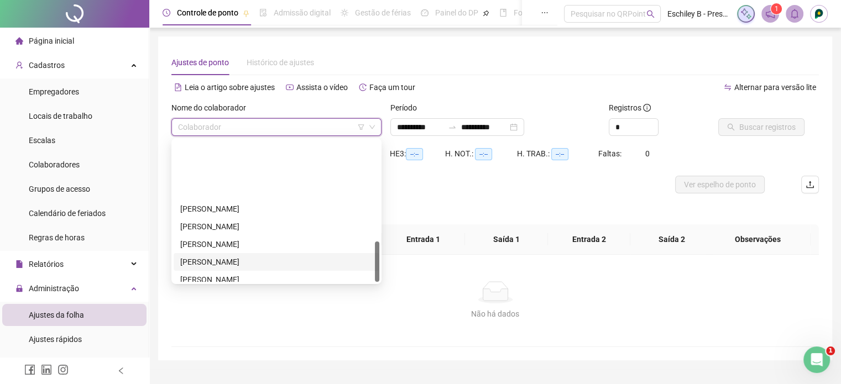
scroll to position [354, 0]
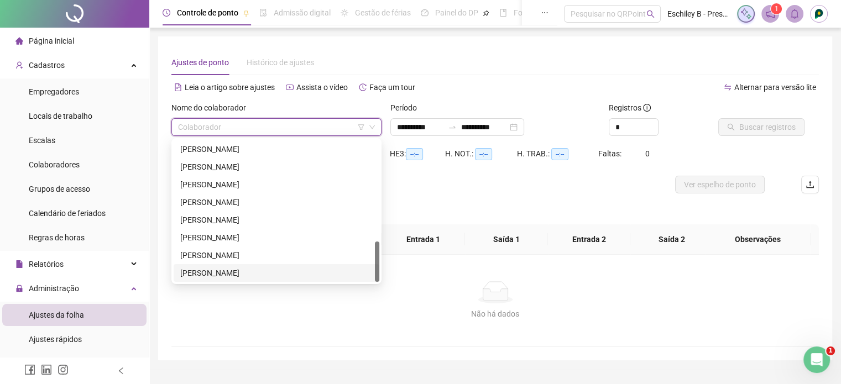
click at [228, 276] on div "WILIAN DOS SANTOS DE OLIVEIRA" at bounding box center [276, 273] width 192 height 12
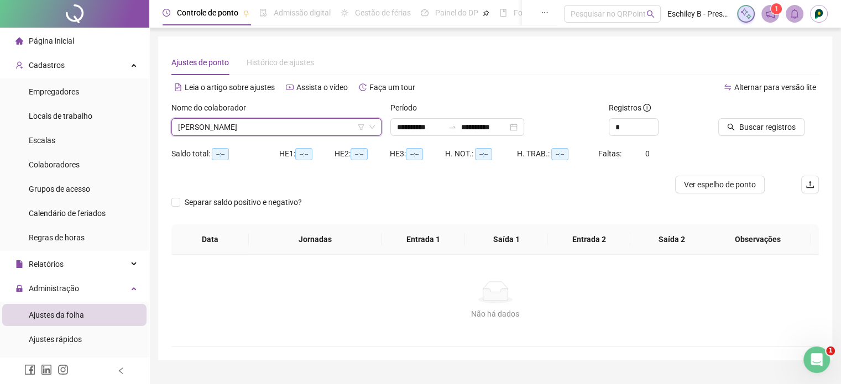
drag, startPoint x: 758, startPoint y: 113, endPoint x: 758, endPoint y: 135, distance: 22.1
click at [759, 114] on div at bounding box center [754, 110] width 73 height 17
click at [758, 135] on button "Buscar registros" at bounding box center [761, 127] width 86 height 18
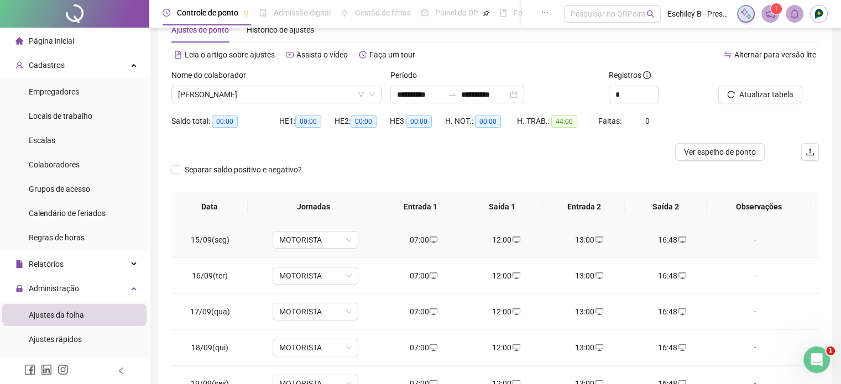
scroll to position [0, 0]
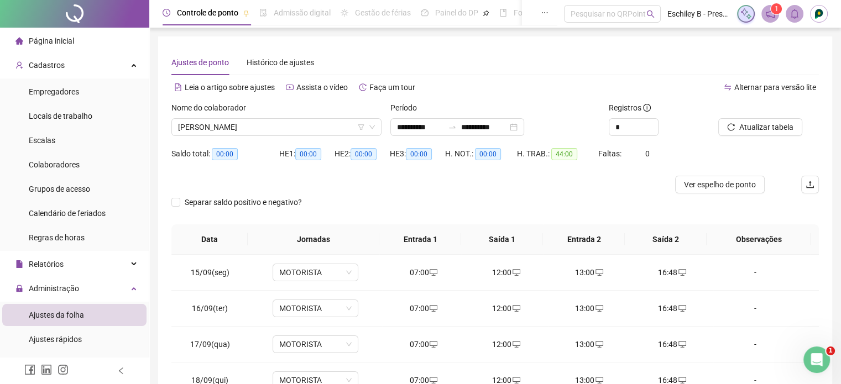
click at [57, 34] on div "Página inicial" at bounding box center [44, 41] width 59 height 22
